Goal: Check status: Check status

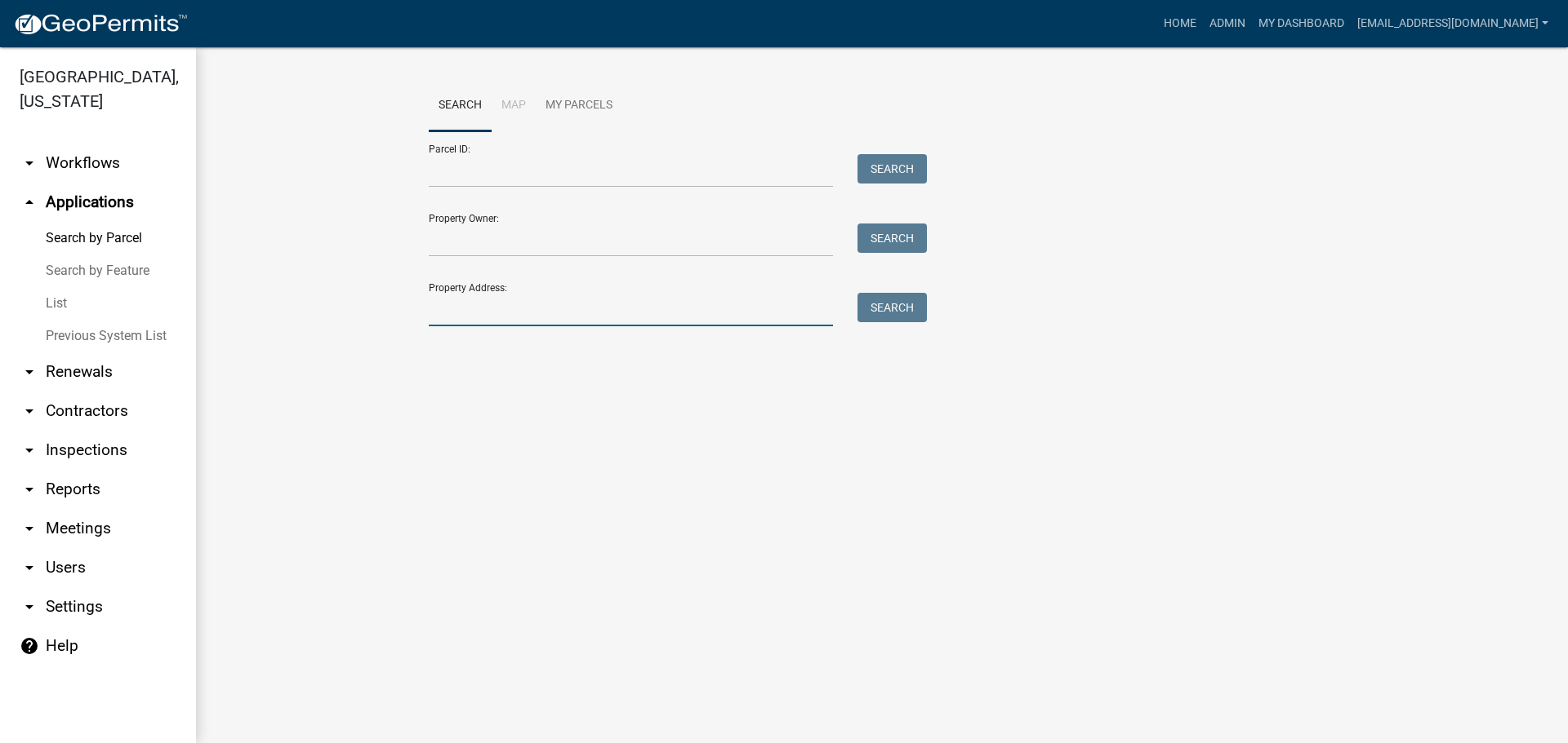
click at [498, 295] on input "Property Address:" at bounding box center [631, 310] width 404 height 33
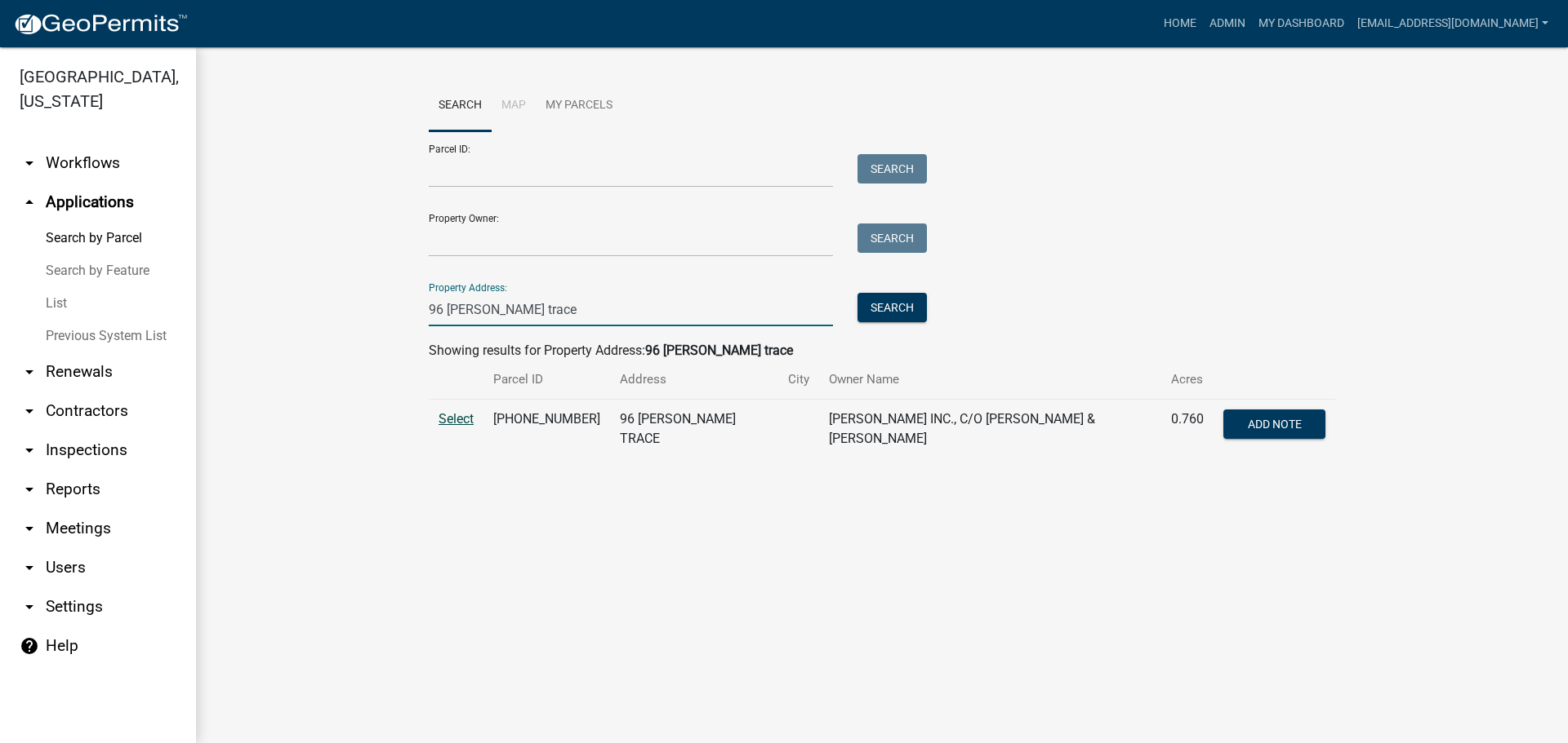
click at [458, 412] on span "Select" at bounding box center [456, 419] width 35 height 15
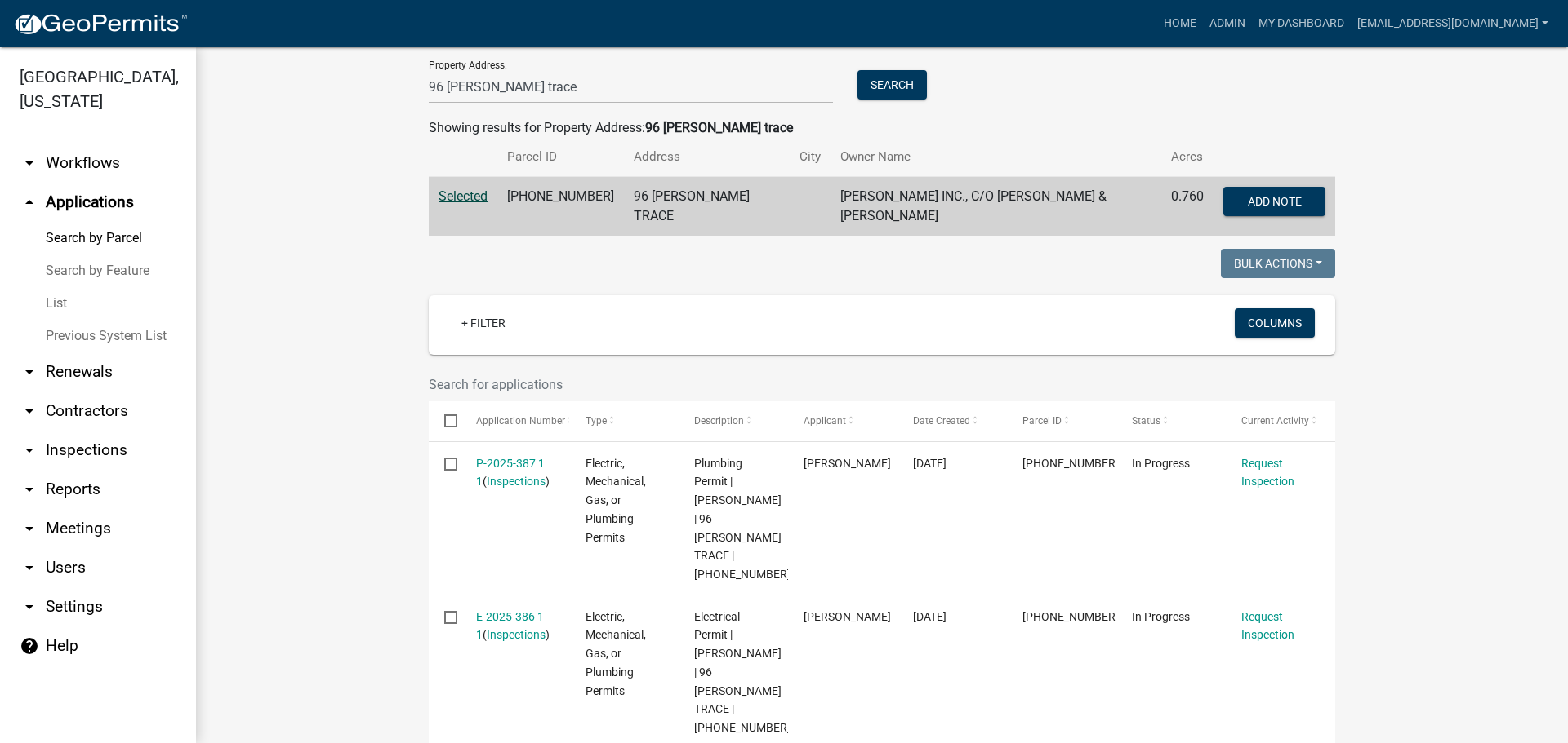
scroll to position [110, 0]
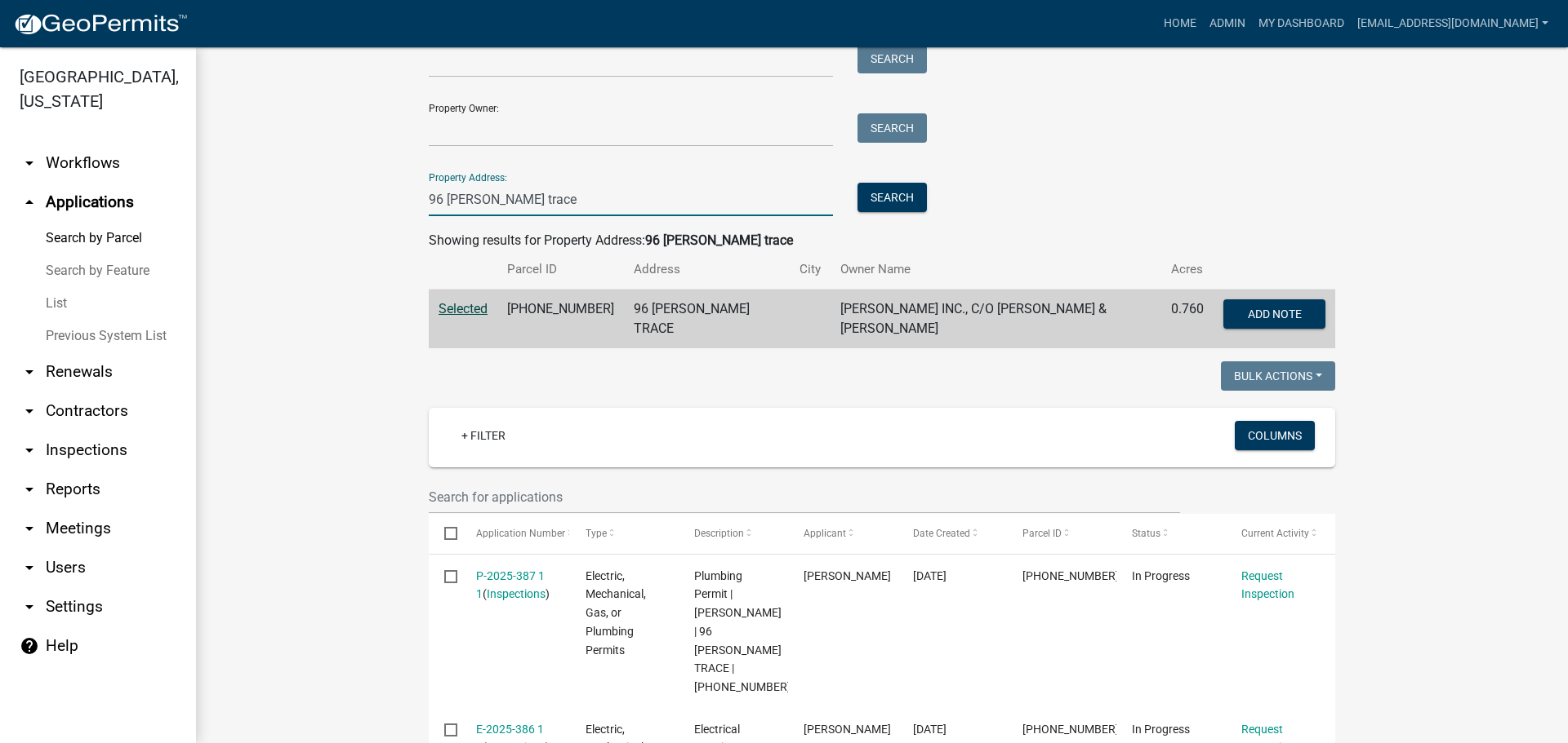
drag, startPoint x: 428, startPoint y: 198, endPoint x: 416, endPoint y: 200, distance: 12.2
click at [417, 200] on div "96 [PERSON_NAME] trace" at bounding box center [631, 199] width 429 height 33
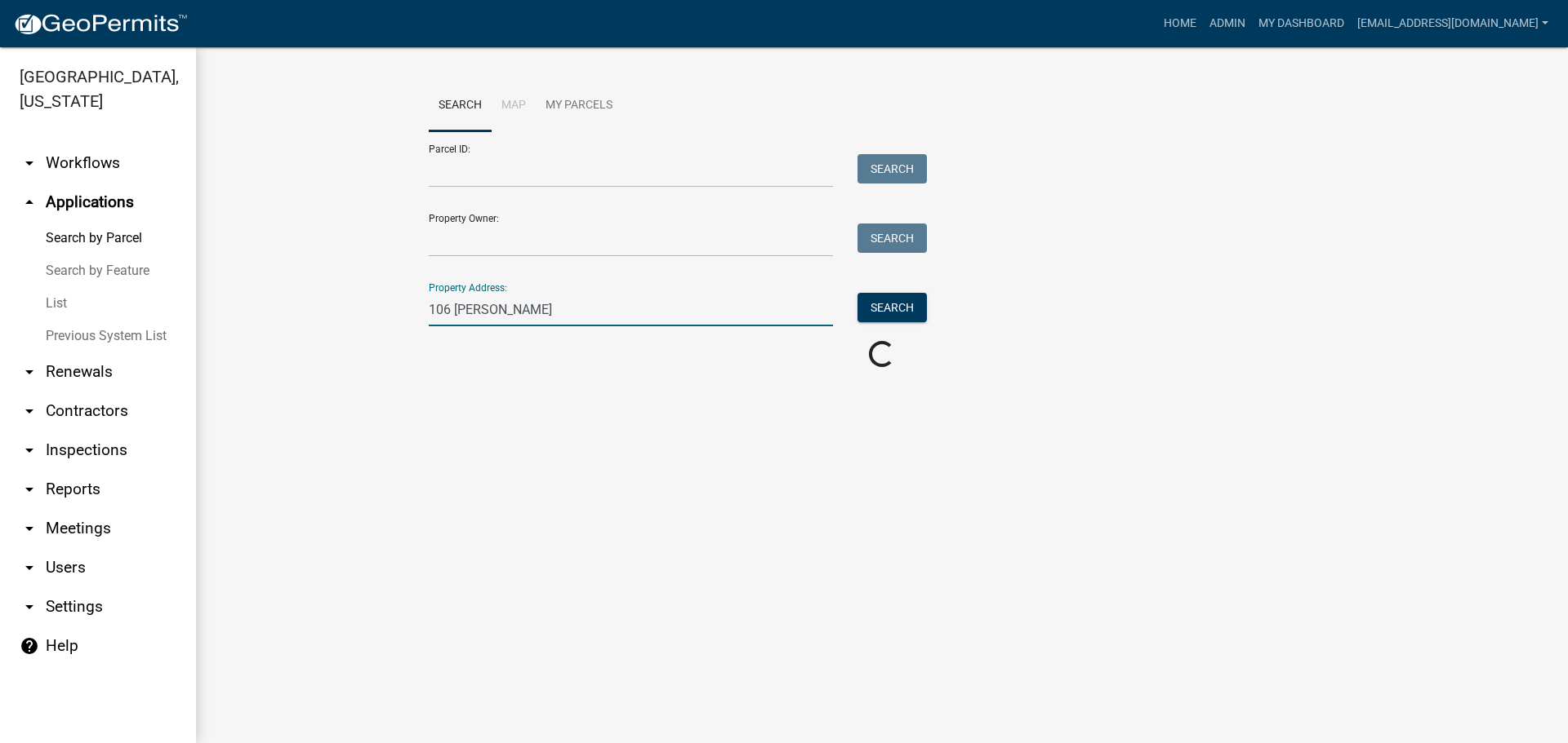
scroll to position [0, 0]
type input "106 [PERSON_NAME]"
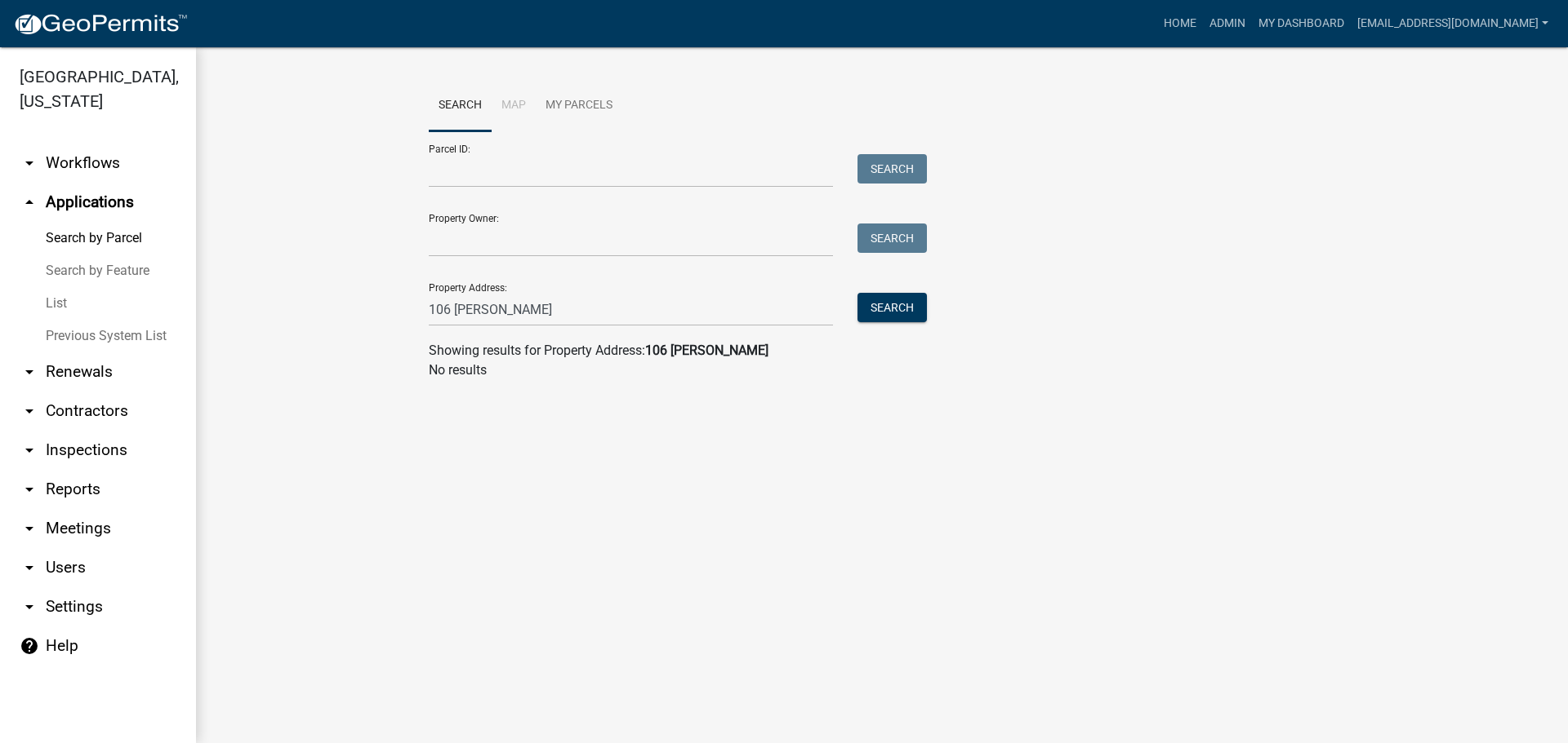
click at [81, 330] on link "Previous System List" at bounding box center [98, 336] width 196 height 32
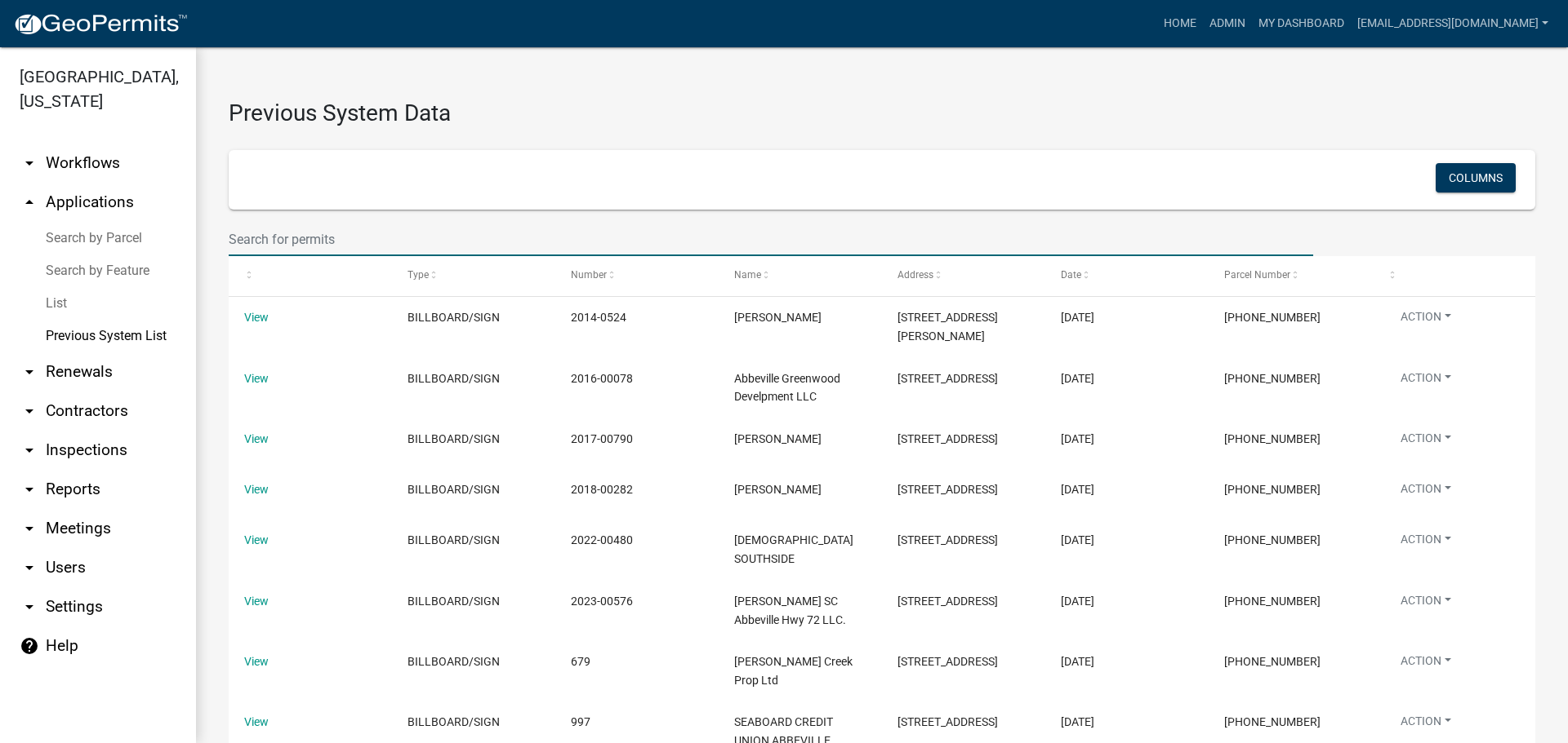
click at [412, 233] on input "text" at bounding box center [771, 239] width 1085 height 33
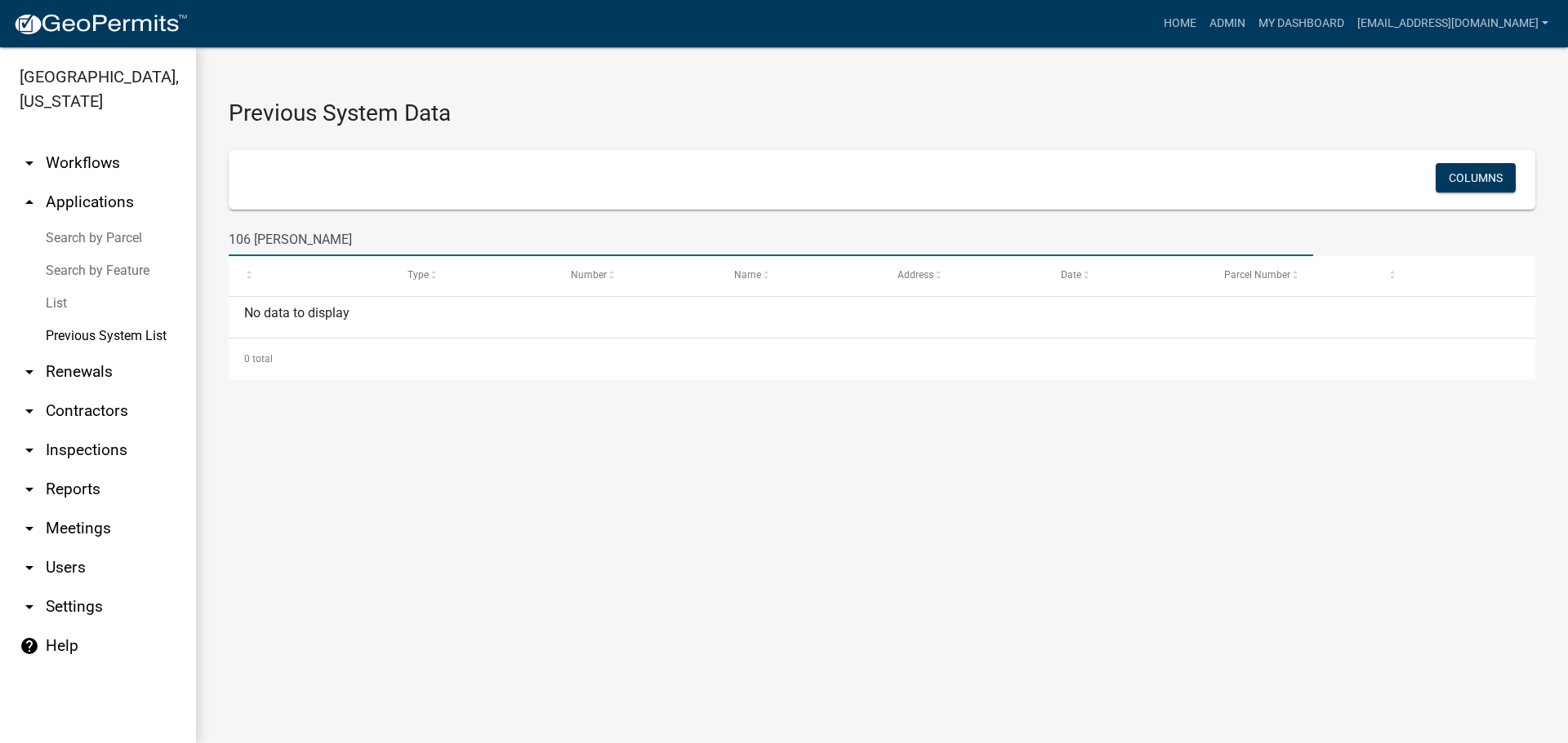
drag, startPoint x: 240, startPoint y: 237, endPoint x: 228, endPoint y: 238, distance: 12.0
click at [228, 238] on div "106 [PERSON_NAME]" at bounding box center [770, 239] width 1109 height 33
type input "96 [PERSON_NAME] trace"
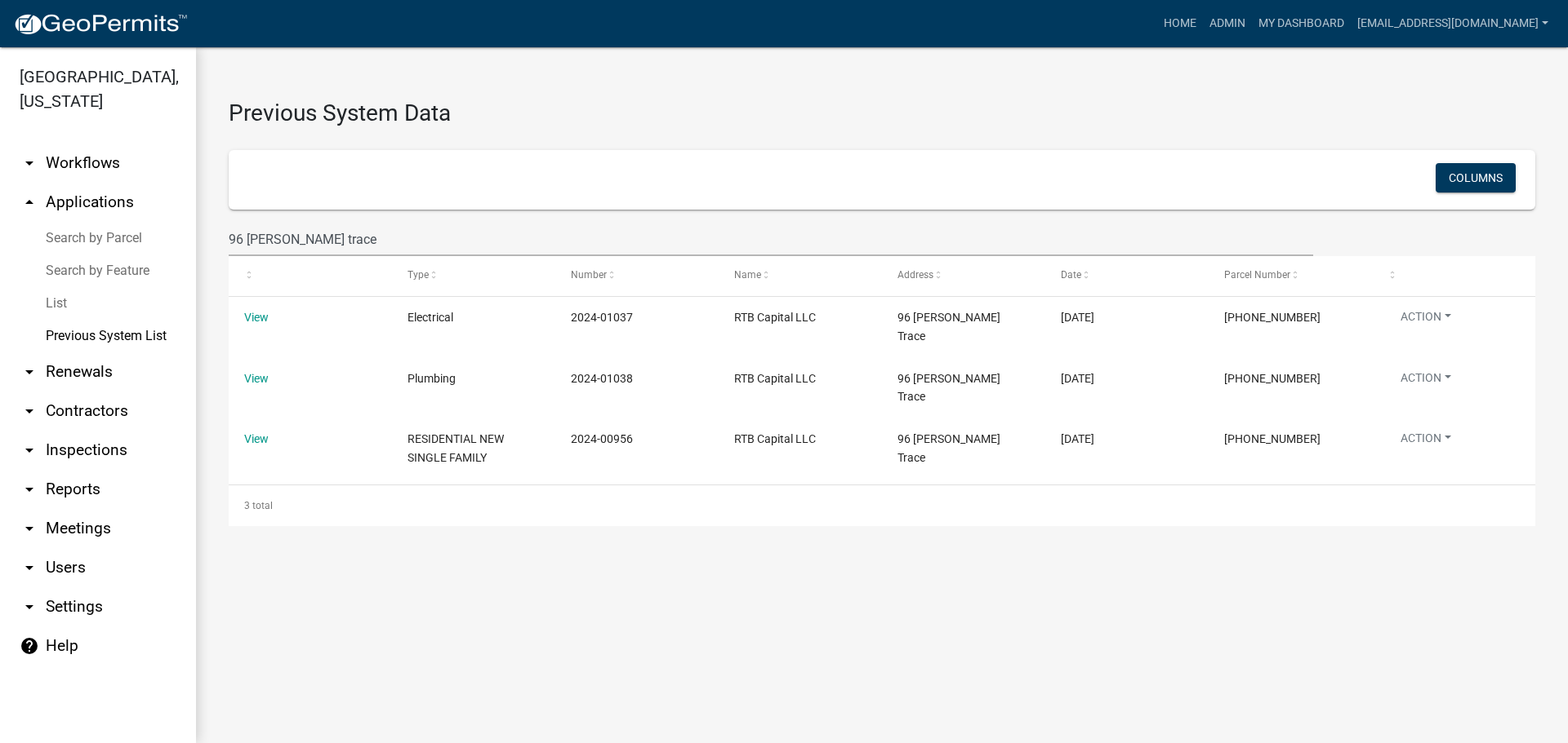
click at [94, 196] on link "arrow_drop_up Applications" at bounding box center [98, 202] width 196 height 39
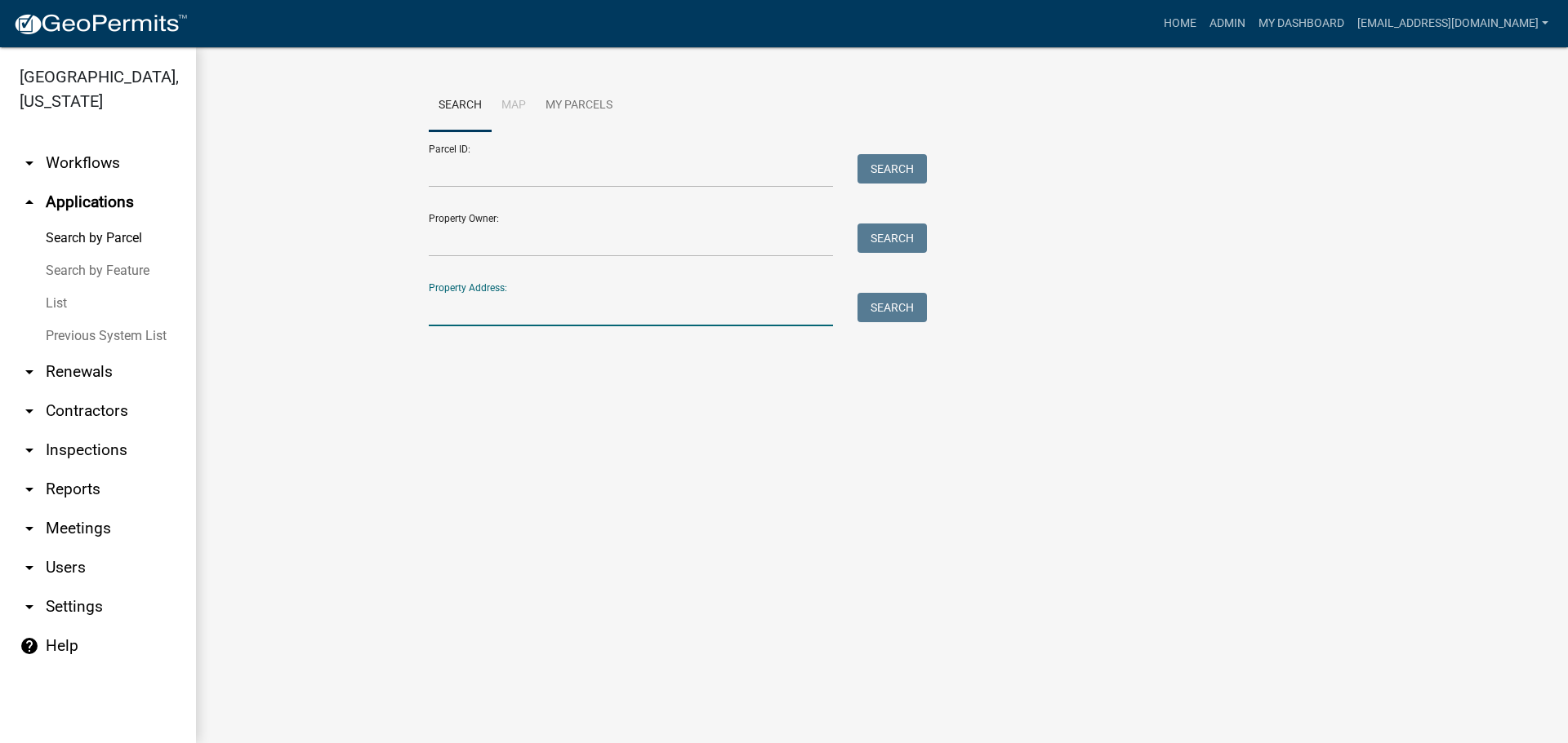
click at [516, 311] on input "Property Address:" at bounding box center [631, 310] width 404 height 33
type input "9"
click at [478, 171] on input "Parcel ID:" at bounding box center [631, 171] width 404 height 33
paste input "[PHONE_NUMBER]"
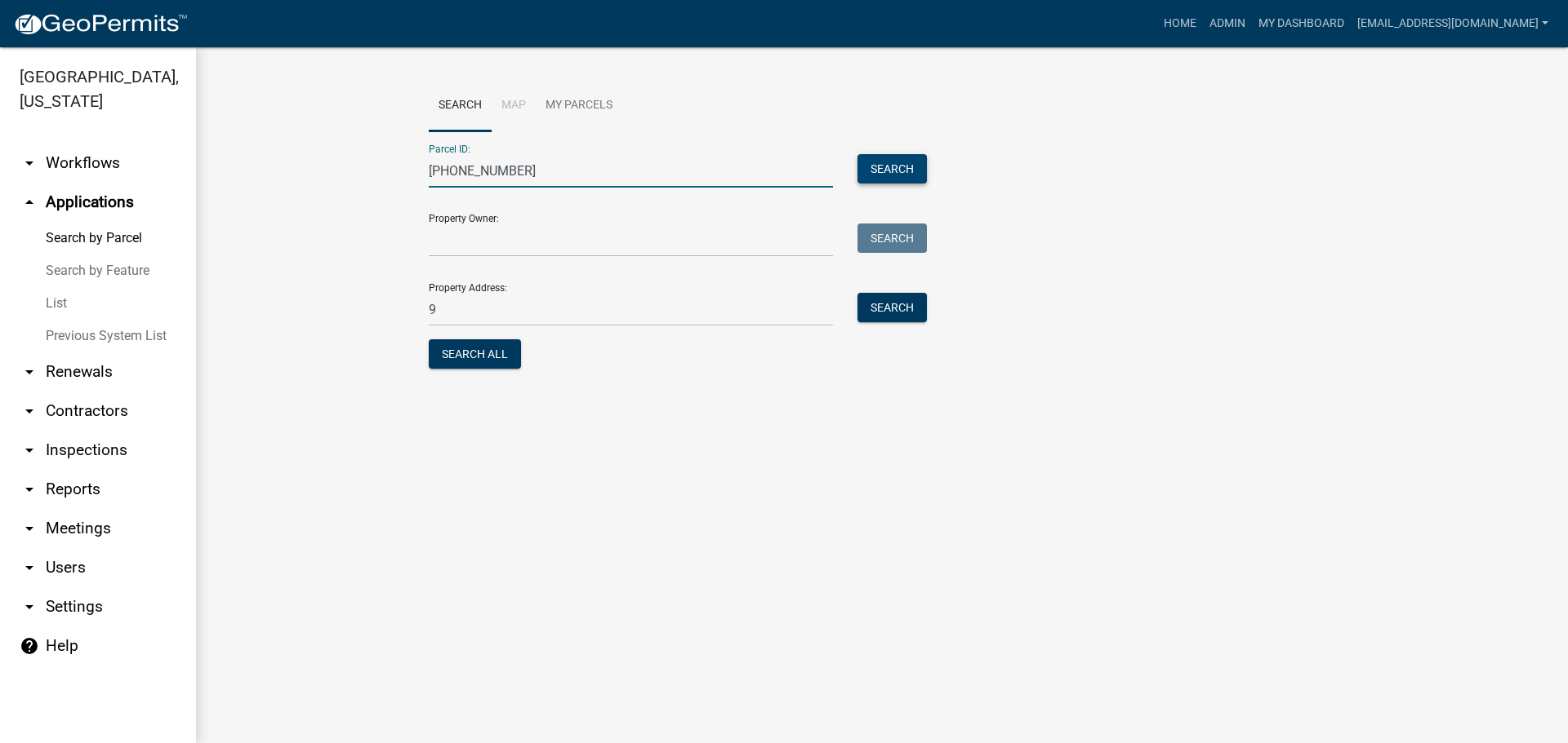
type input "[PHONE_NUMBER]"
click at [881, 164] on button "Search" at bounding box center [892, 169] width 70 height 30
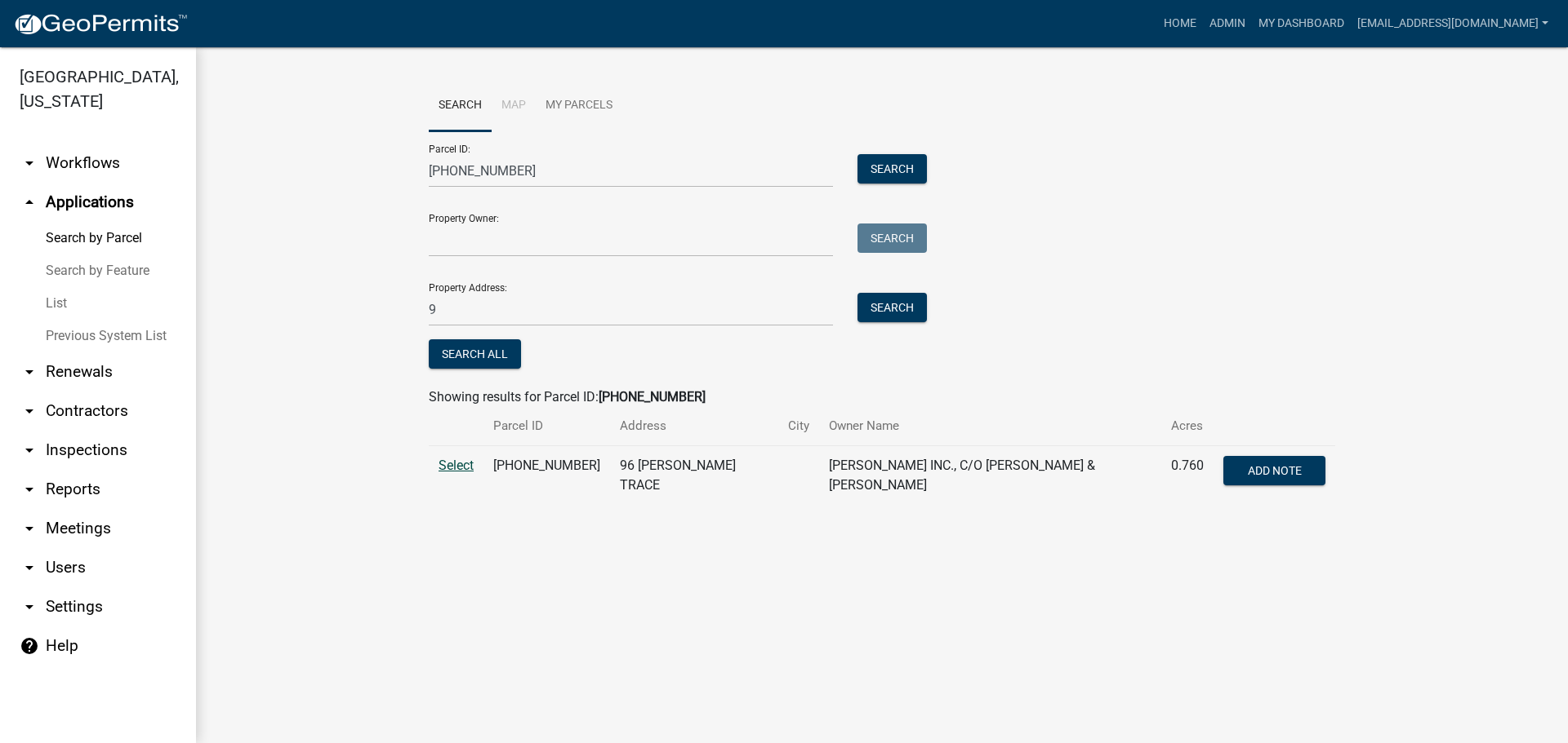
click at [460, 466] on span "Select" at bounding box center [456, 466] width 35 height 15
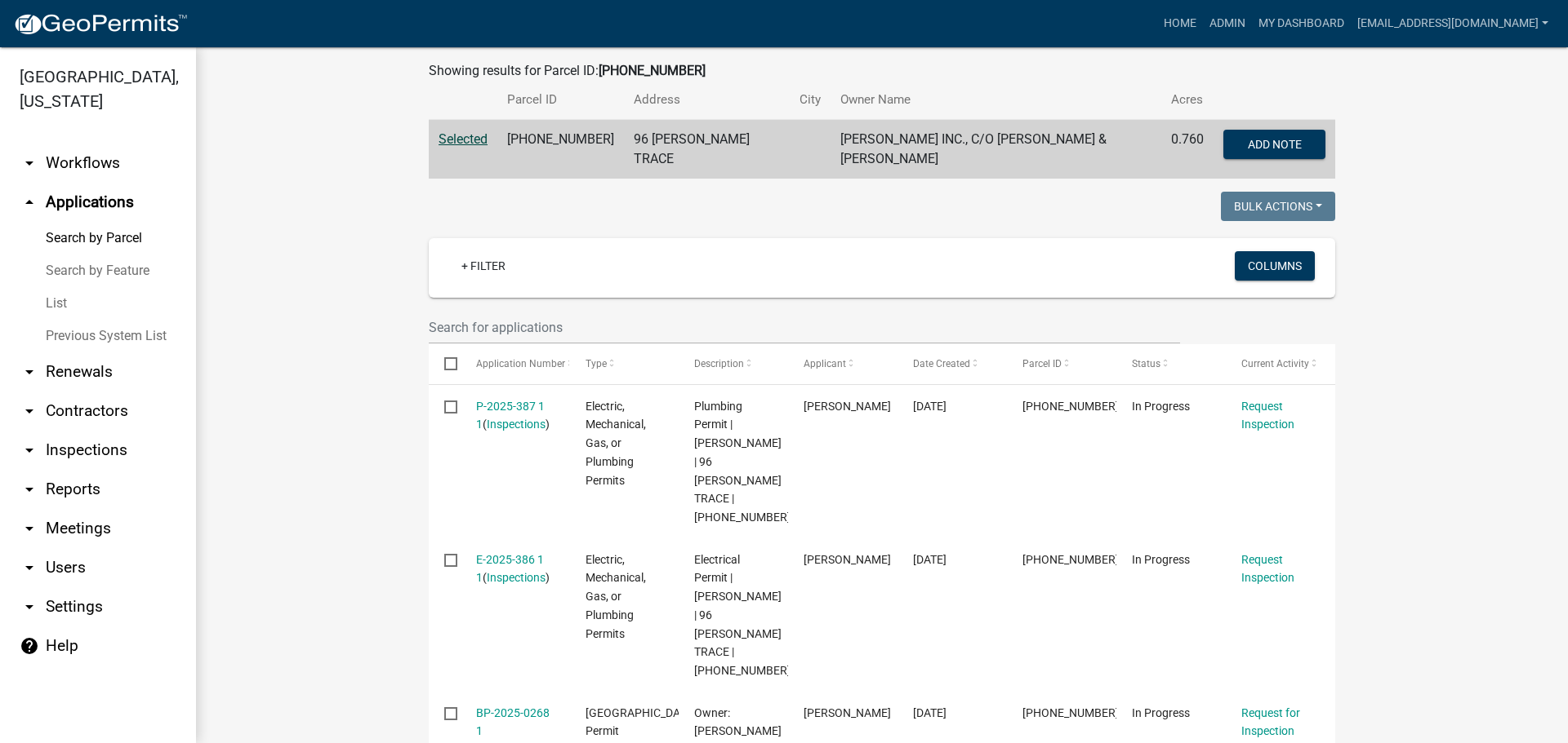
scroll to position [408, 0]
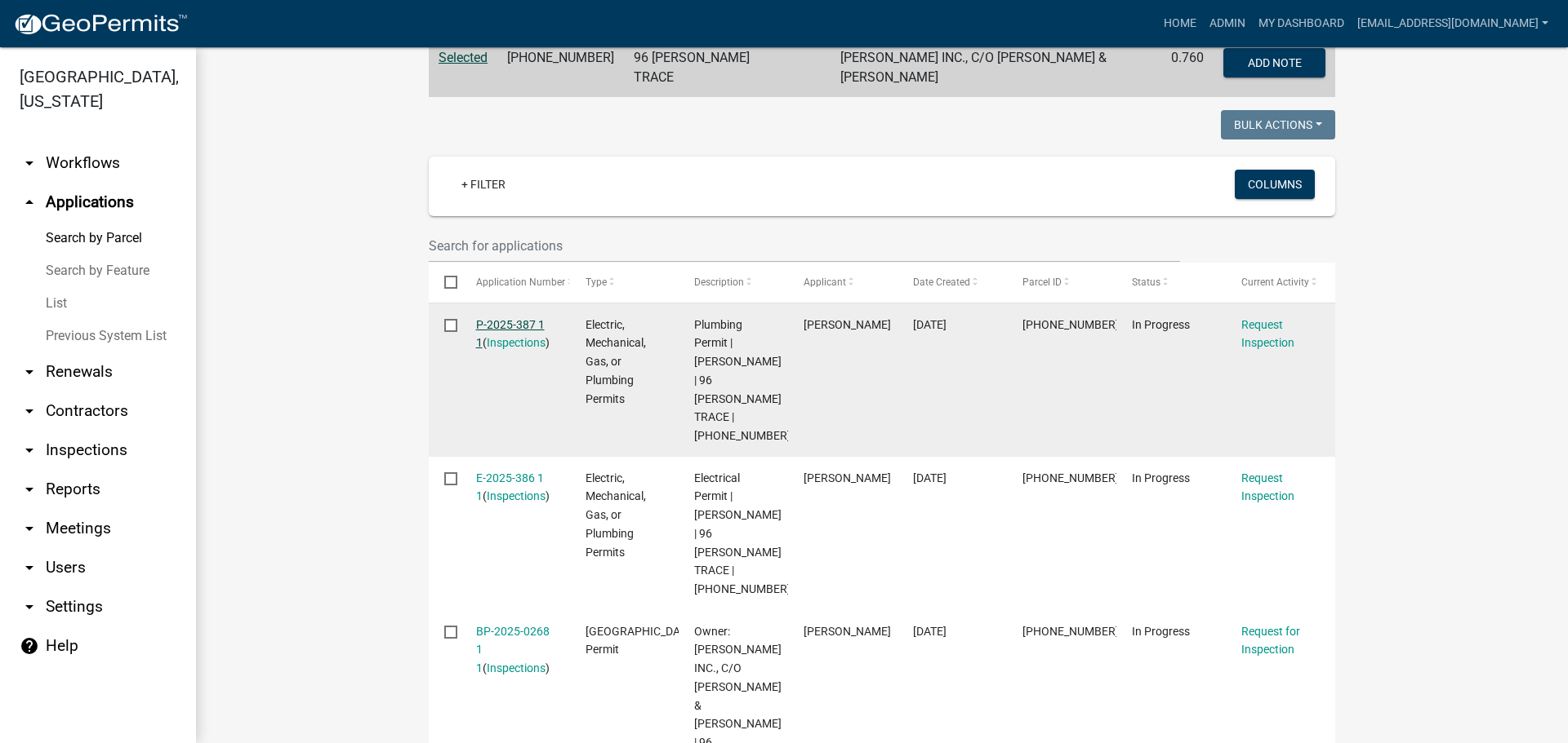
click at [503, 318] on link "P-2025-387 1 1" at bounding box center [510, 333] width 69 height 31
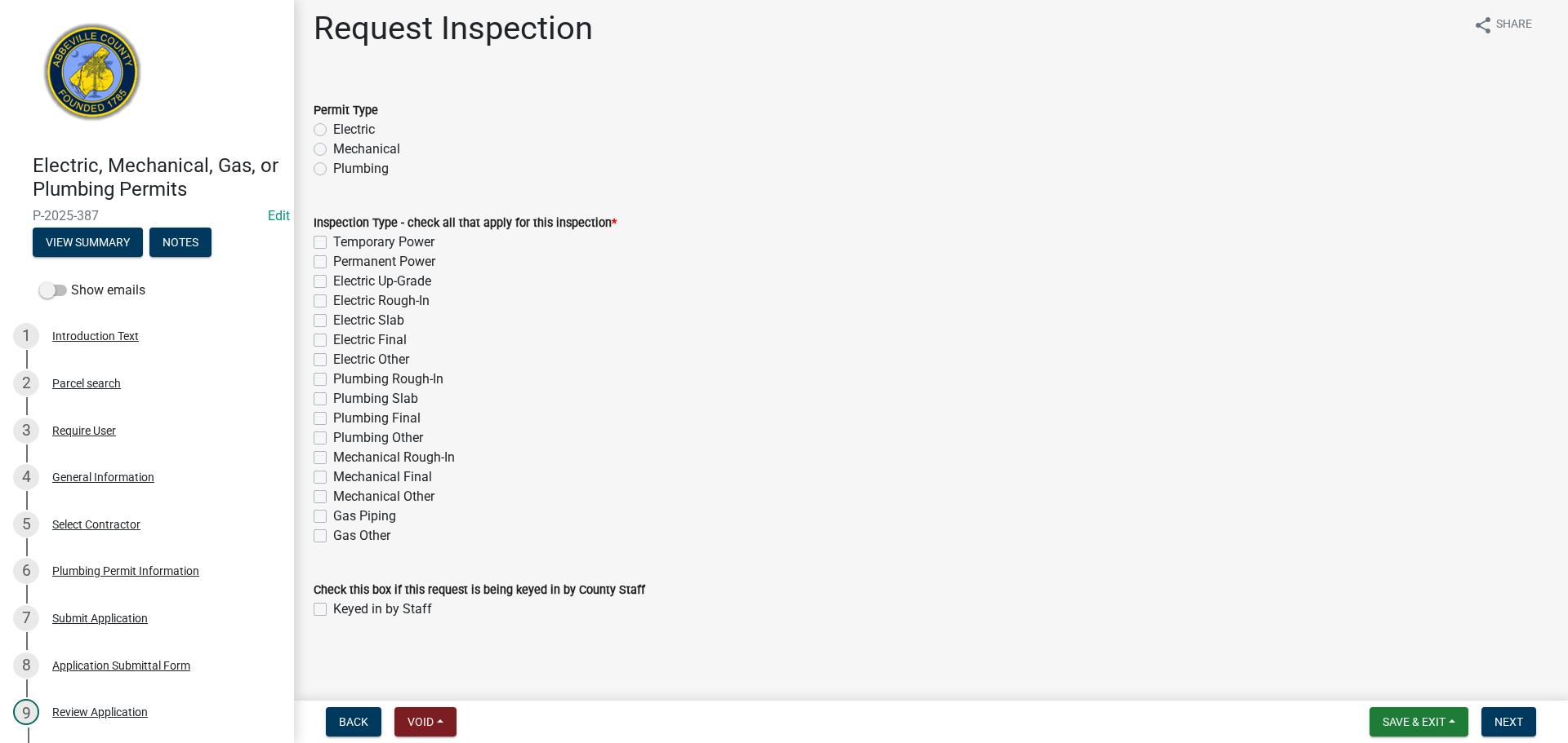
scroll to position [14, 0]
click at [123, 477] on div "General Information" at bounding box center [103, 477] width 102 height 11
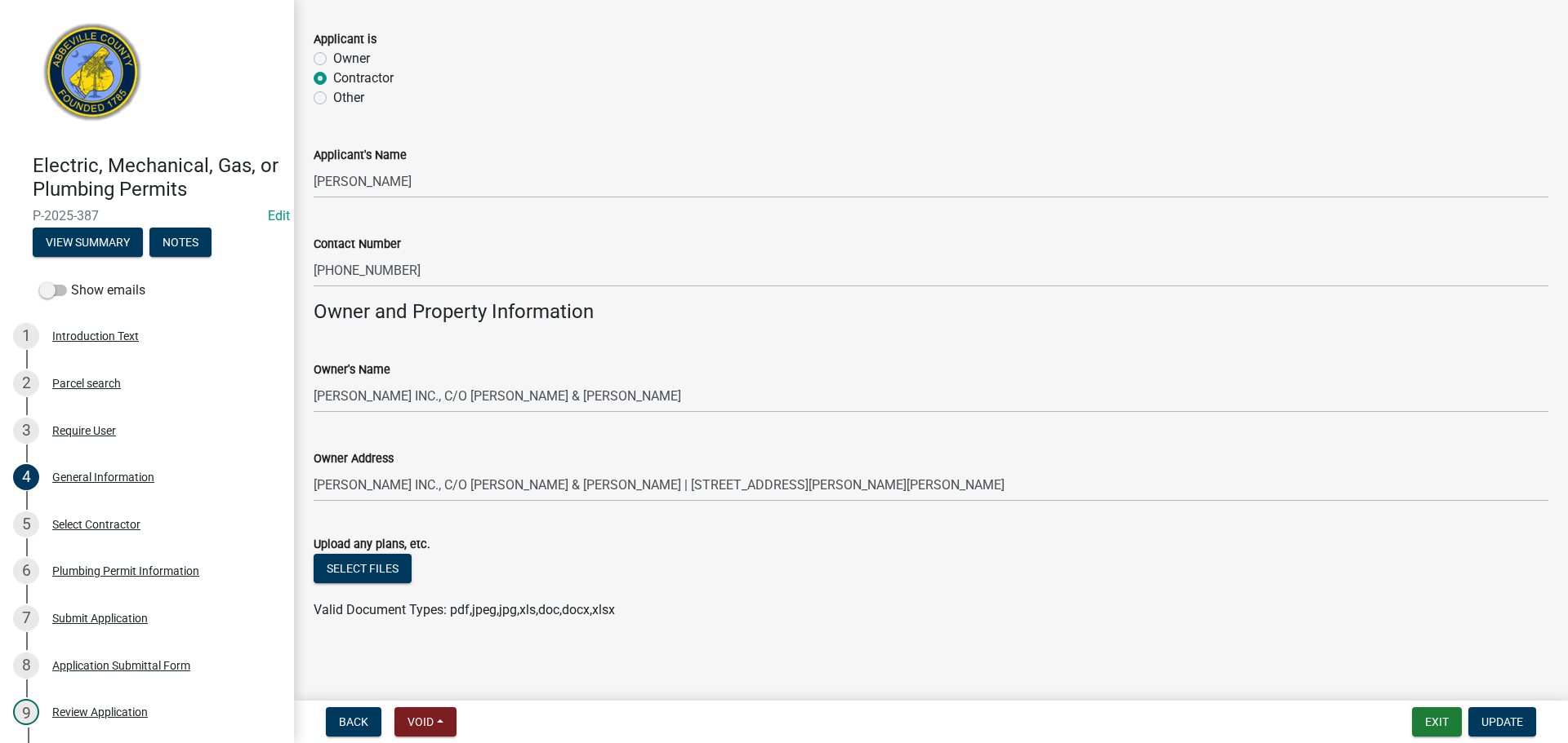
scroll to position [961, 0]
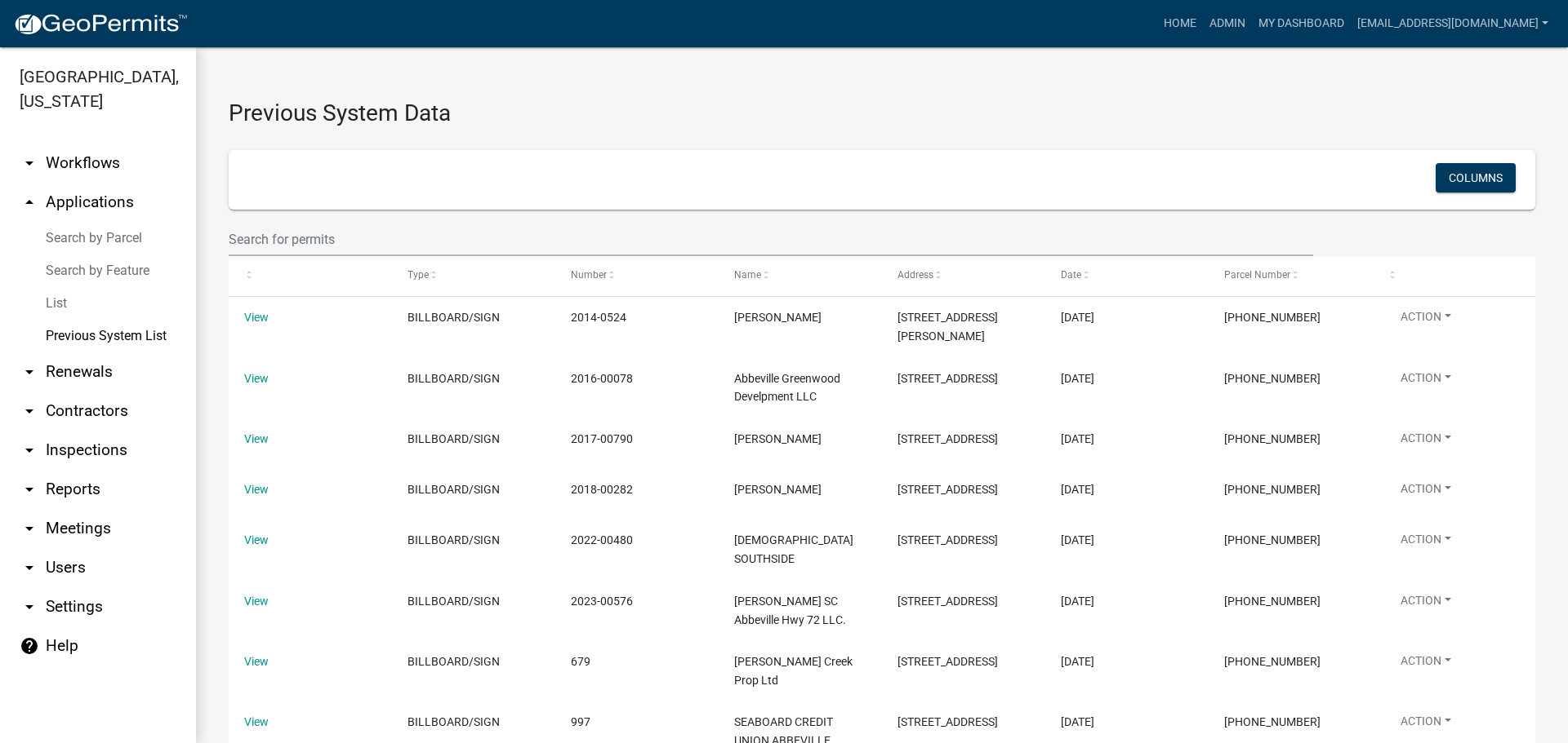
click at [83, 197] on link "arrow_drop_up Applications" at bounding box center [98, 202] width 196 height 39
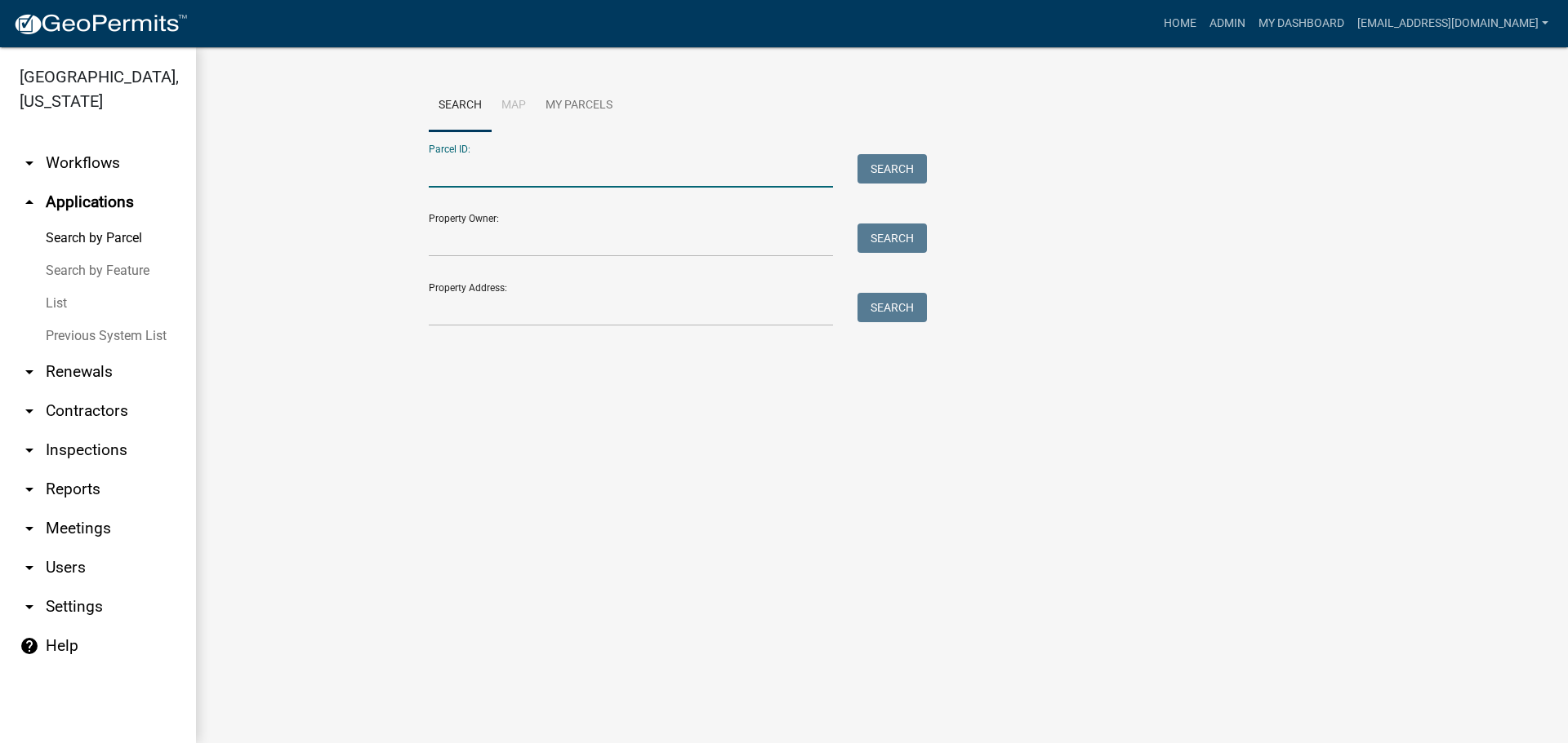
click at [499, 173] on input "Parcel ID:" at bounding box center [631, 171] width 404 height 33
paste input "[PHONE_NUMBER]"
type input "[PHONE_NUMBER]"
click at [910, 156] on button "Search" at bounding box center [892, 169] width 70 height 30
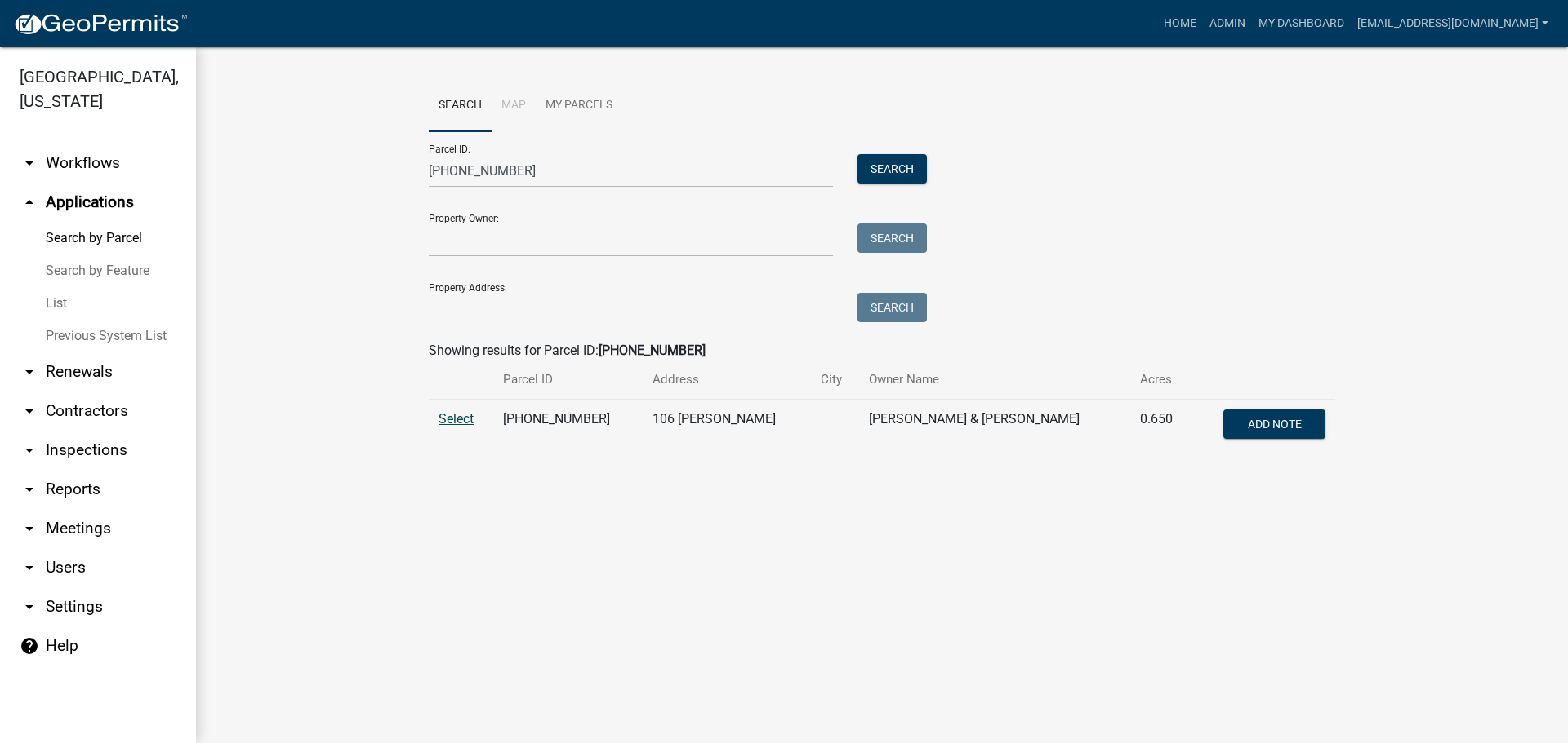
click at [454, 414] on span "Select" at bounding box center [456, 419] width 35 height 15
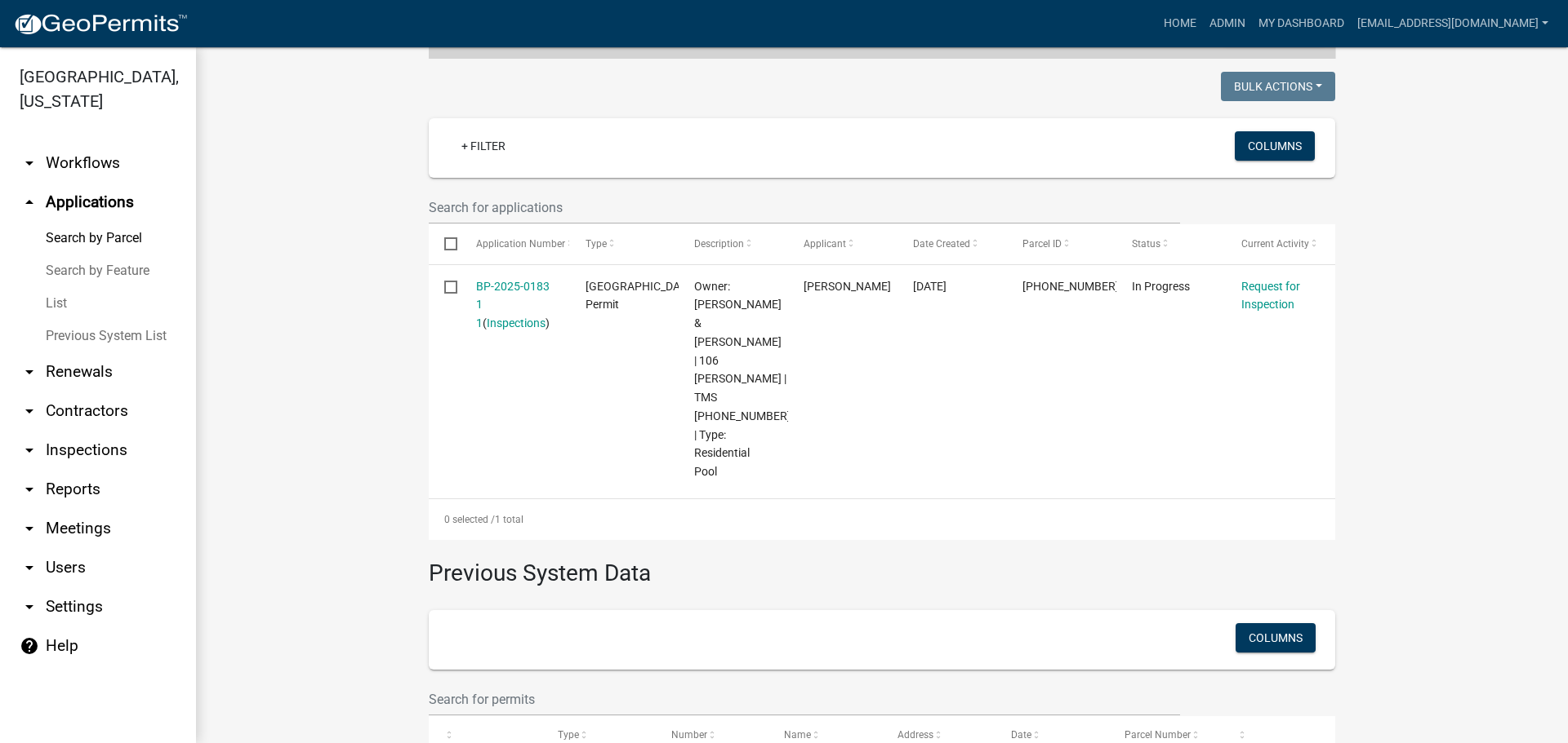
scroll to position [391, 0]
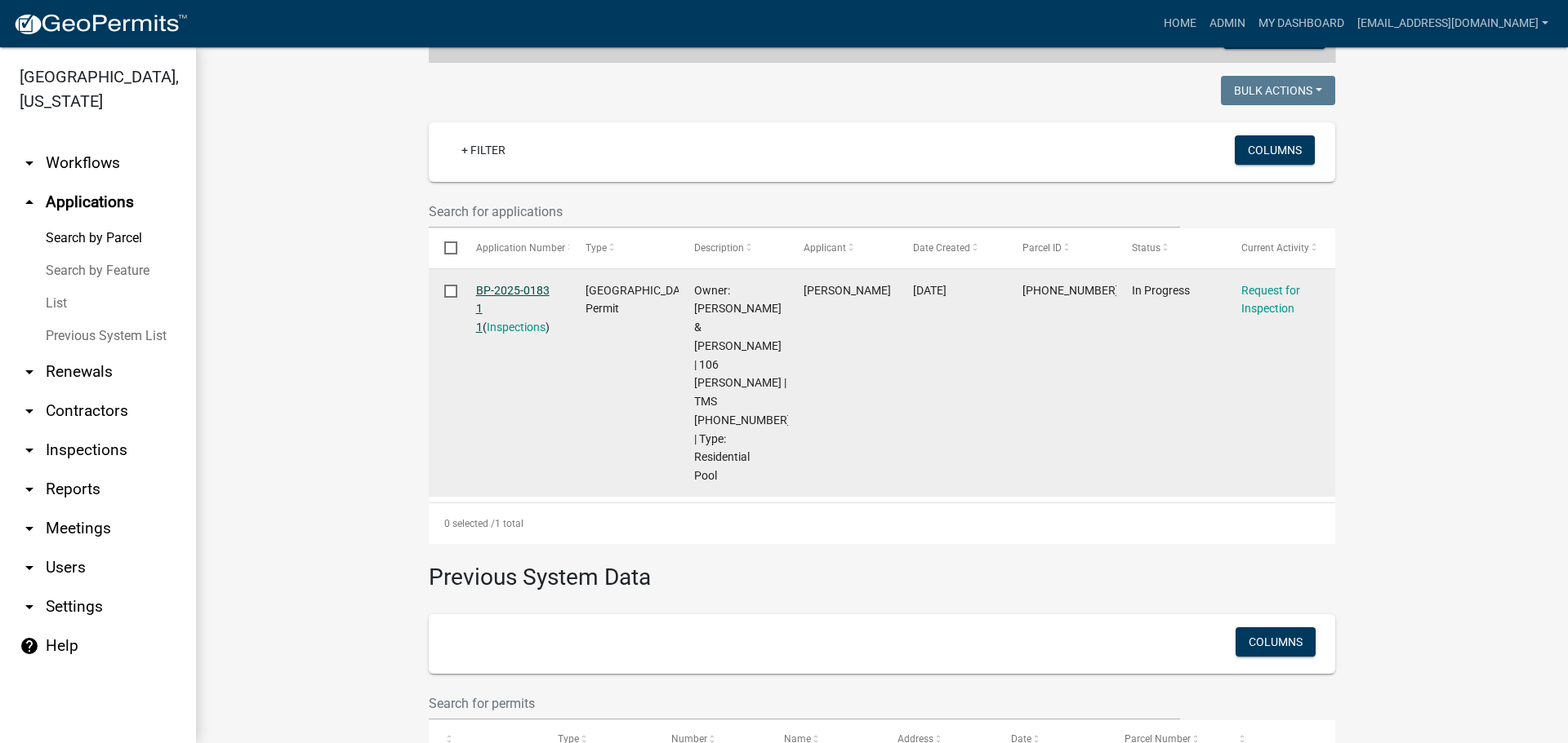
click at [509, 284] on link "BP-2025-0183 1 1" at bounding box center [512, 309] width 73 height 50
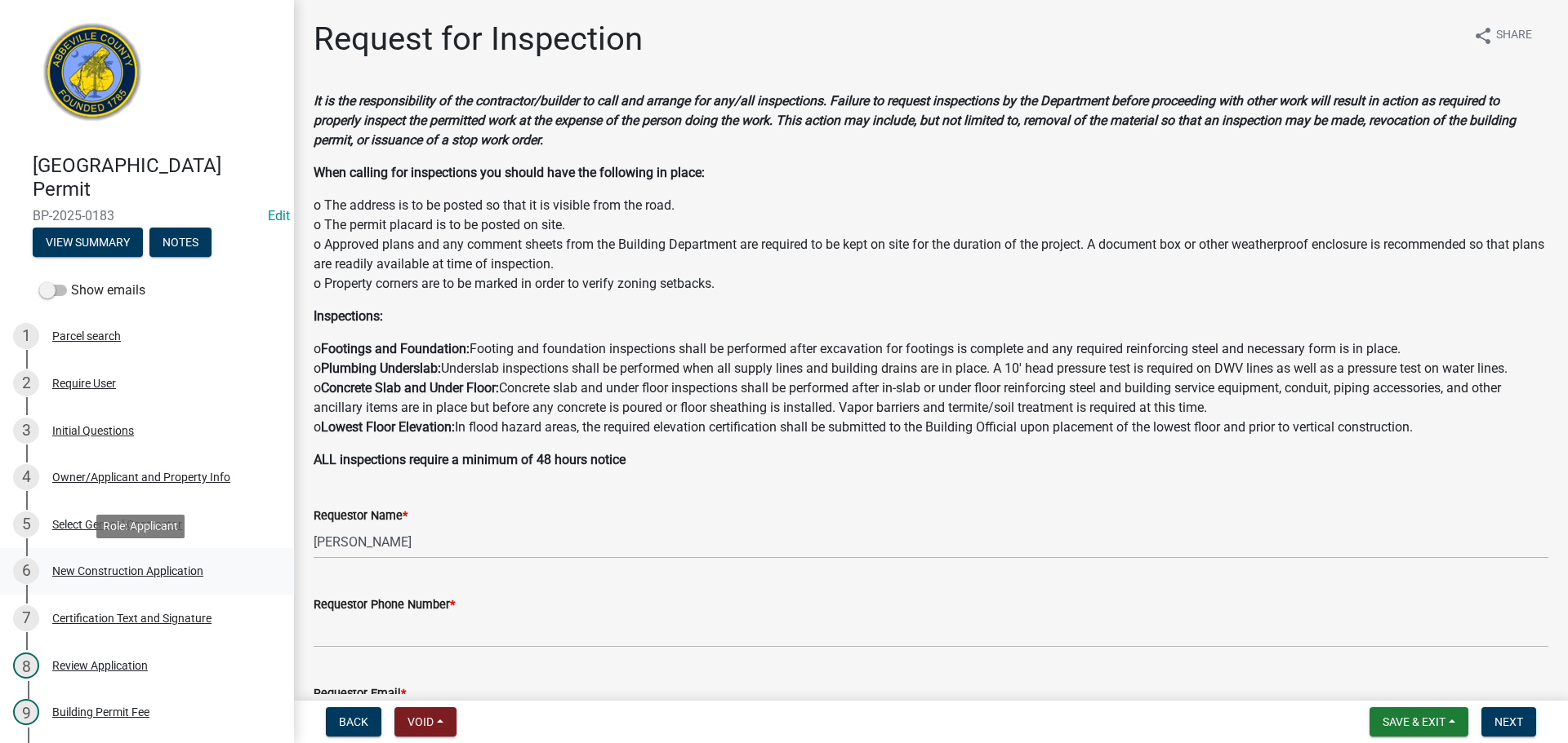
click at [165, 568] on div "New Construction Application" at bounding box center [128, 572] width 151 height 11
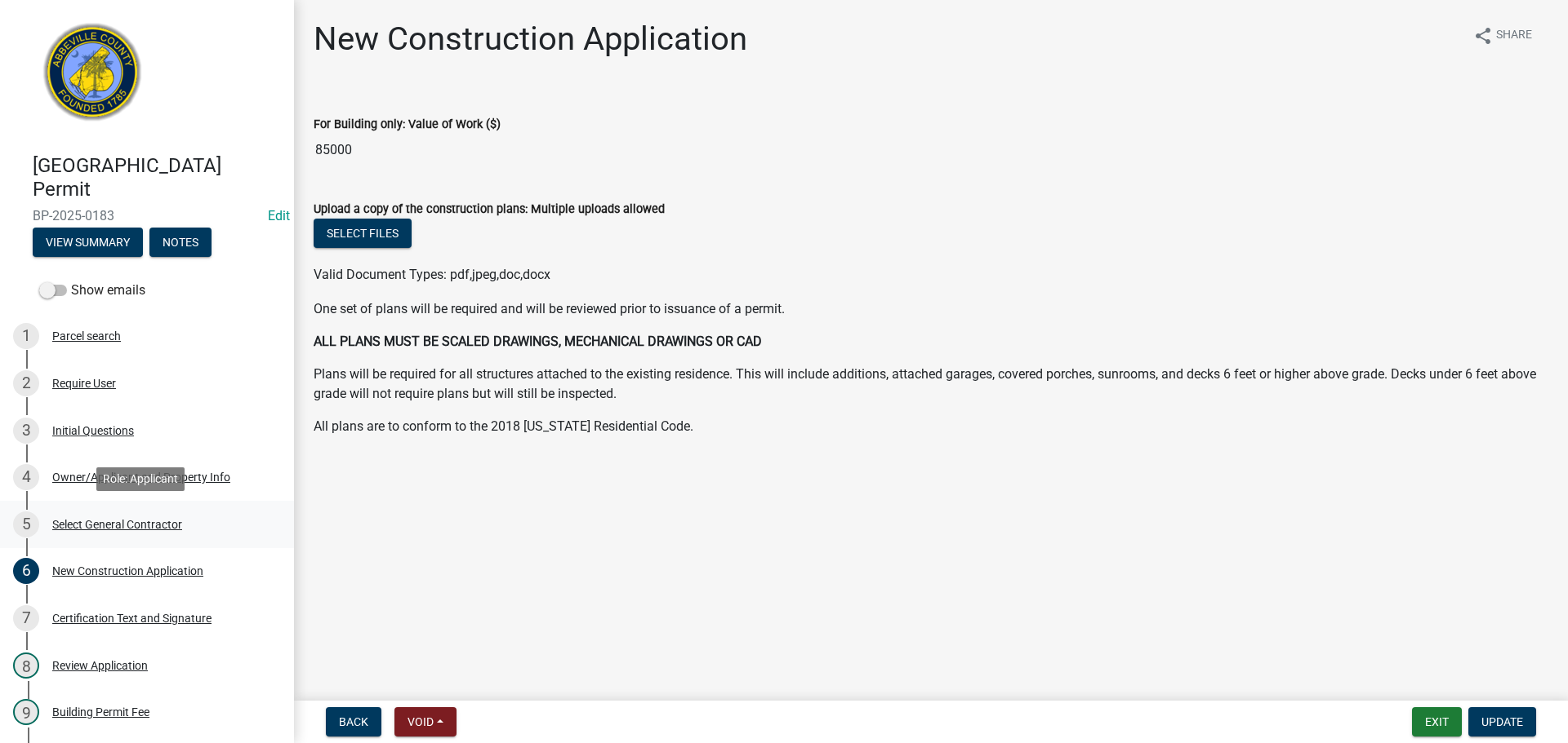
click at [111, 525] on div "Select General Contractor" at bounding box center [117, 525] width 130 height 11
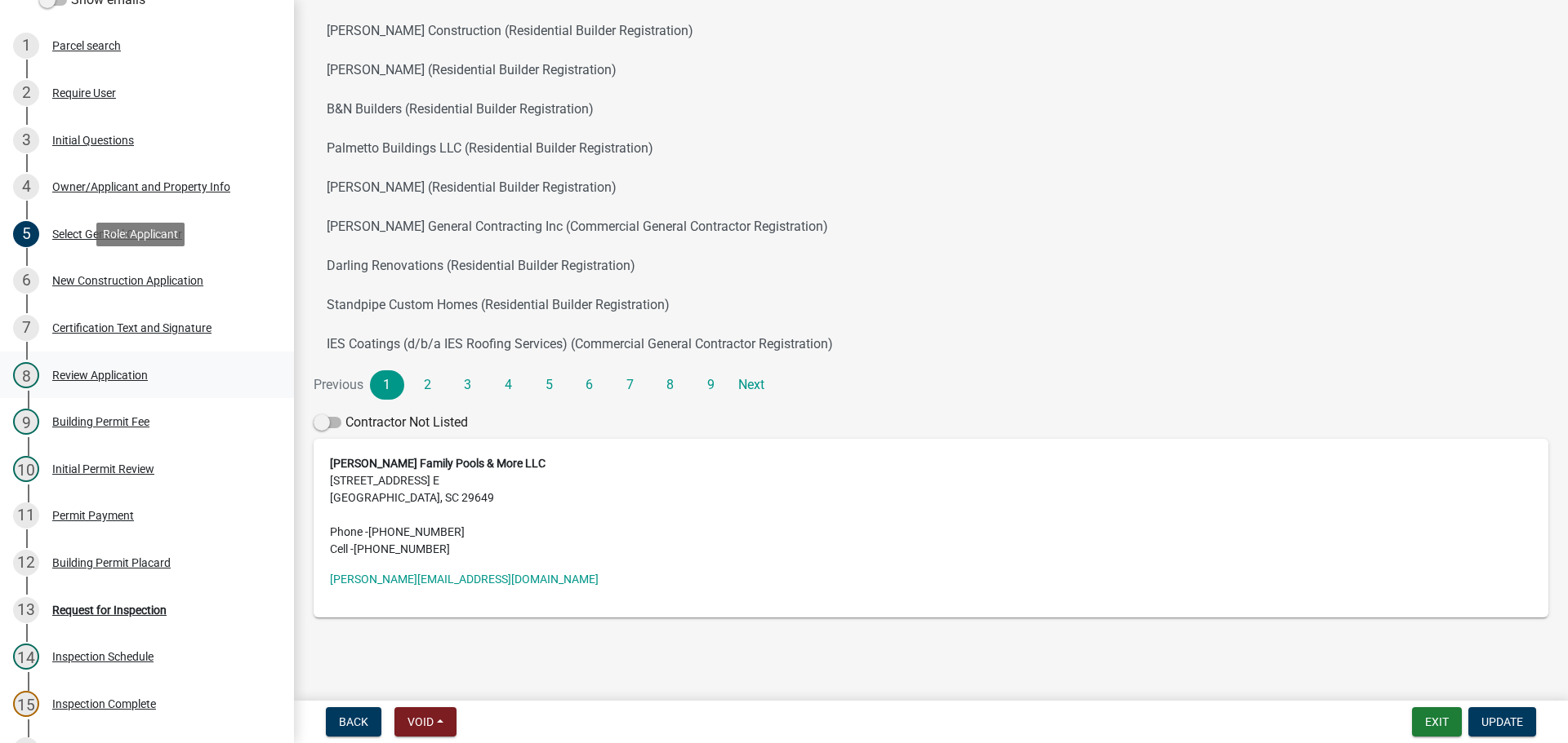
scroll to position [327, 0]
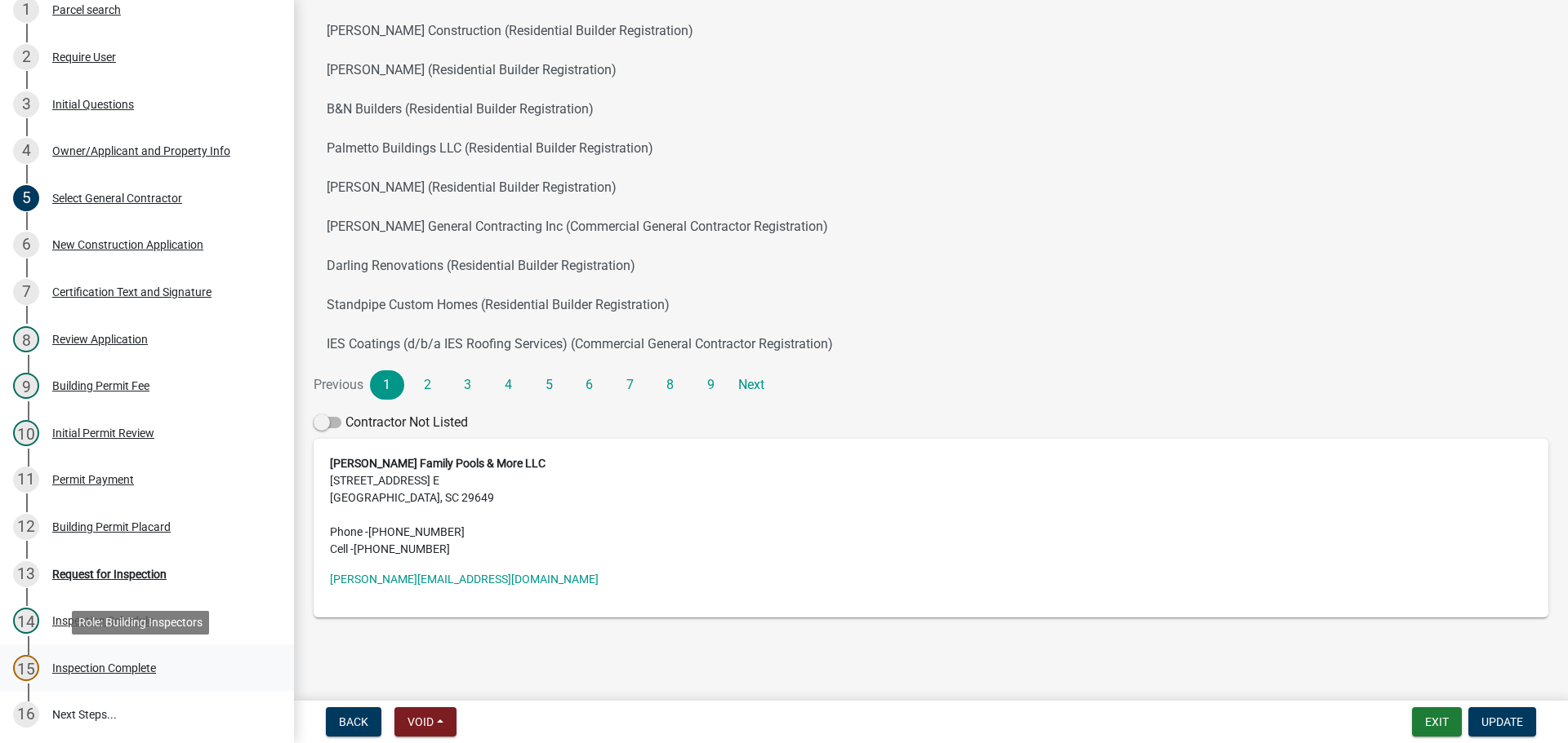
click at [124, 666] on div "Inspection Complete" at bounding box center [104, 669] width 104 height 11
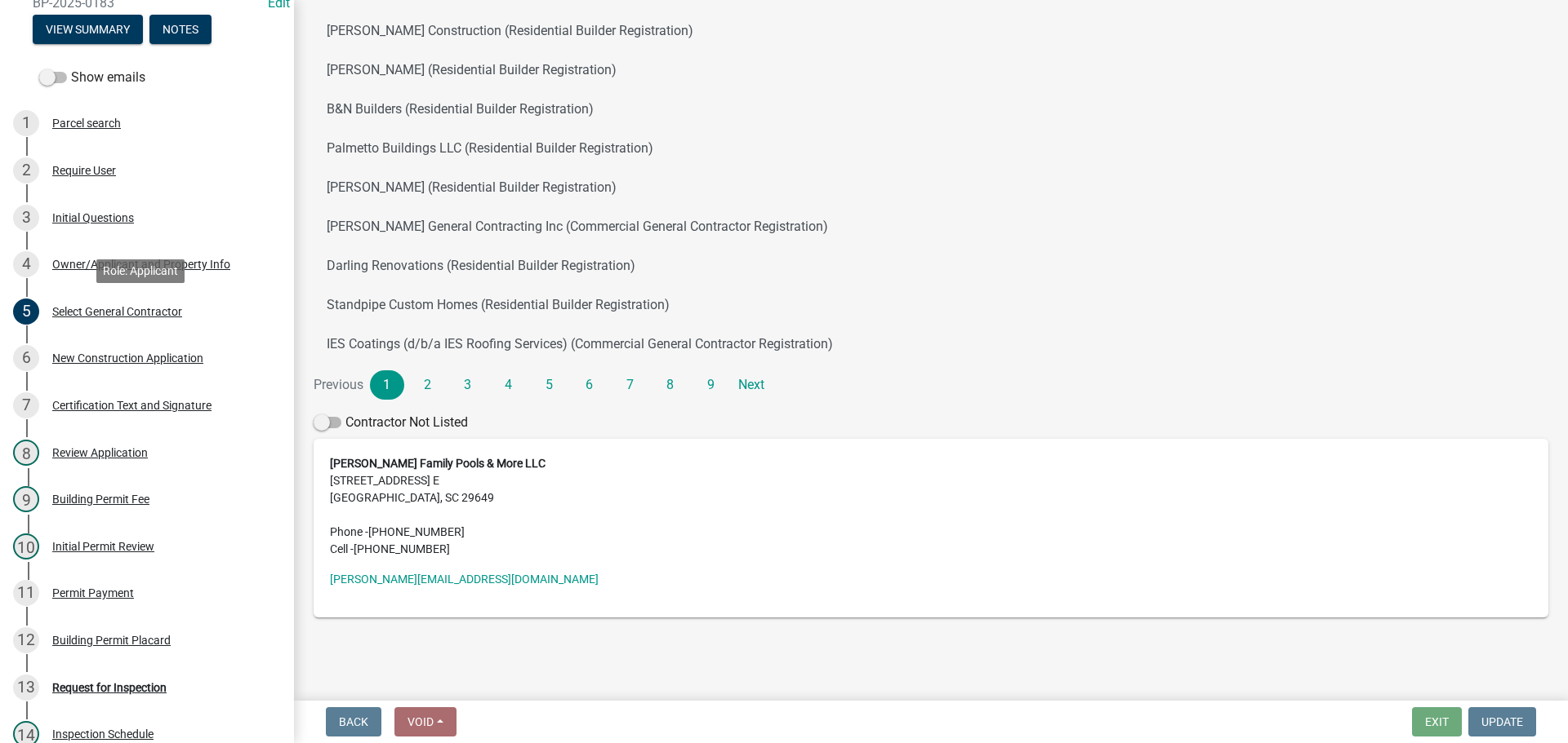
scroll to position [0, 0]
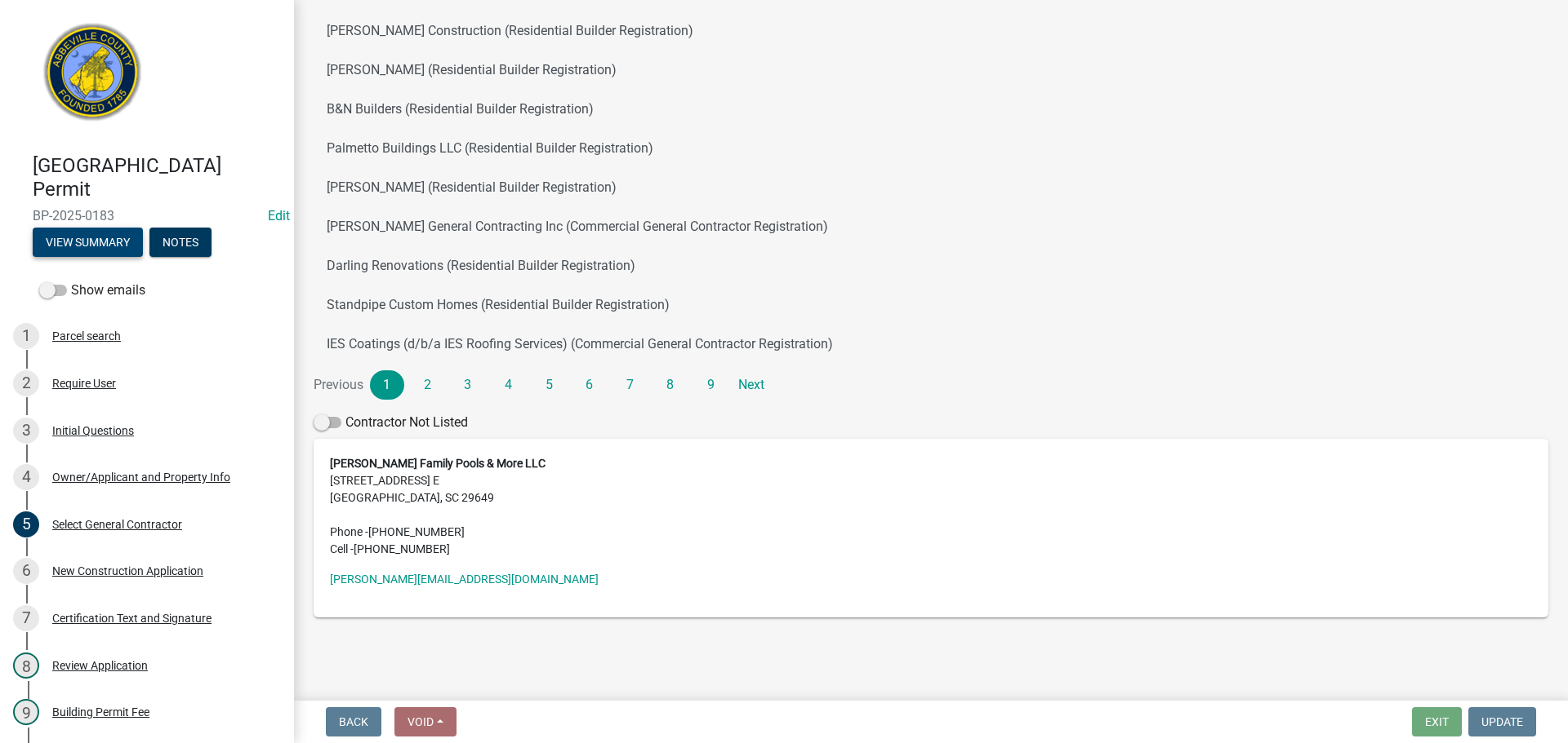
click at [108, 241] on button "View Summary" at bounding box center [88, 242] width 111 height 30
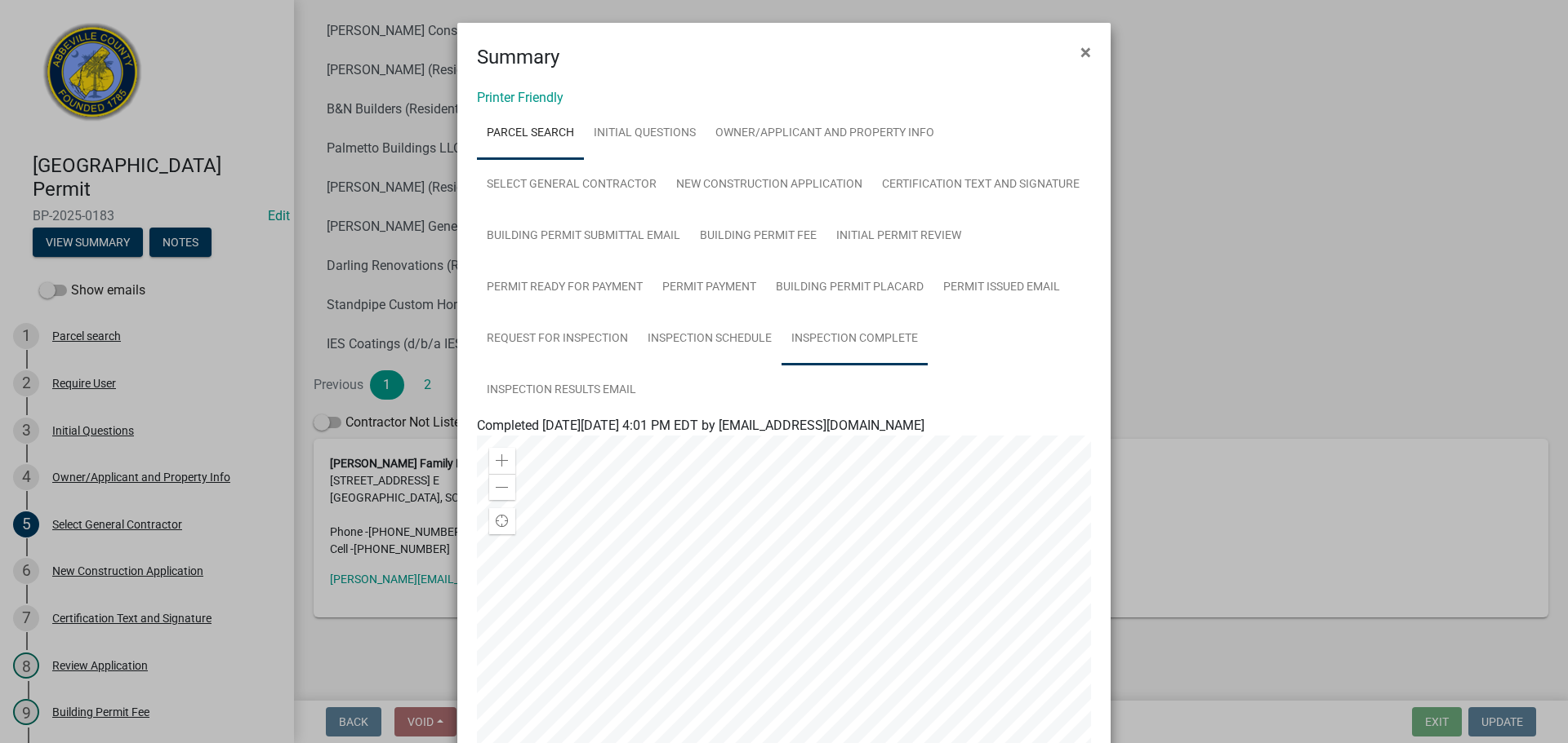
click at [862, 333] on link "Inspection Complete" at bounding box center [854, 339] width 146 height 52
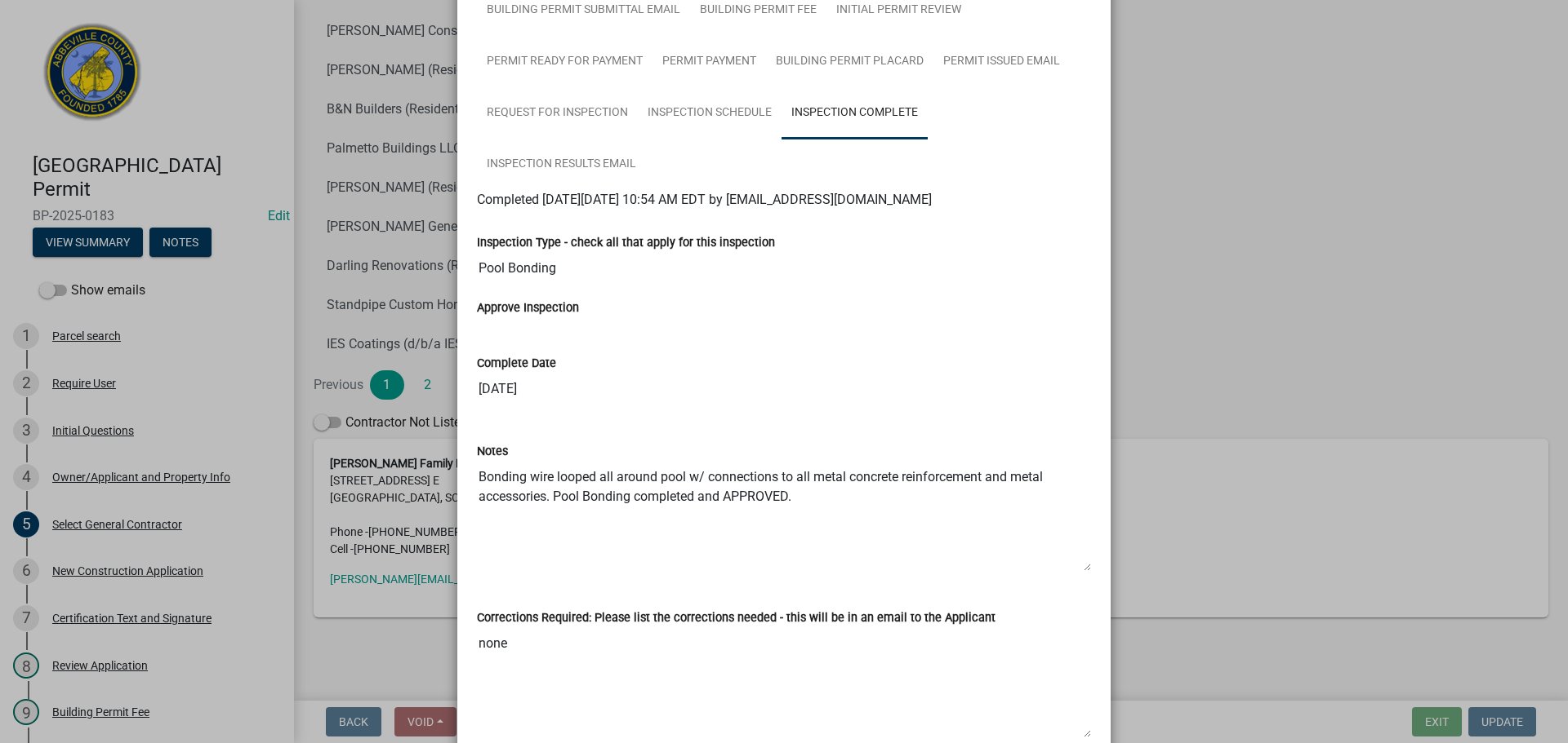
scroll to position [245, 0]
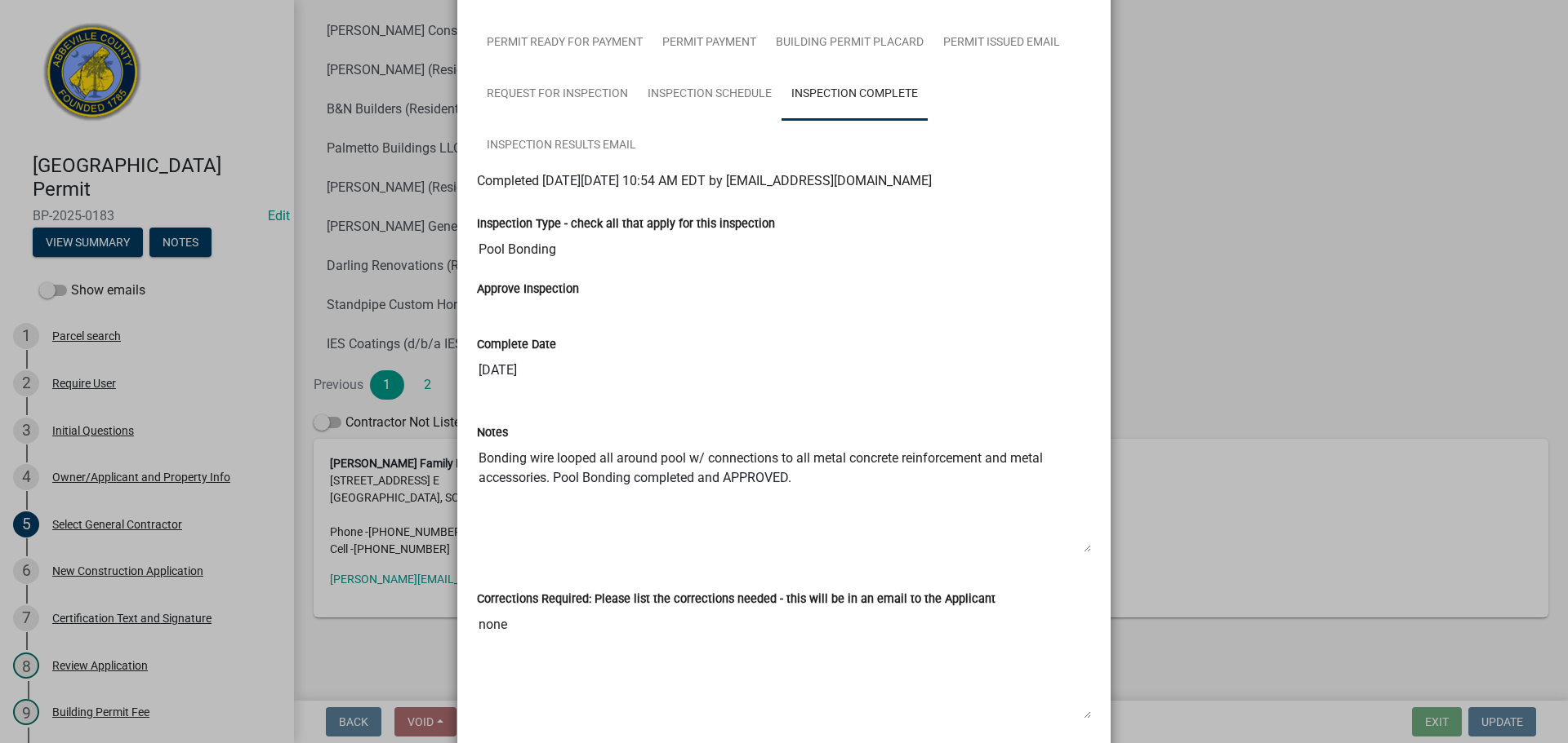
click at [1292, 254] on ngb-modal-window "Summary × Printer Friendly Parcel search Initial Questions Owner/Applicant and …" at bounding box center [784, 372] width 1568 height 743
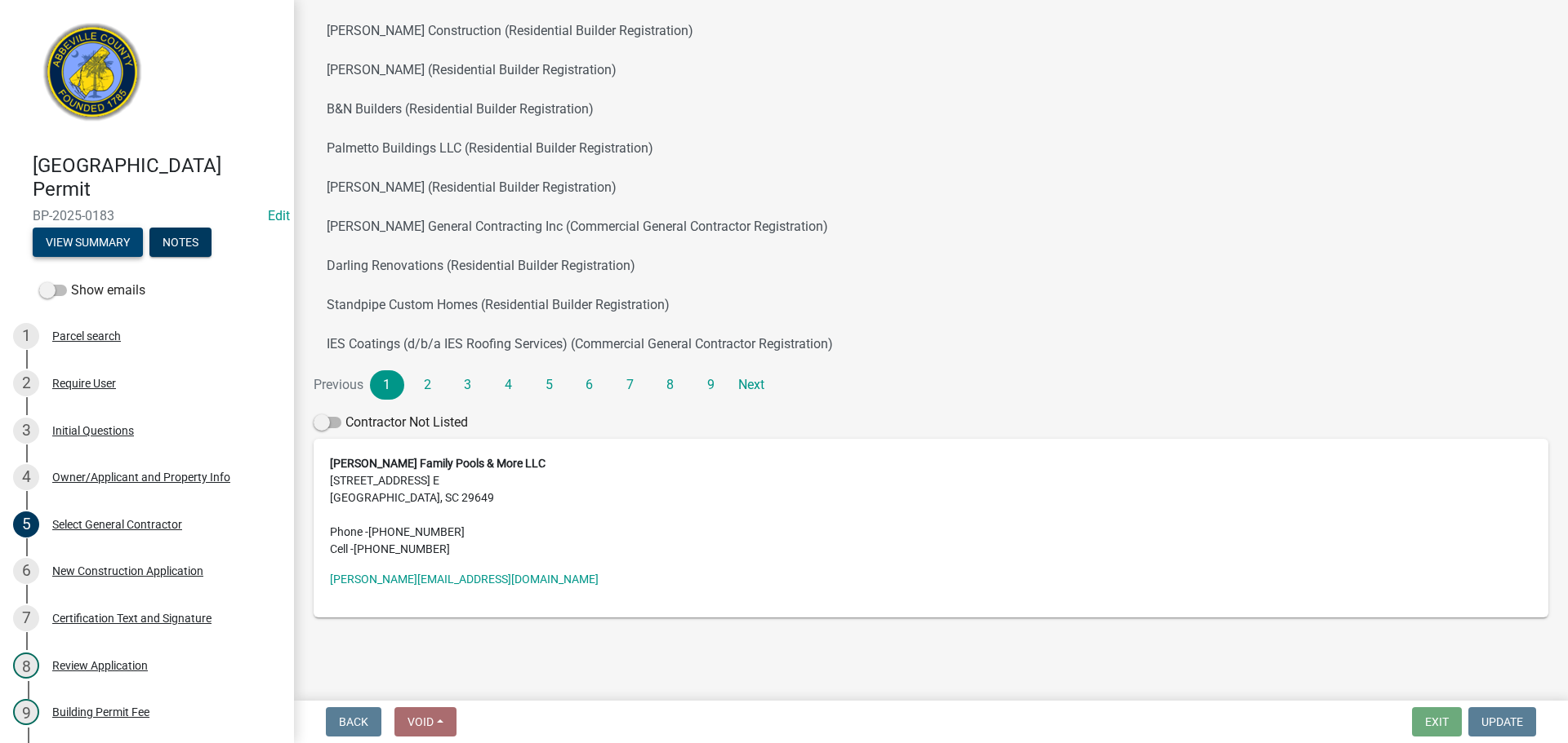
click at [100, 240] on button "View Summary" at bounding box center [88, 242] width 111 height 30
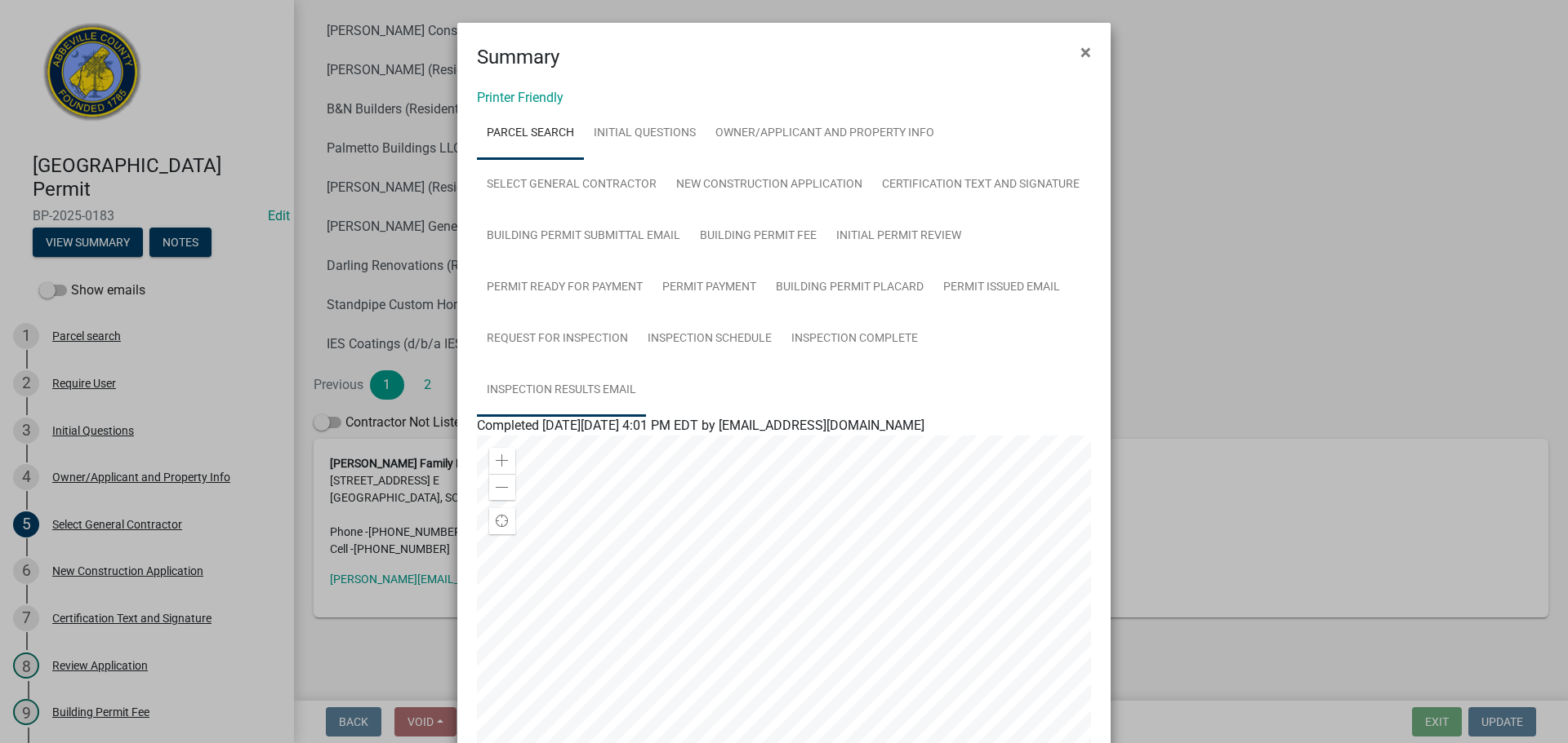
click at [578, 386] on link "Inspection Results Email" at bounding box center [560, 391] width 169 height 52
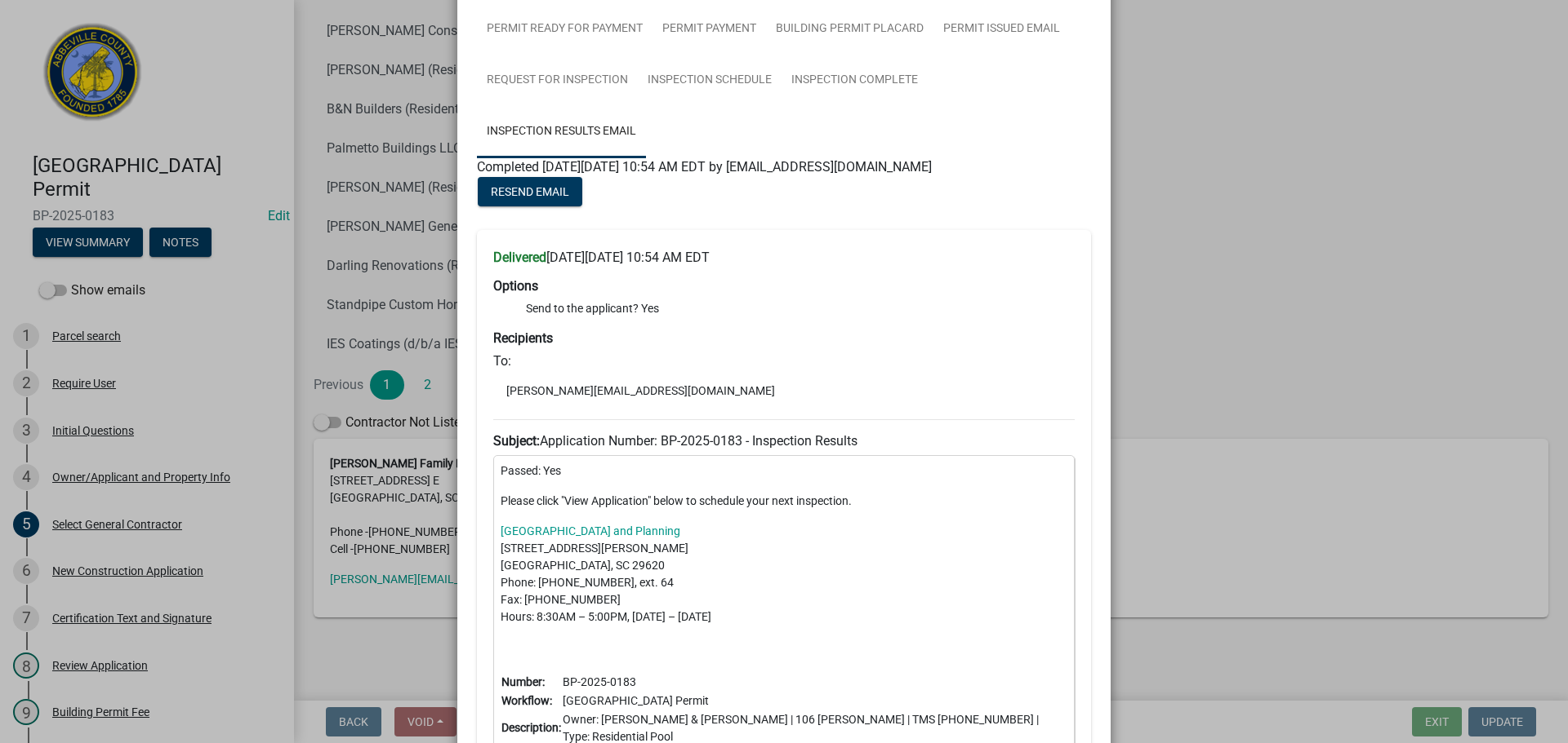
scroll to position [219, 0]
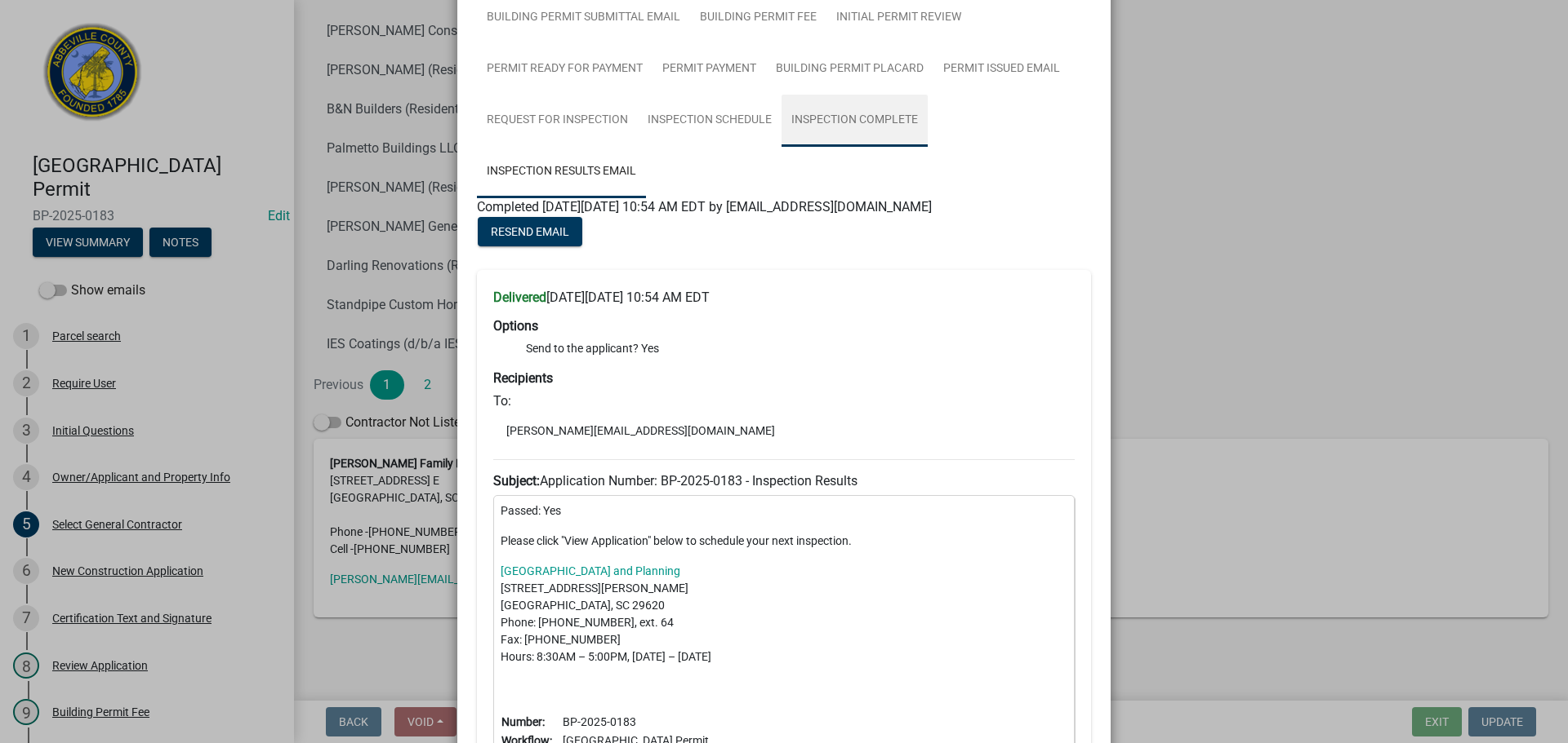
click at [877, 115] on link "Inspection Complete" at bounding box center [854, 120] width 146 height 52
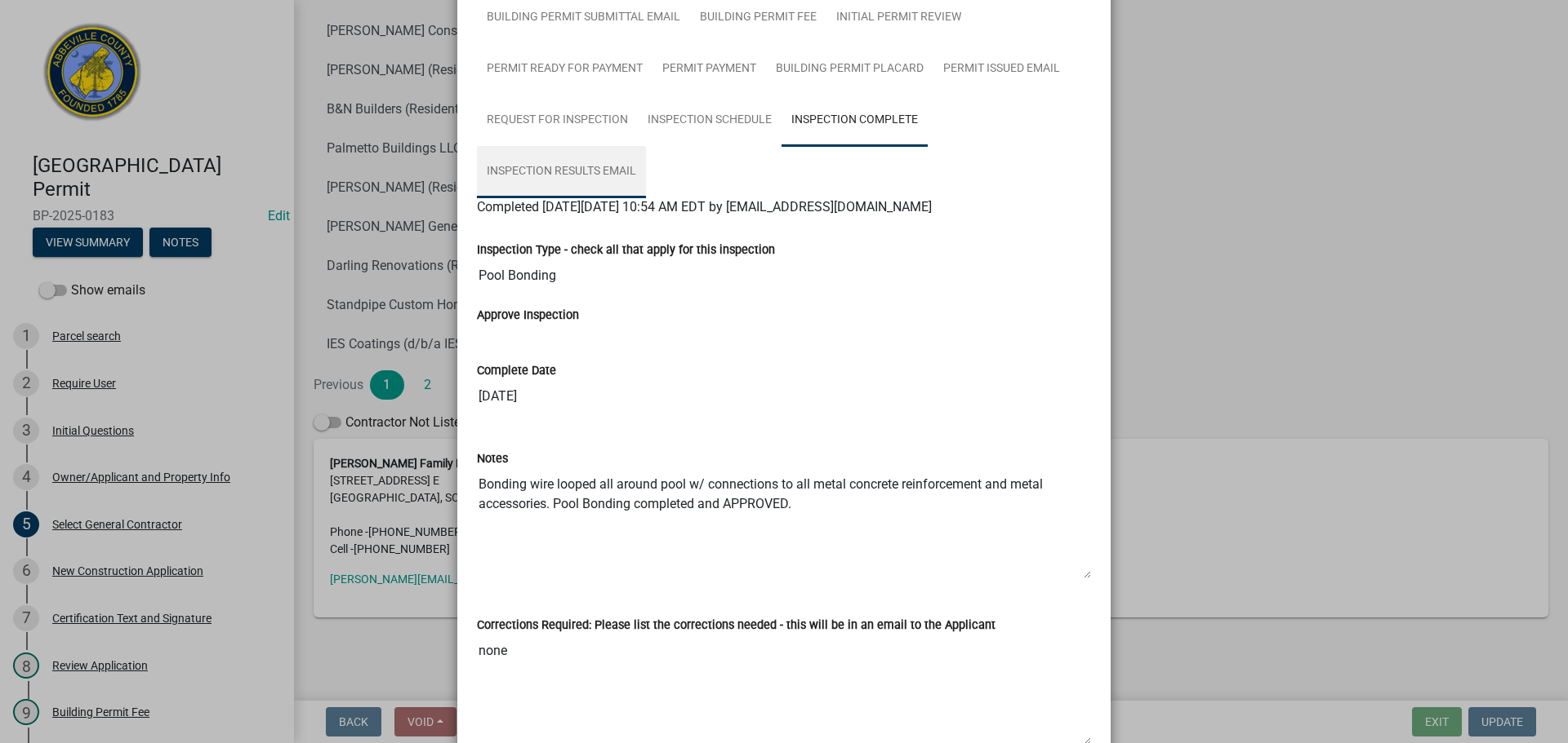
click at [562, 169] on link "Inspection Results Email" at bounding box center [560, 171] width 169 height 52
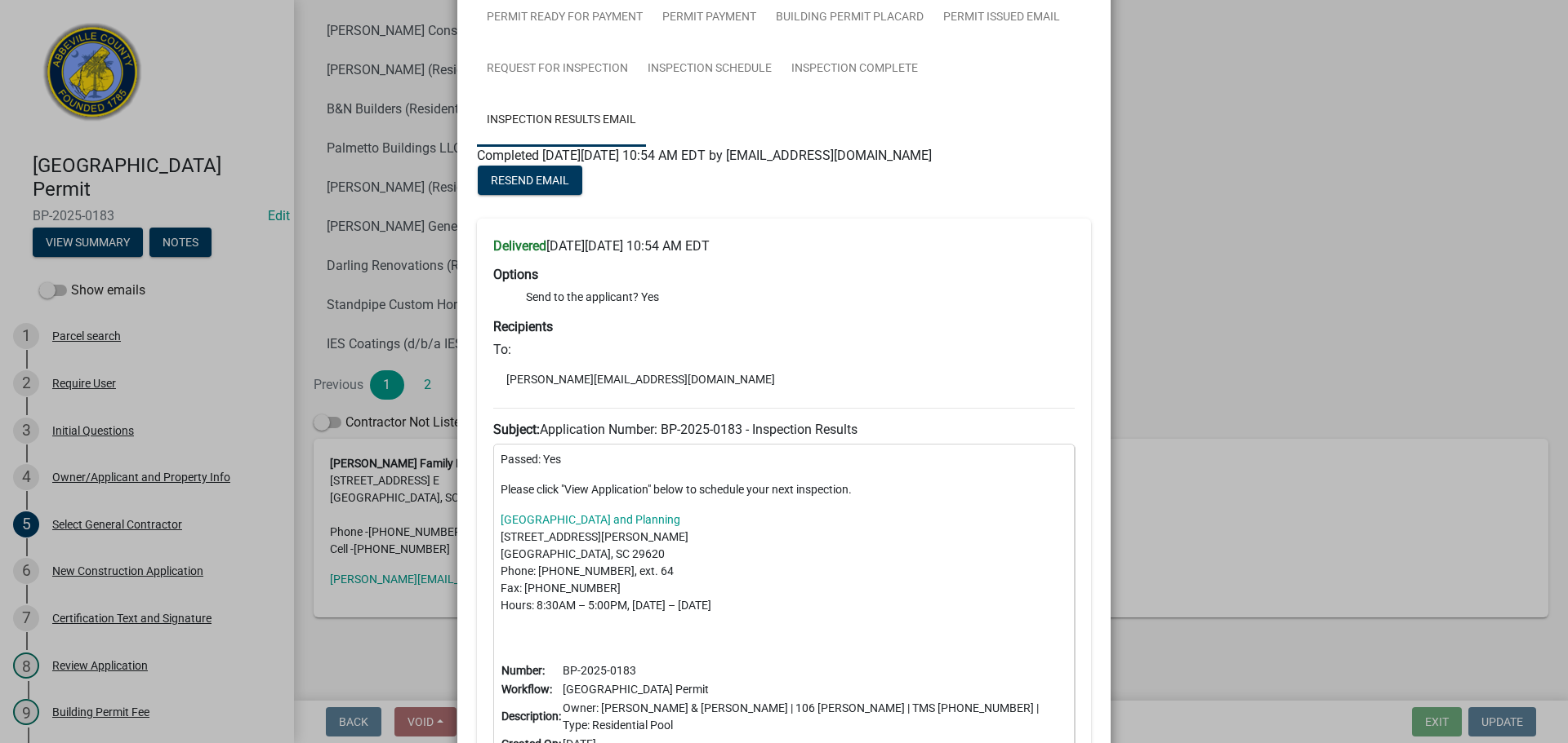
scroll to position [464, 0]
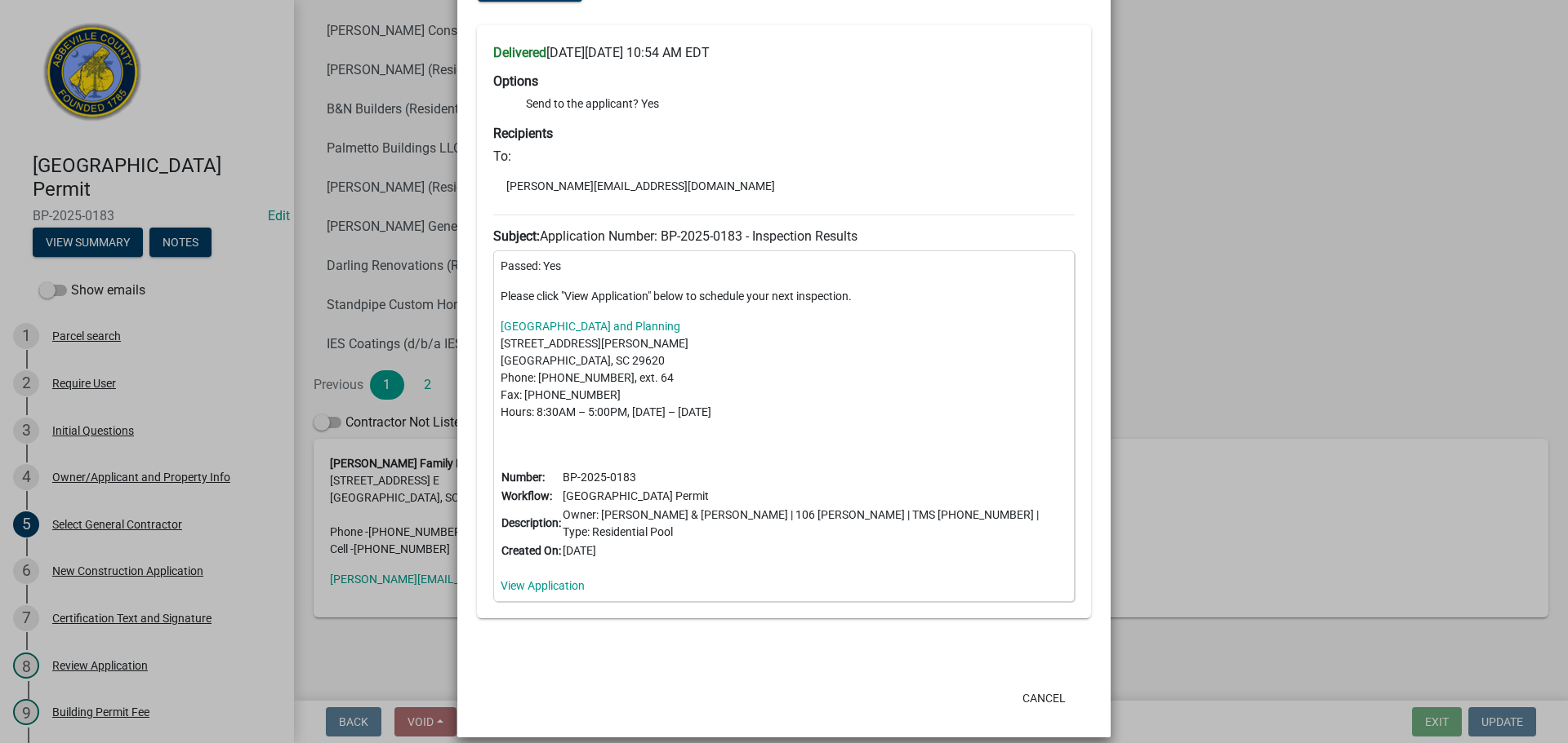
click at [1198, 158] on ngb-modal-window "Summary × Printer Friendly Parcel search Initial Questions Owner/Applicant and …" at bounding box center [784, 372] width 1568 height 743
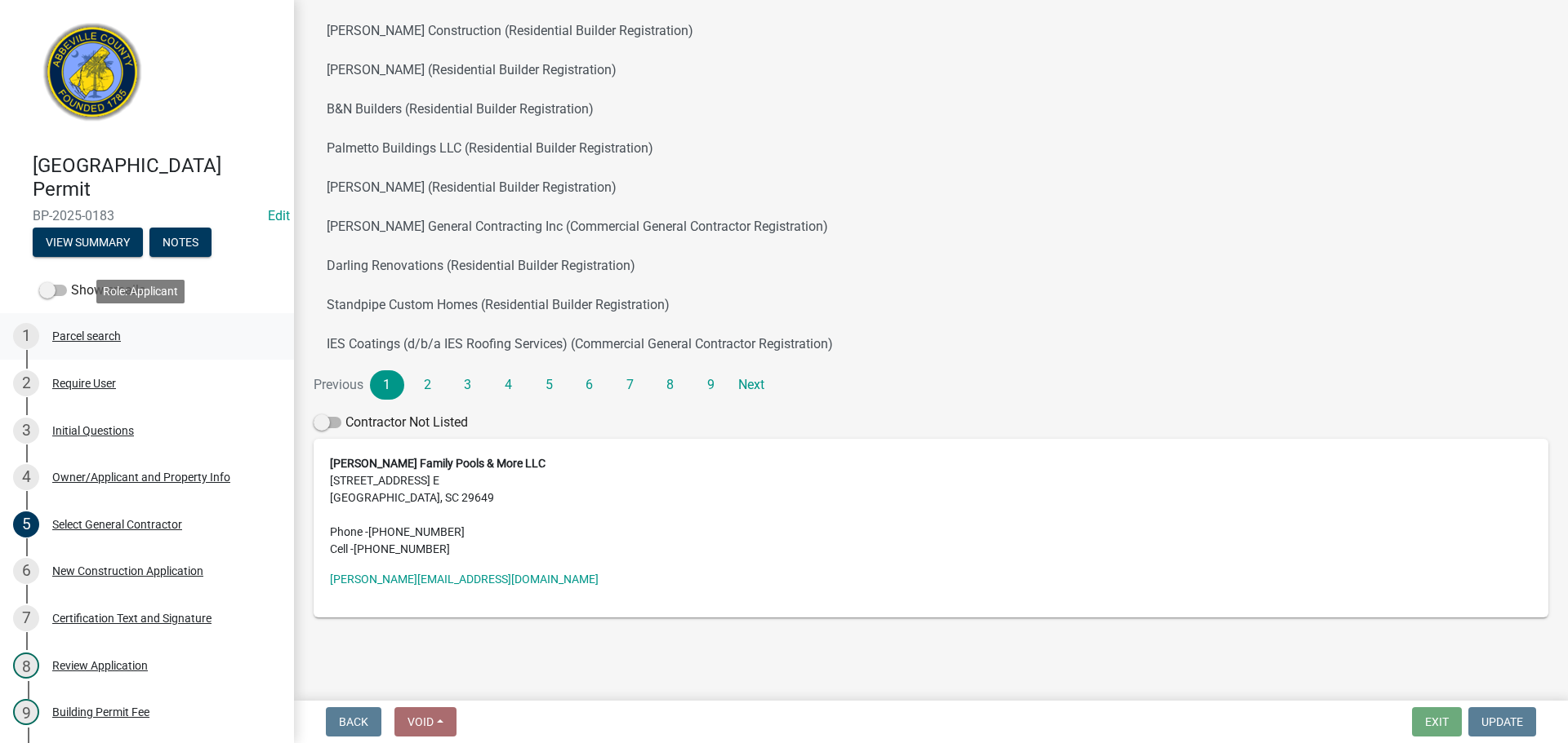
click at [114, 337] on div "Parcel search" at bounding box center [87, 336] width 69 height 11
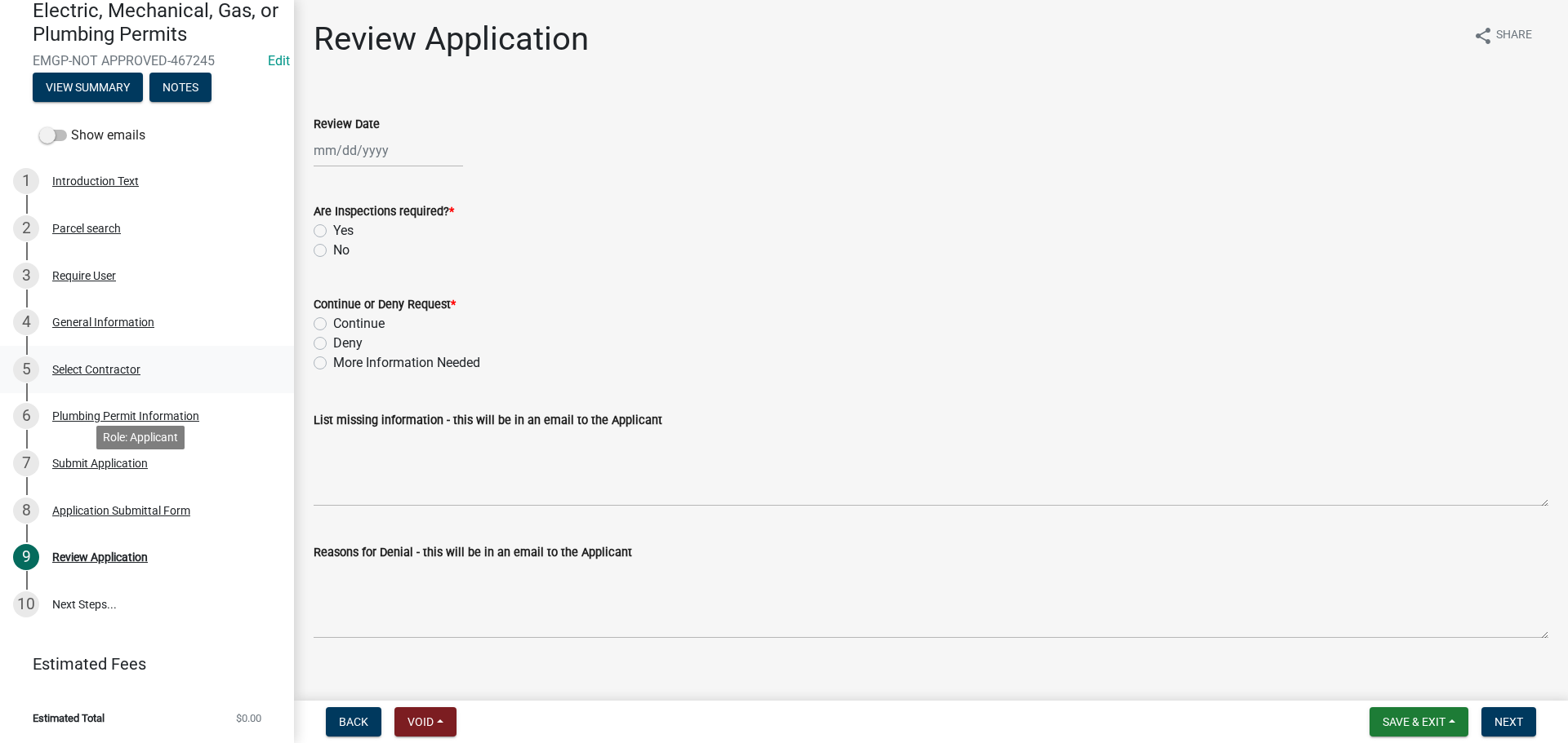
scroll to position [73, 0]
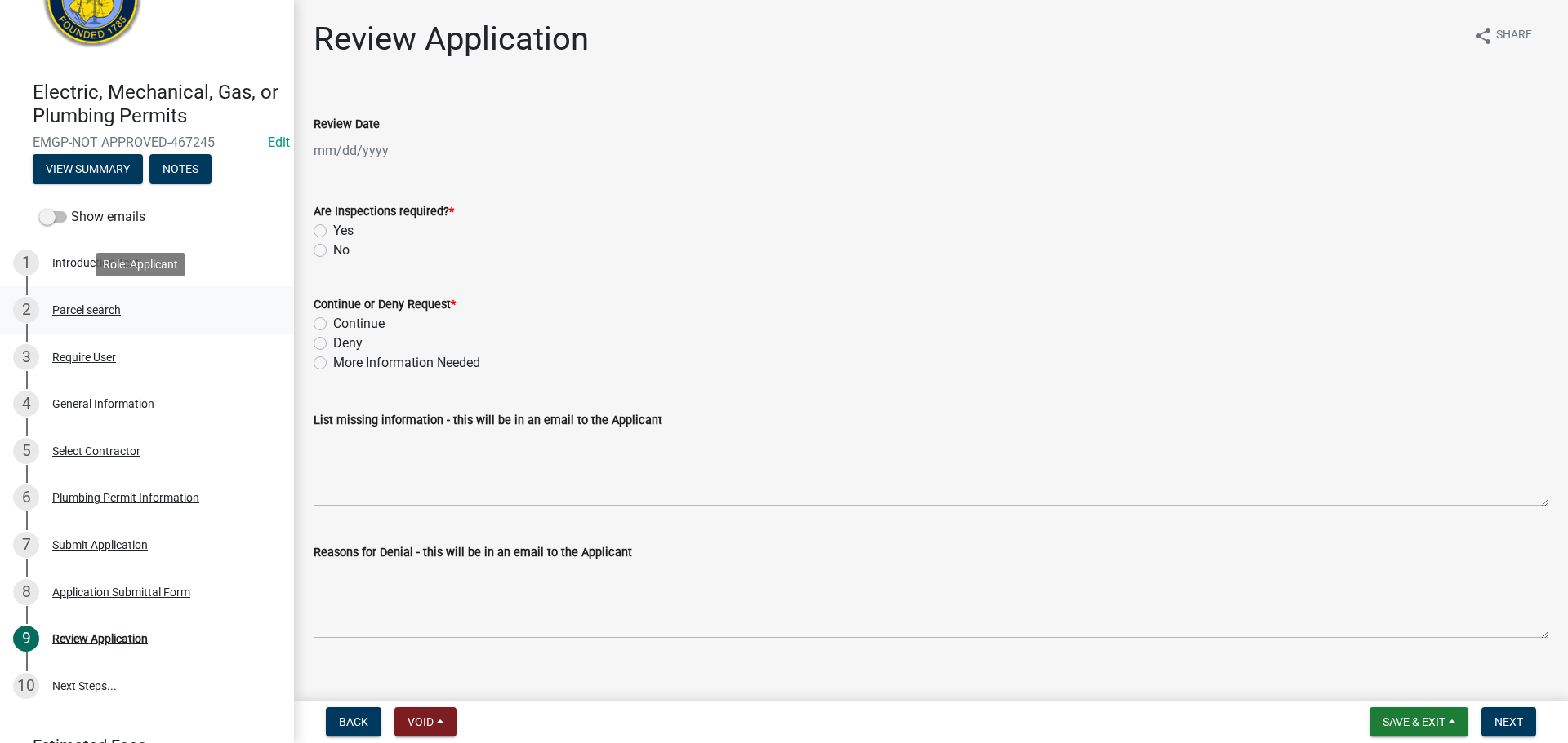
click at [113, 305] on div "Parcel search" at bounding box center [87, 311] width 69 height 11
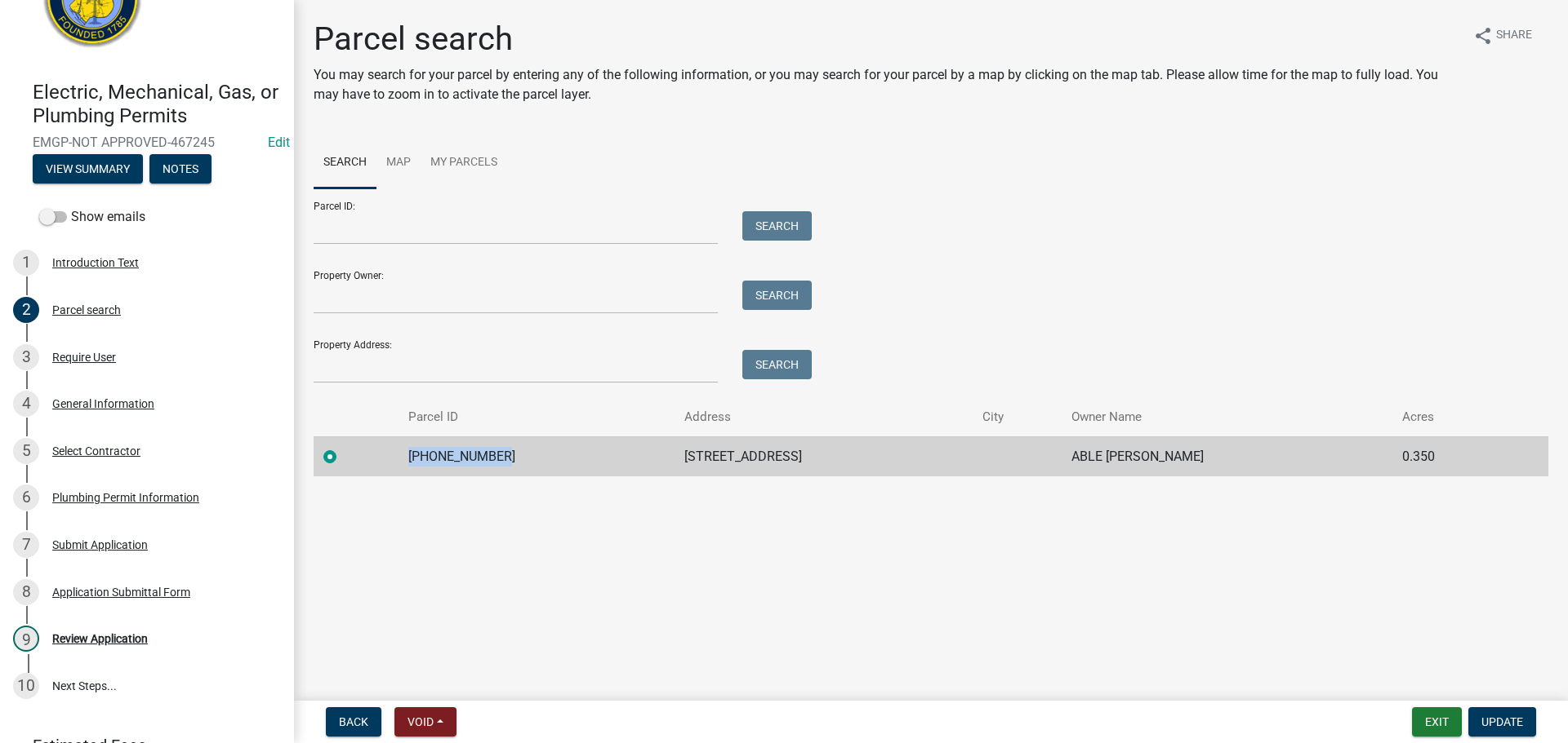
drag, startPoint x: 410, startPoint y: 454, endPoint x: 505, endPoint y: 454, distance: 95.0
click at [505, 454] on td "109-14-05-001" at bounding box center [536, 456] width 275 height 40
click at [585, 453] on div "Copy" at bounding box center [596, 456] width 43 height 25
click at [118, 401] on div "General Information" at bounding box center [103, 404] width 102 height 11
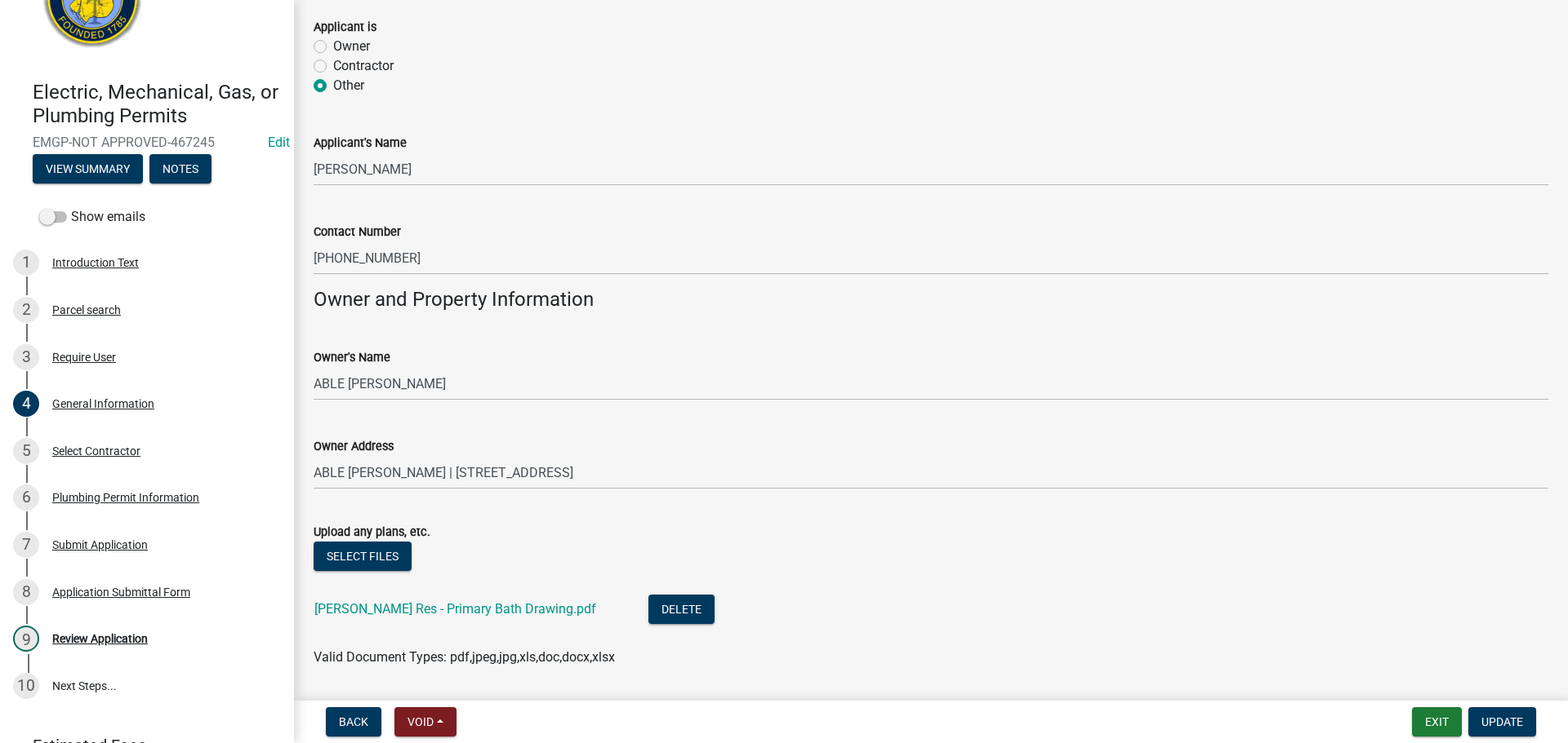
scroll to position [1073, 0]
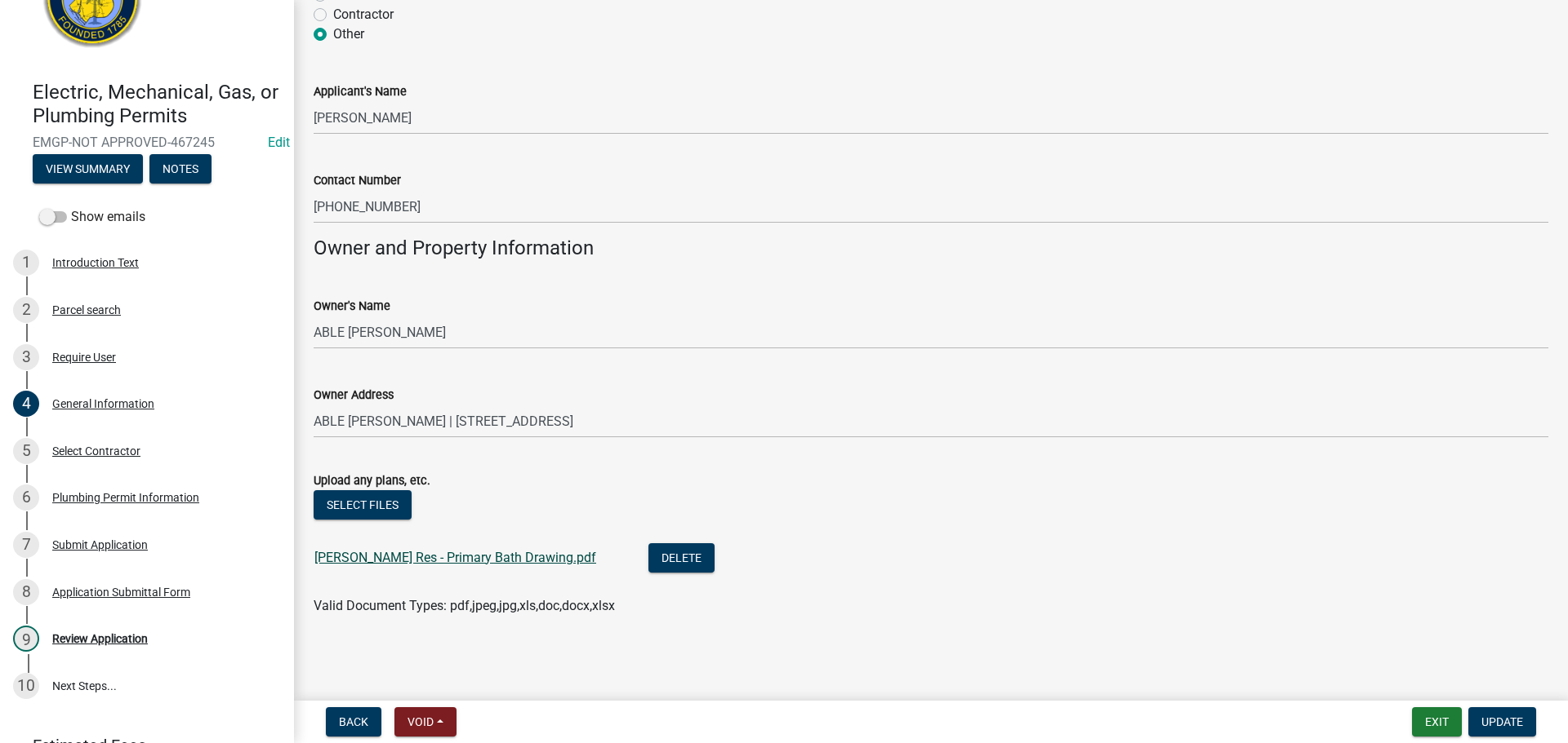
click at [438, 555] on link "Cox Res - Primary Bath Drawing.pdf" at bounding box center [456, 557] width 282 height 15
click at [112, 450] on div "Select Contractor" at bounding box center [96, 452] width 89 height 11
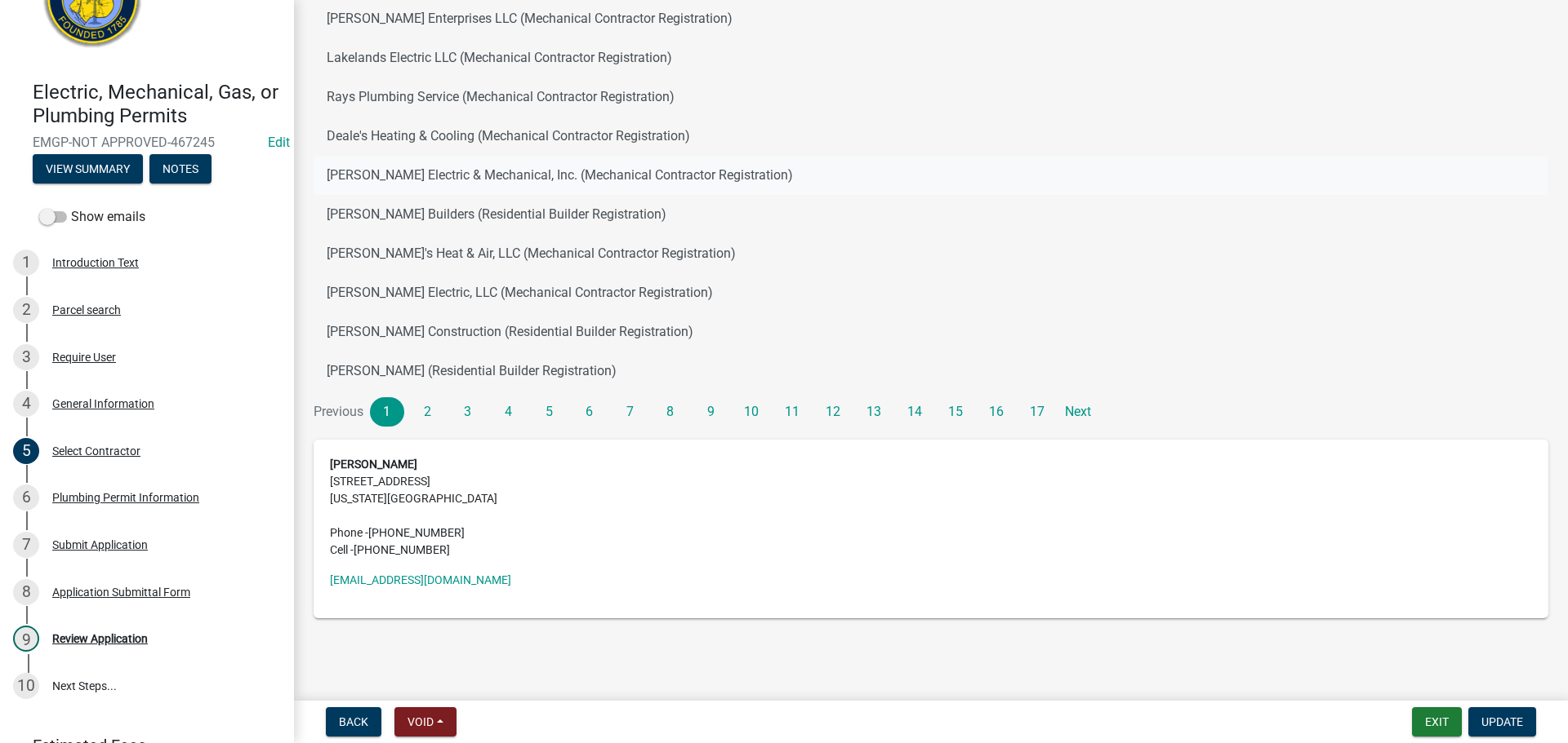
scroll to position [234, 0]
click at [159, 501] on div "Plumbing Permit Information" at bounding box center [126, 498] width 147 height 11
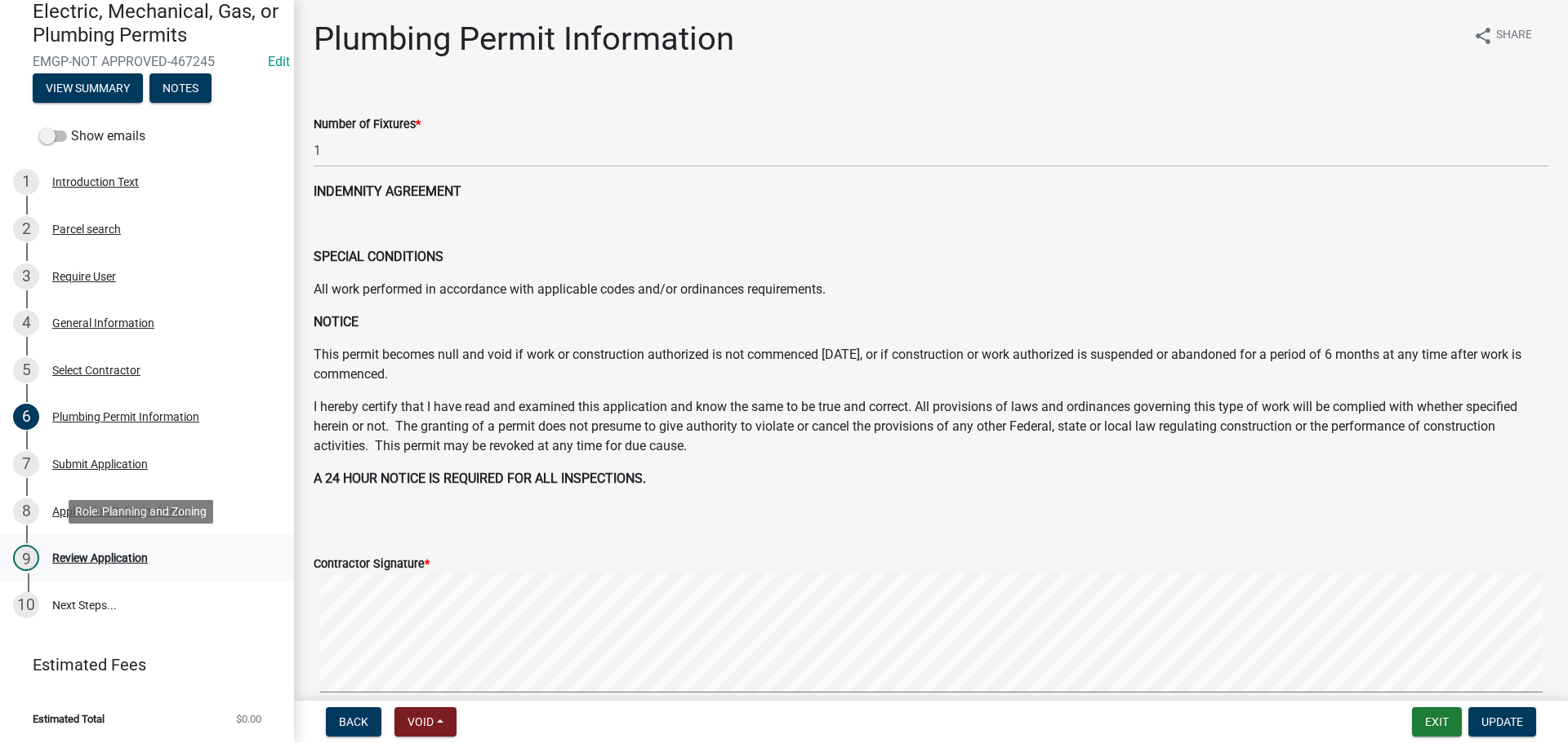
scroll to position [155, 0]
click at [107, 552] on div "Review Application" at bounding box center [100, 557] width 95 height 11
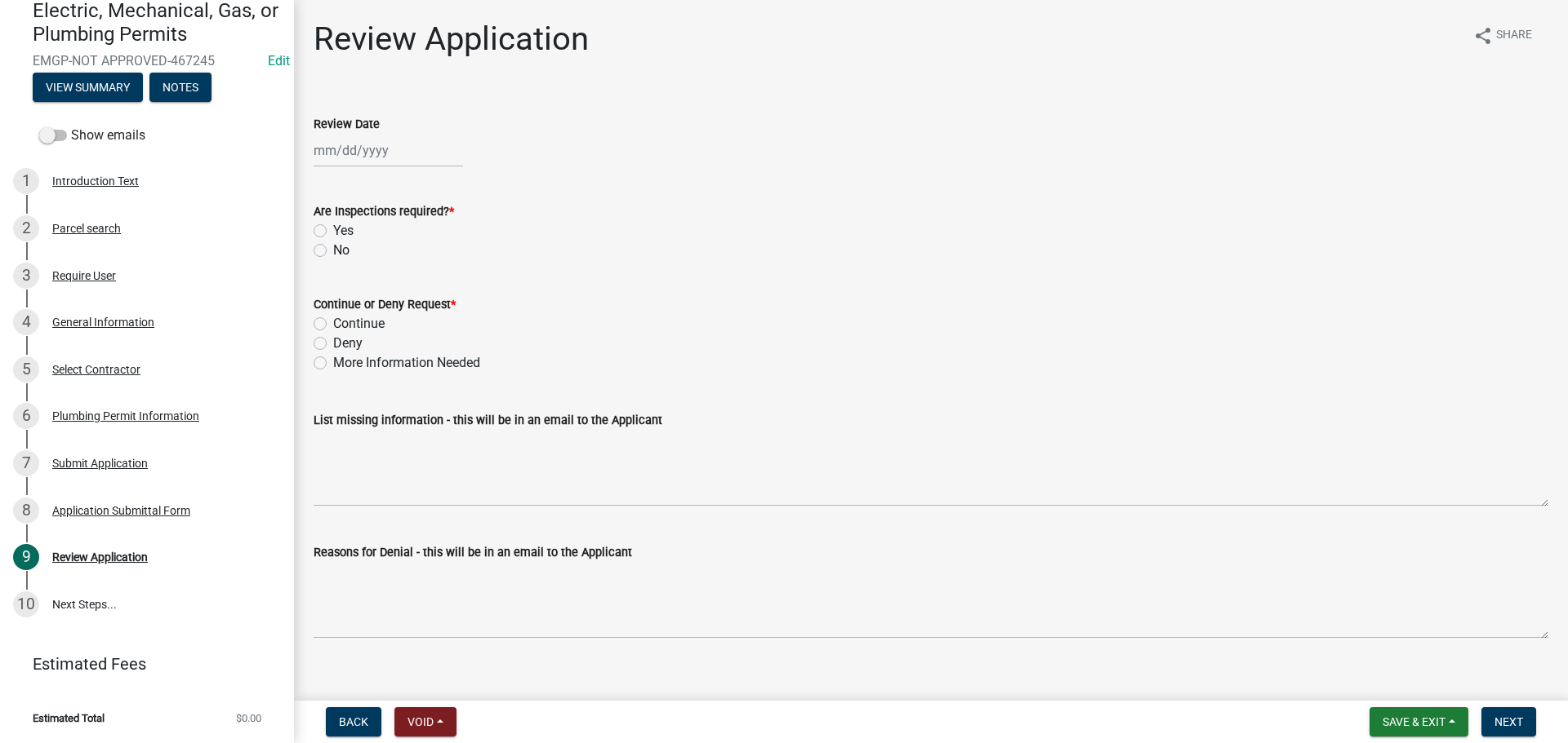
click at [375, 145] on div at bounding box center [388, 151] width 150 height 33
select select "8"
select select "2025"
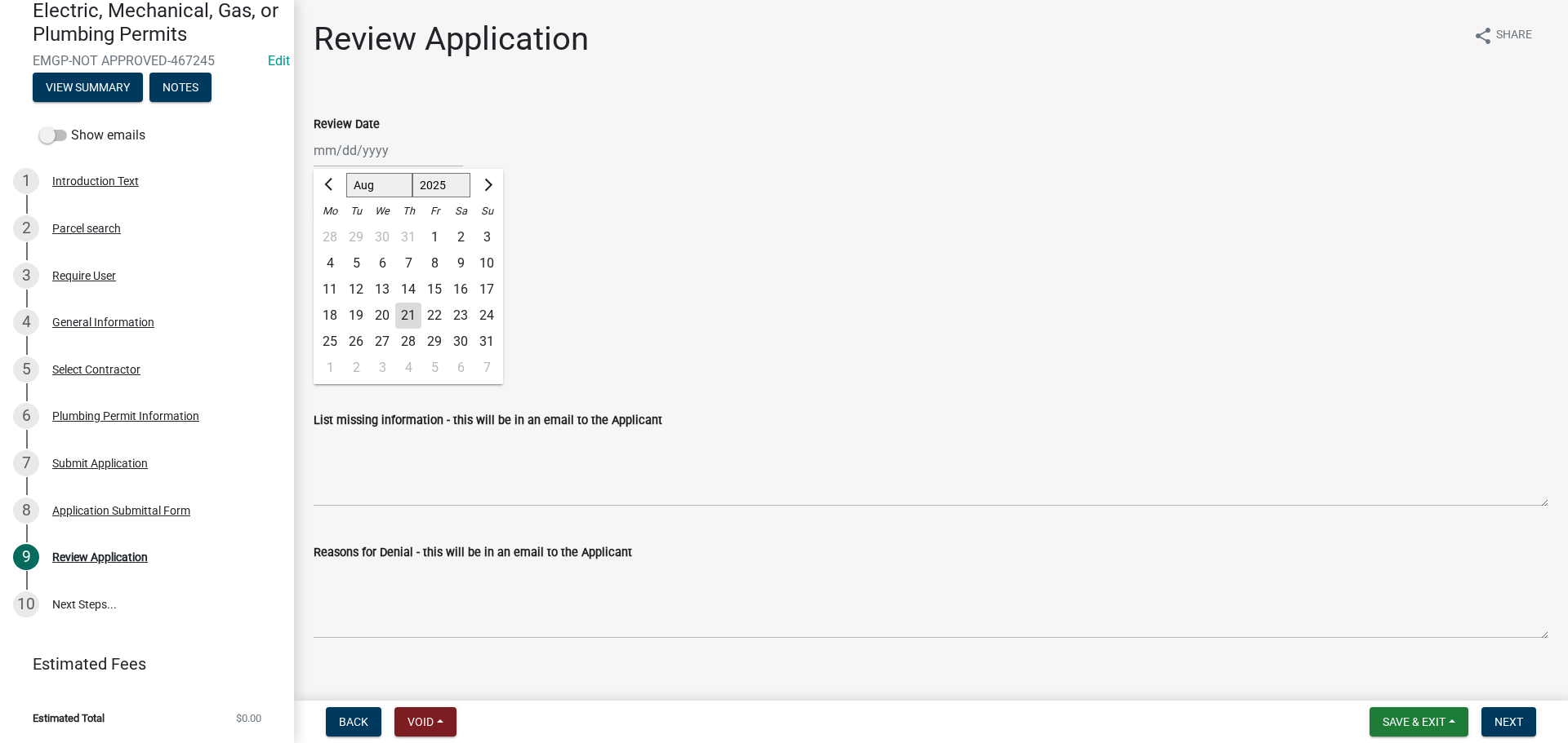
click at [401, 311] on div "21" at bounding box center [408, 315] width 26 height 26
type input "08/21/2025"
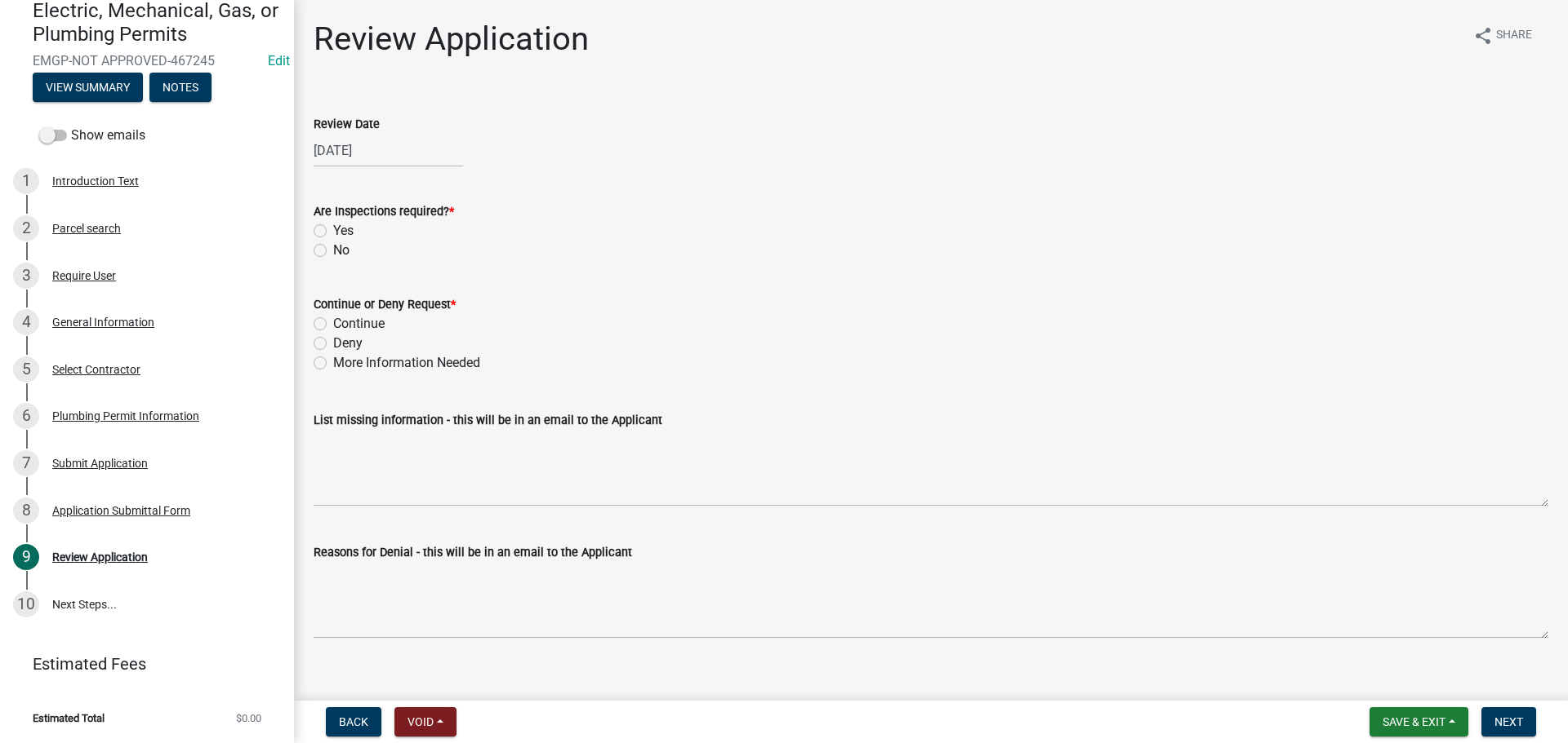
click at [334, 229] on label "Yes" at bounding box center [343, 231] width 20 height 20
click at [334, 229] on input "Yes" at bounding box center [338, 226] width 10 height 10
radio input "true"
click at [334, 322] on label "Continue" at bounding box center [359, 324] width 51 height 20
click at [334, 322] on input "Continue" at bounding box center [338, 319] width 10 height 10
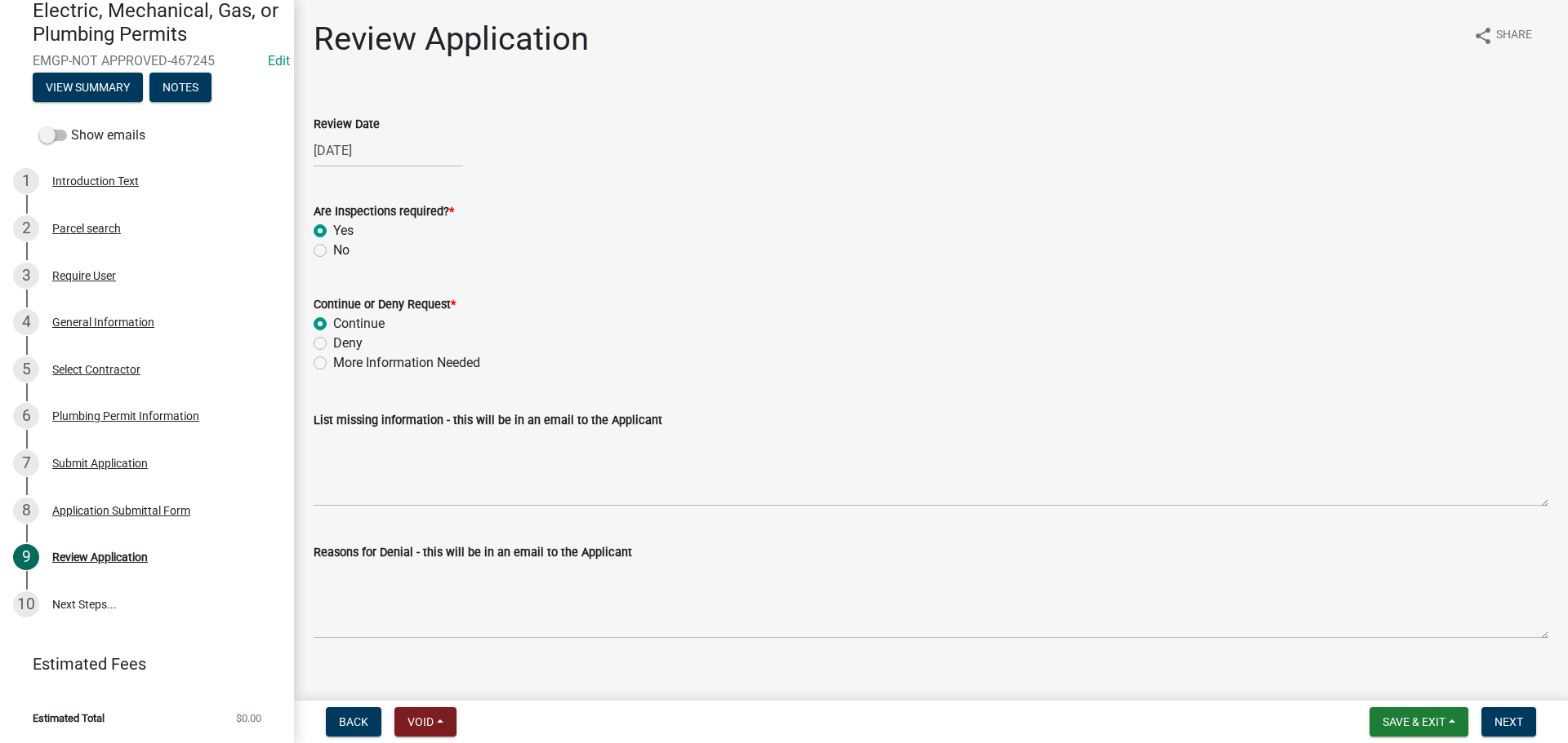
radio input "true"
drag, startPoint x: 1520, startPoint y: 717, endPoint x: 1506, endPoint y: 700, distance: 22.0
click at [1520, 716] on span "Next" at bounding box center [1509, 722] width 29 height 13
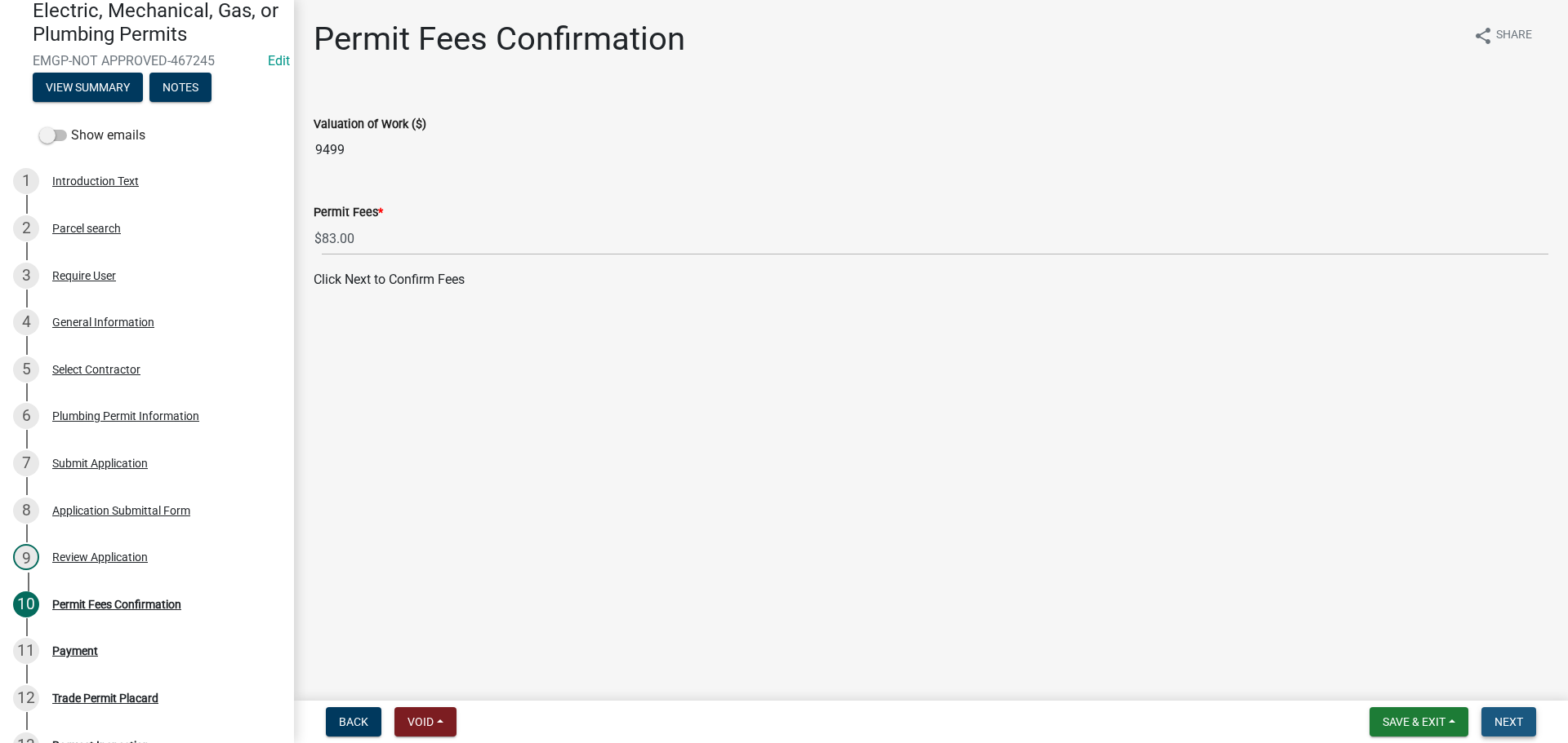
click at [1513, 717] on span "Next" at bounding box center [1509, 722] width 29 height 13
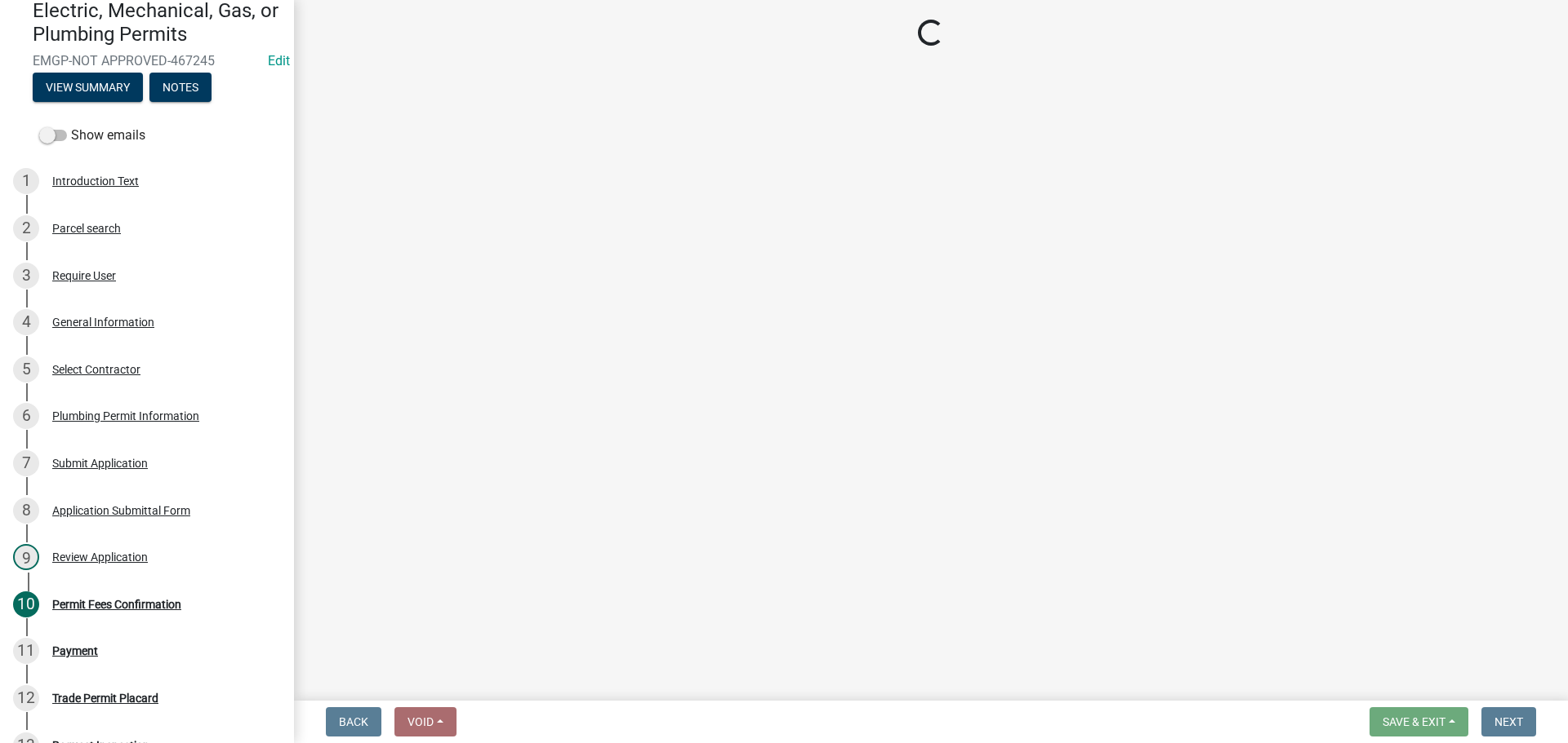
select select "3: 3"
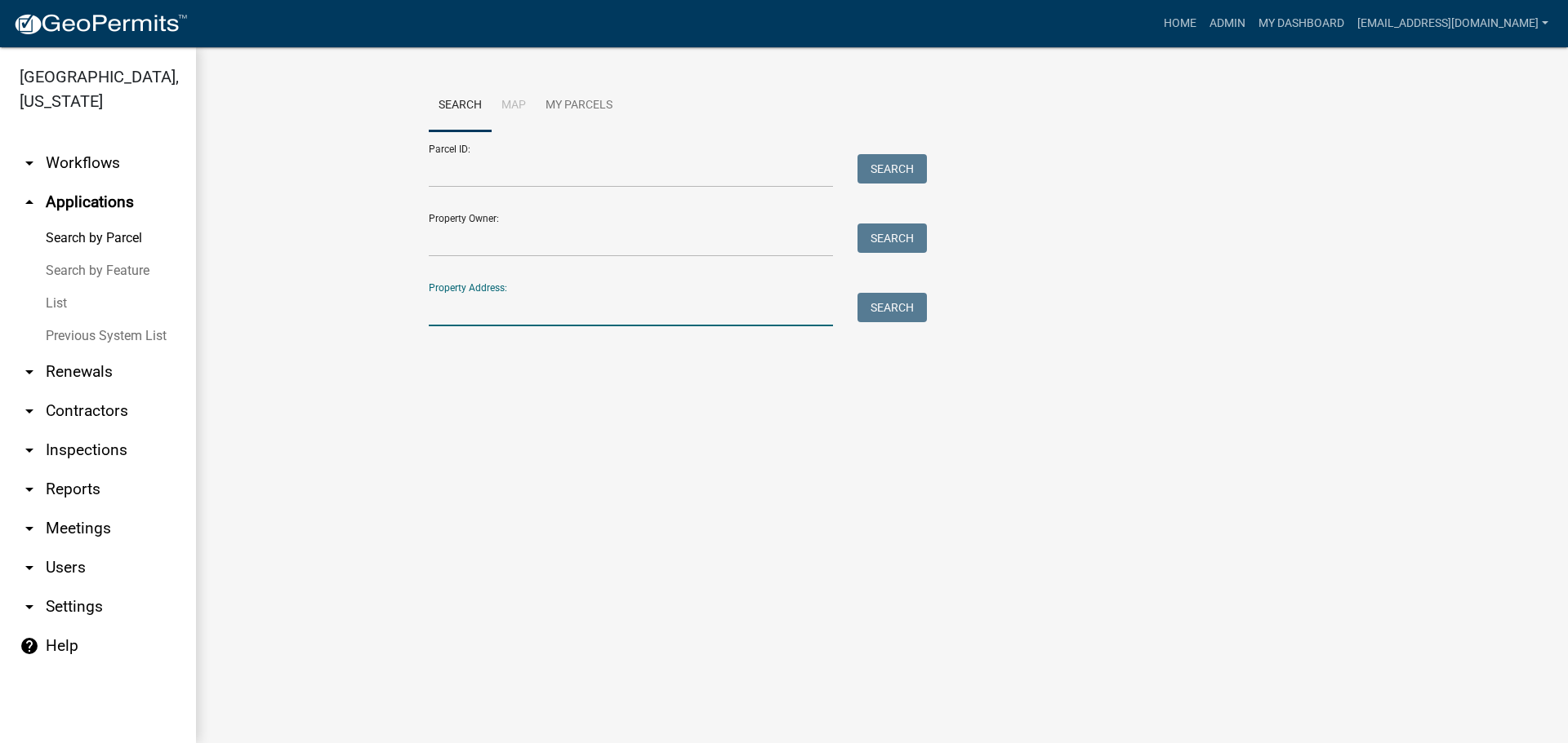
click at [481, 314] on input "Property Address:" at bounding box center [631, 310] width 404 height 33
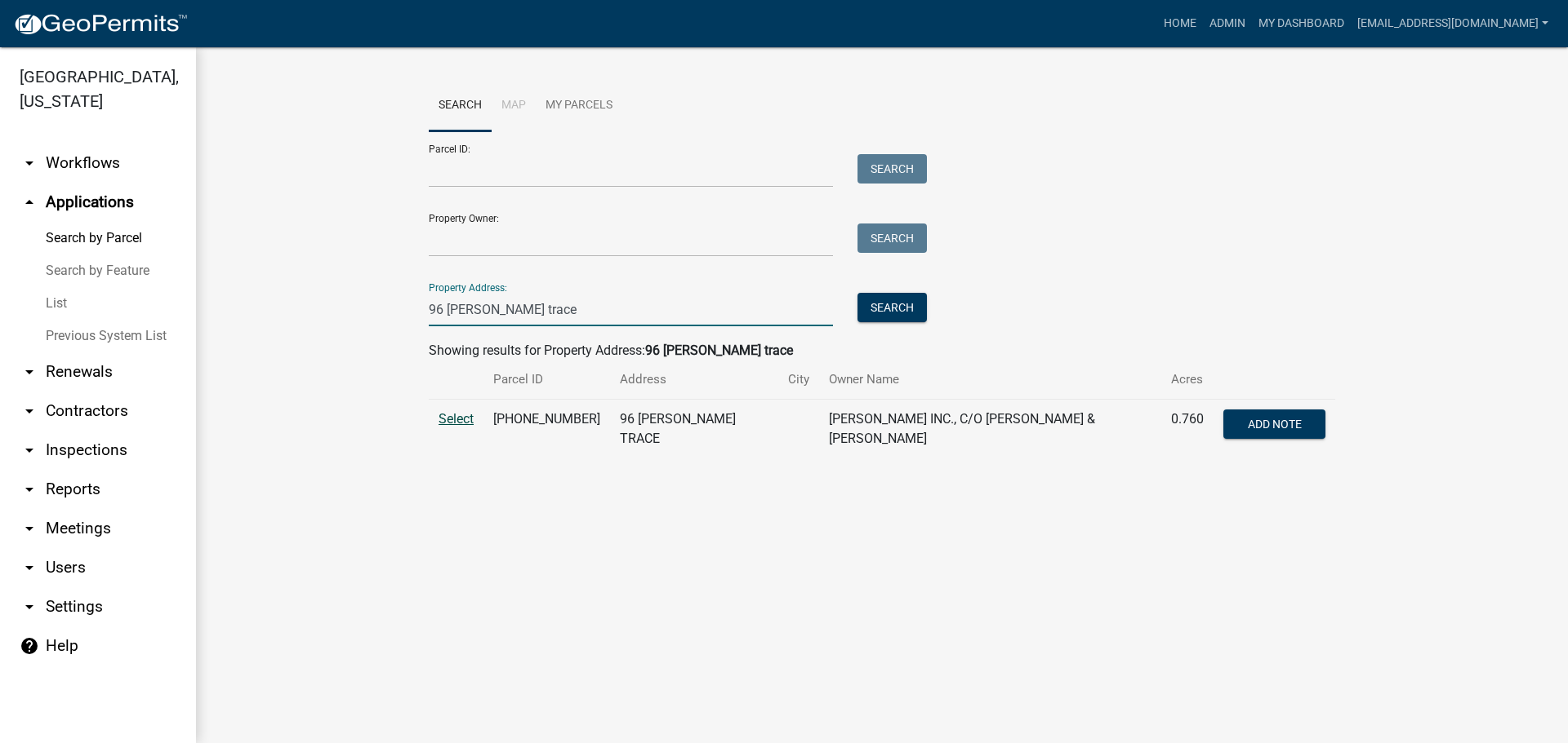
type input "96 [PERSON_NAME] trace"
click at [456, 418] on span "Select" at bounding box center [456, 419] width 35 height 15
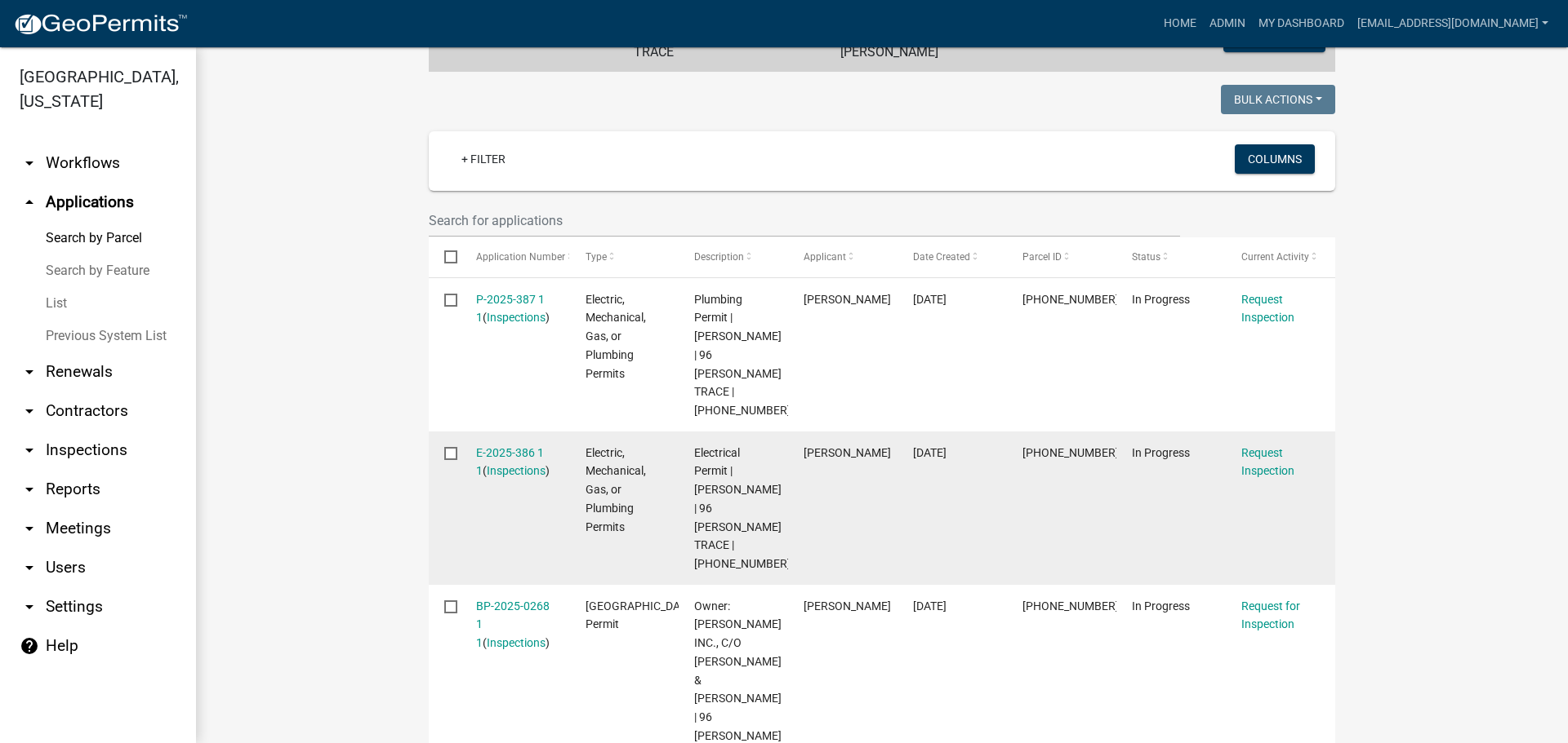
scroll to position [572, 0]
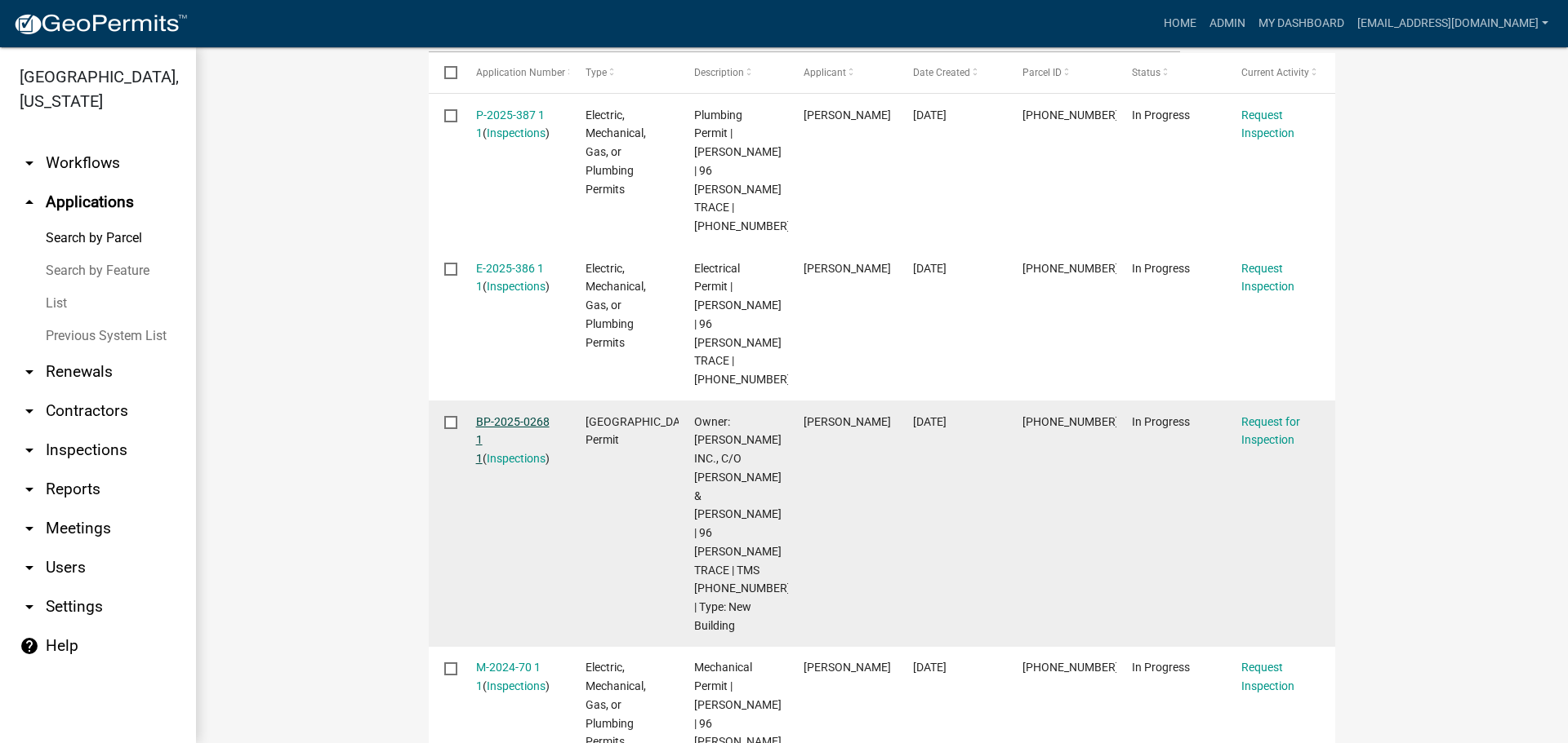
click at [516, 415] on link "BP-2025-0268 1 1" at bounding box center [512, 440] width 73 height 50
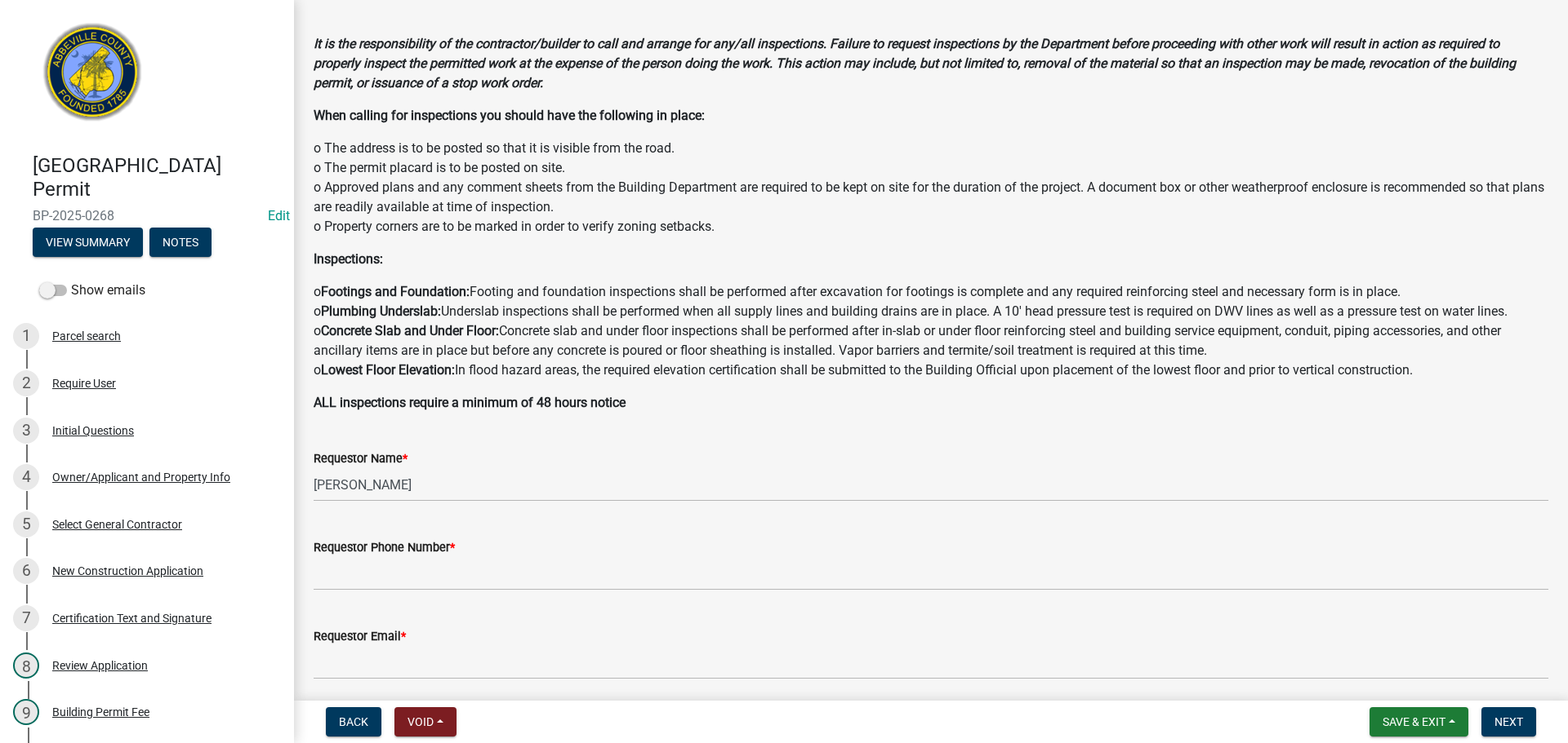
scroll to position [327, 0]
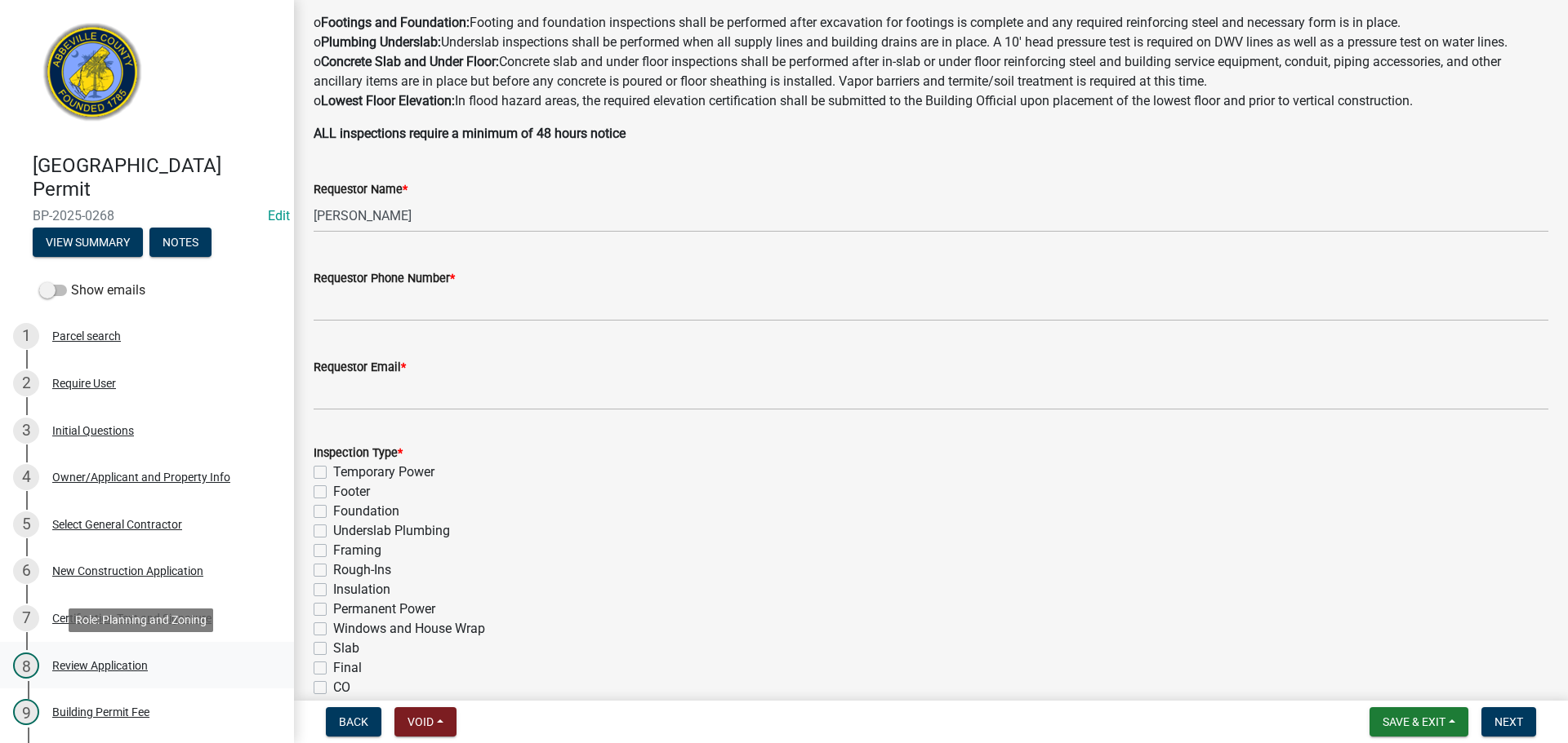
click at [123, 666] on div "Review Application" at bounding box center [100, 666] width 95 height 11
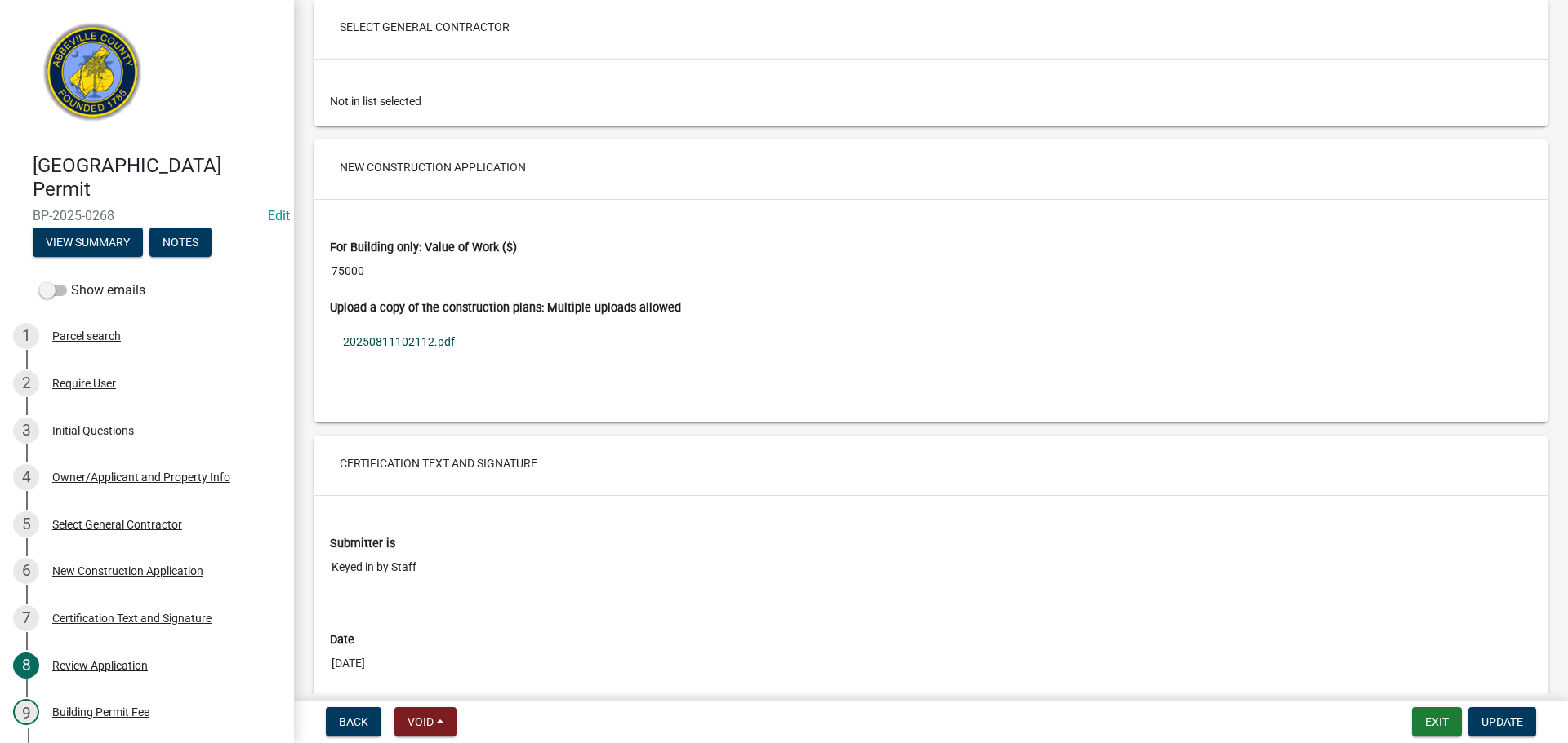
scroll to position [2611, 0]
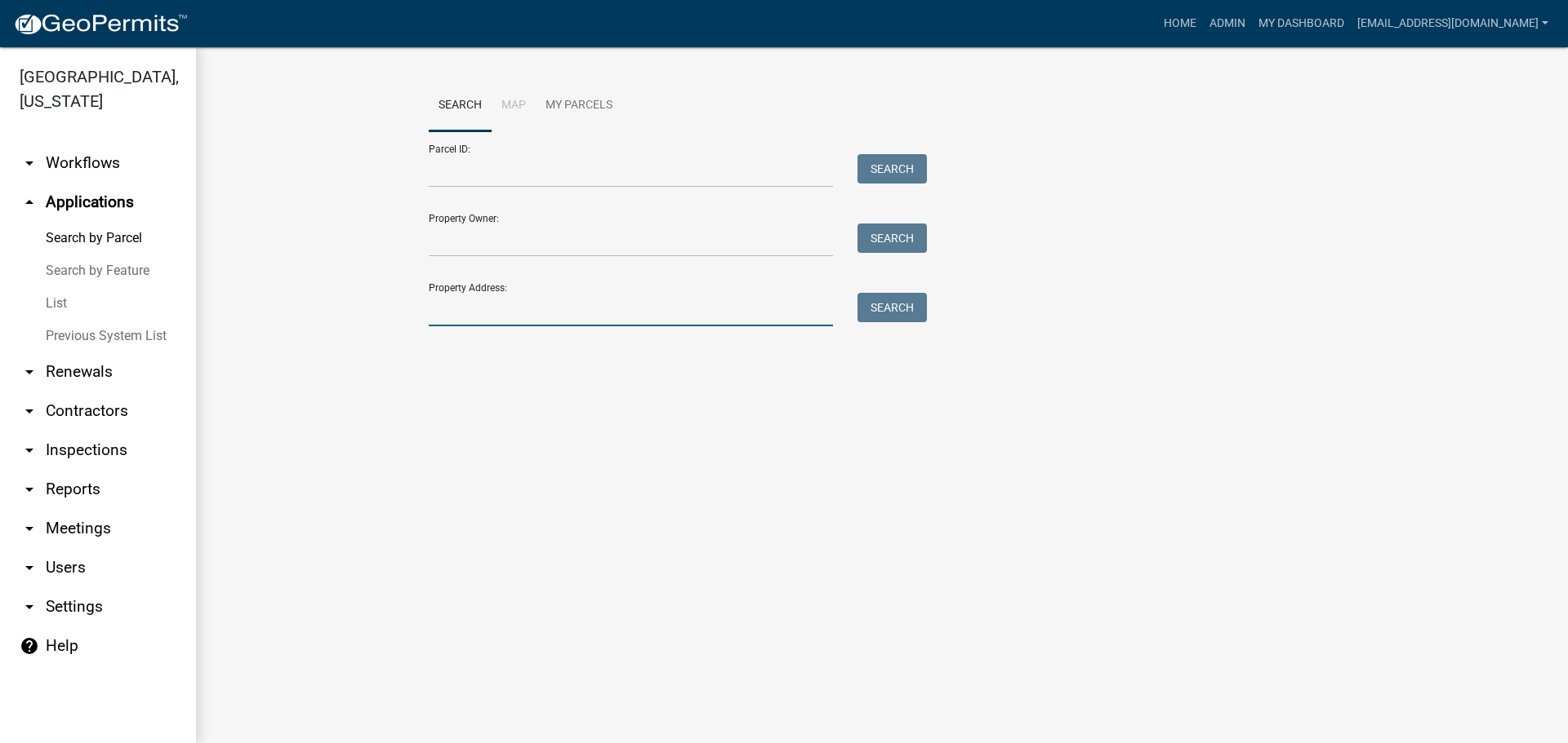
click at [485, 318] on input "Property Address:" at bounding box center [631, 310] width 404 height 33
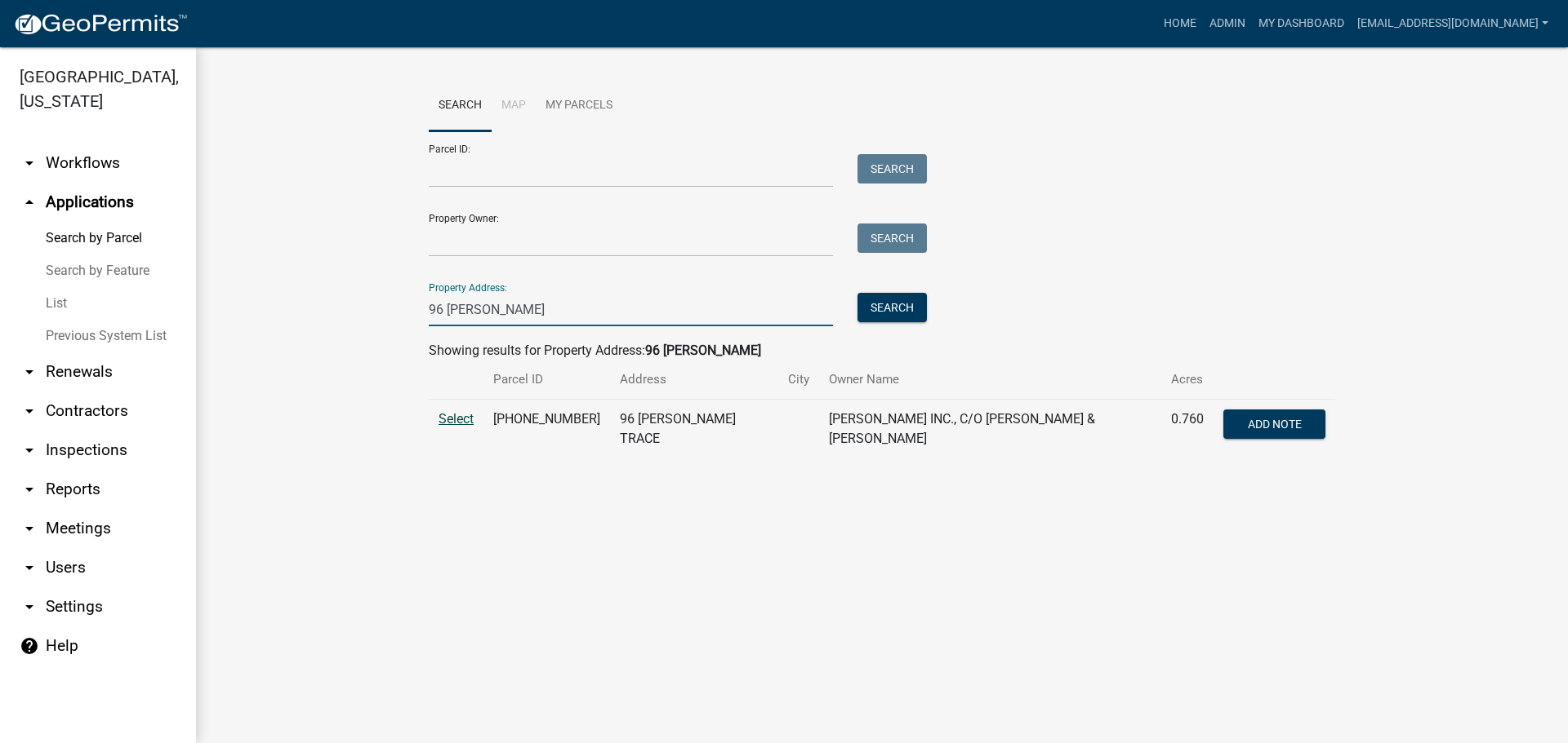
type input "96 lewis"
click at [453, 422] on span "Select" at bounding box center [456, 419] width 35 height 15
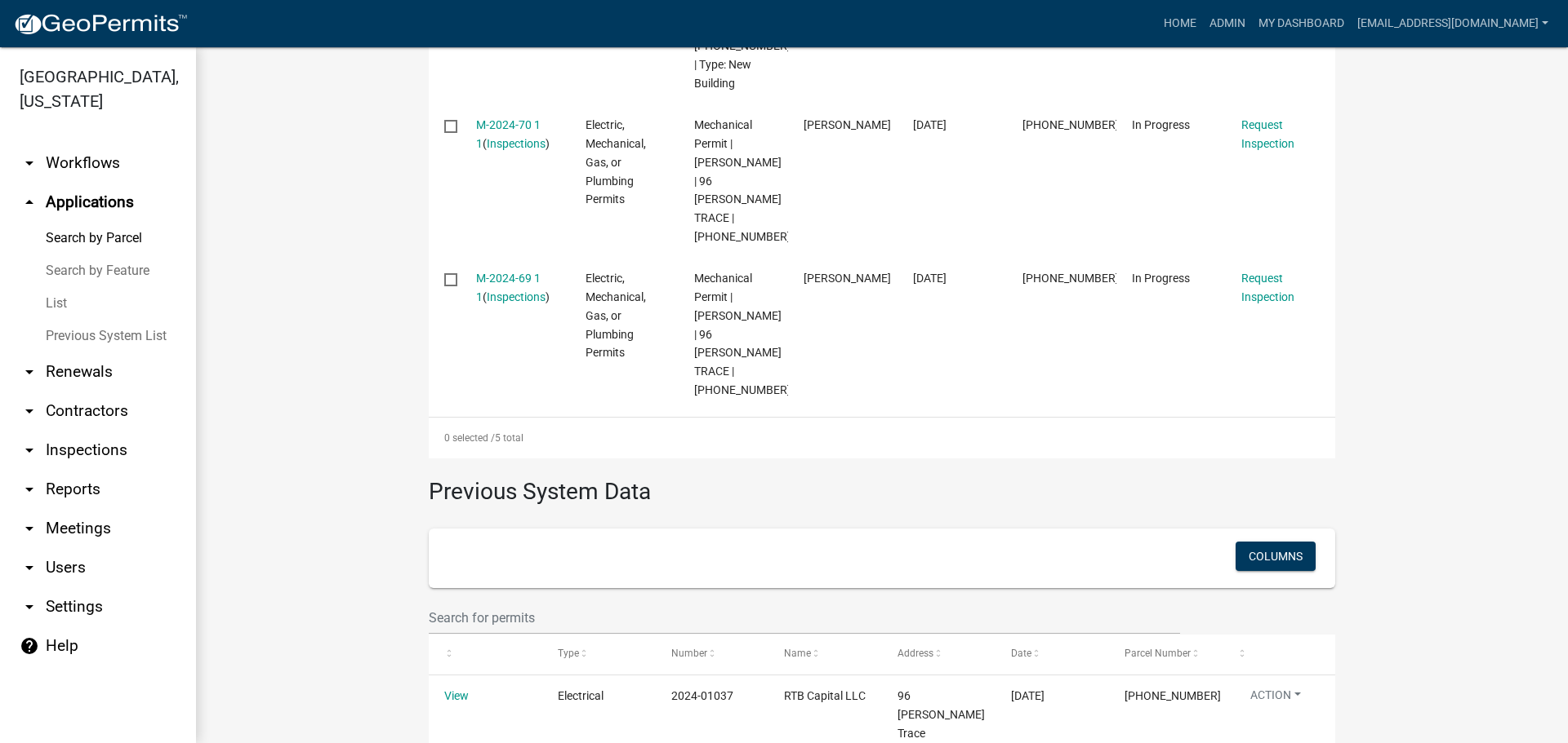
scroll to position [1171, 0]
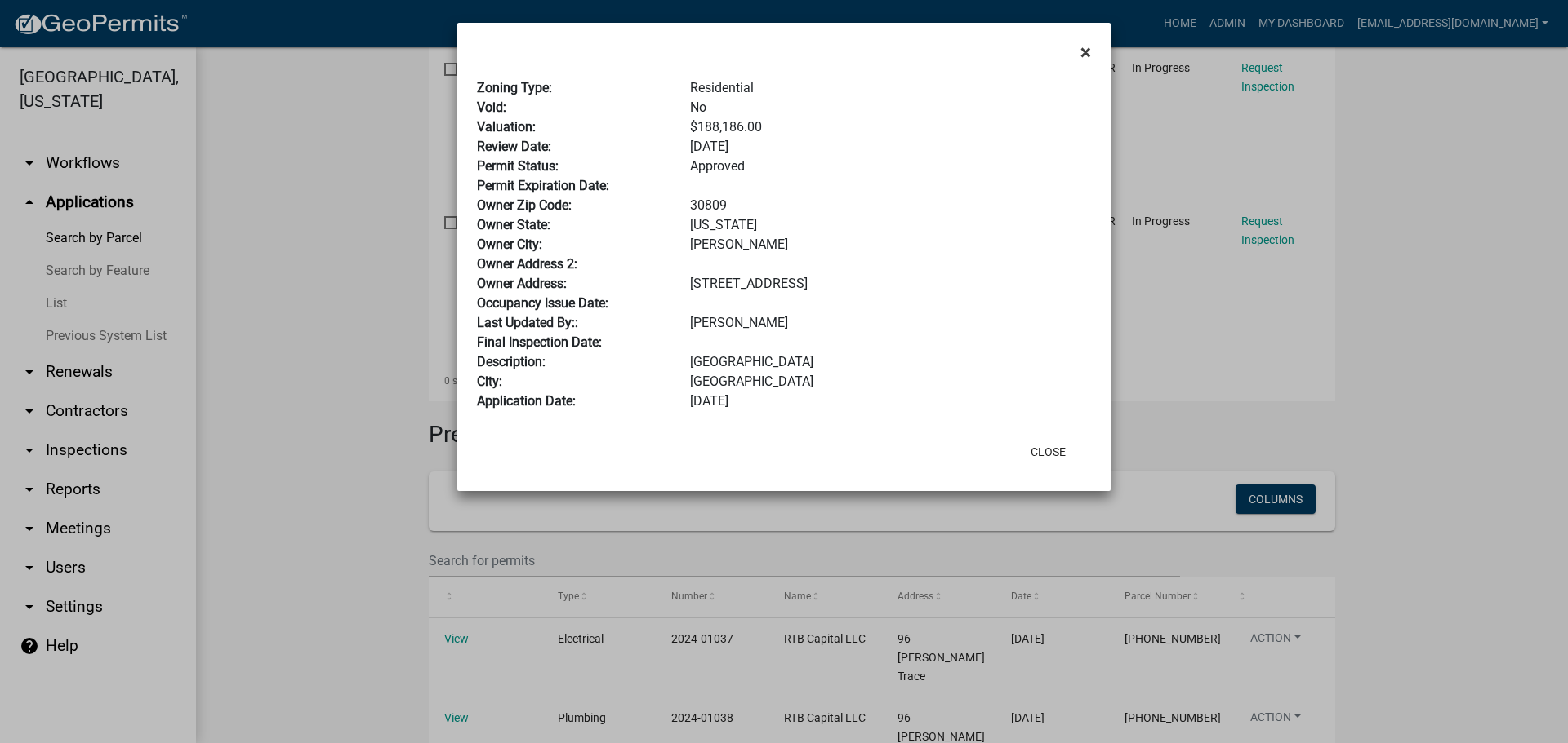
click at [1085, 50] on span "×" at bounding box center [1085, 52] width 10 height 23
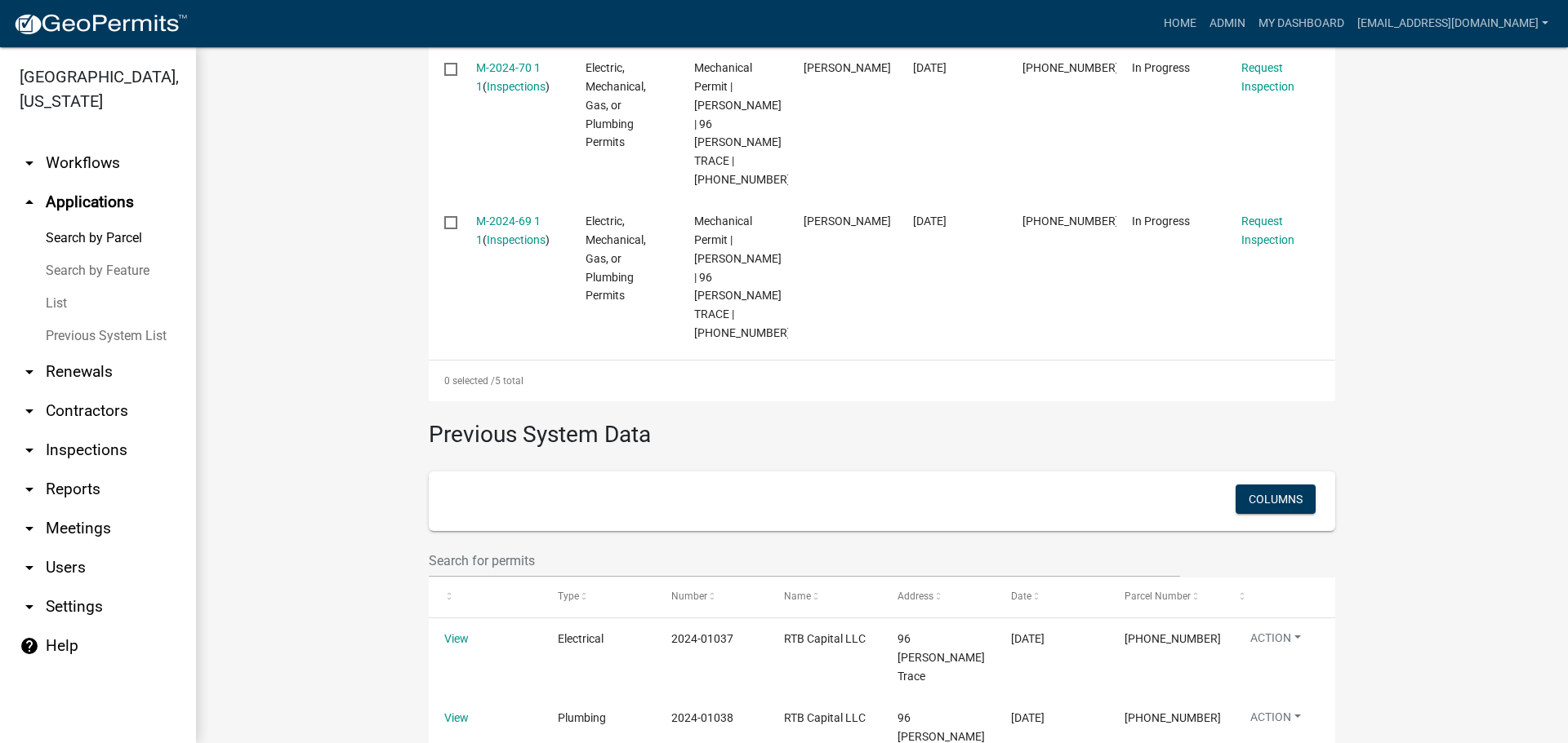
click at [108, 331] on link "Previous System List" at bounding box center [98, 336] width 196 height 32
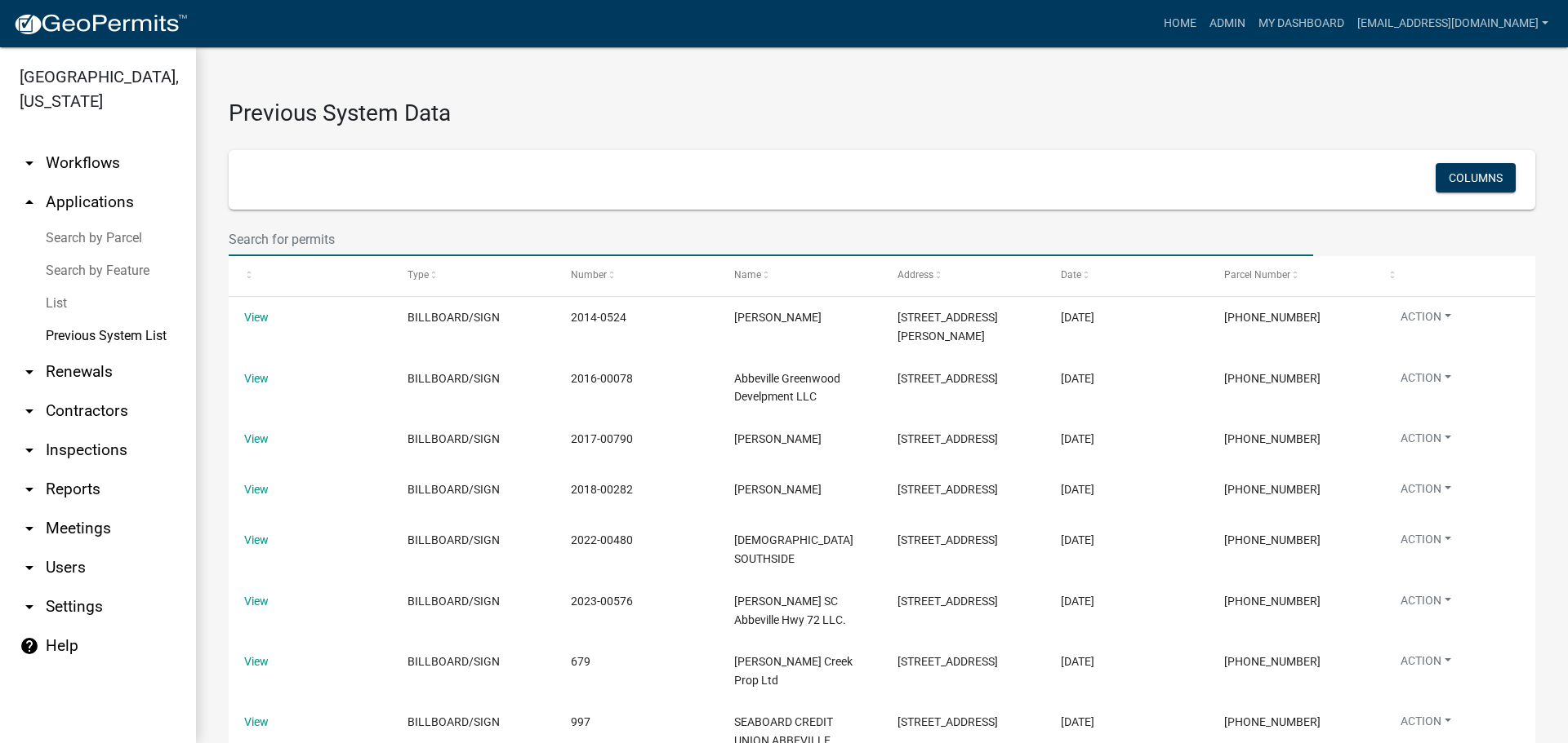
click at [403, 241] on input "text" at bounding box center [771, 239] width 1085 height 33
type input "96 [PERSON_NAME]"
